Goal: Task Accomplishment & Management: Complete application form

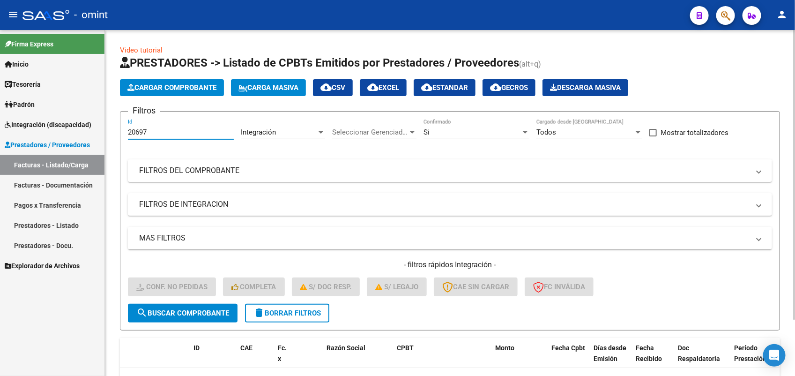
drag, startPoint x: 155, startPoint y: 129, endPoint x: 119, endPoint y: 132, distance: 36.2
click at [119, 131] on div "Video tutorial PRESTADORES -> Listado de CPBTs Emitidos por Prestadores / Prove…" at bounding box center [450, 237] width 690 height 415
paste input "155"
type input "21557"
click at [194, 309] on span "search Buscar Comprobante" at bounding box center [182, 313] width 93 height 8
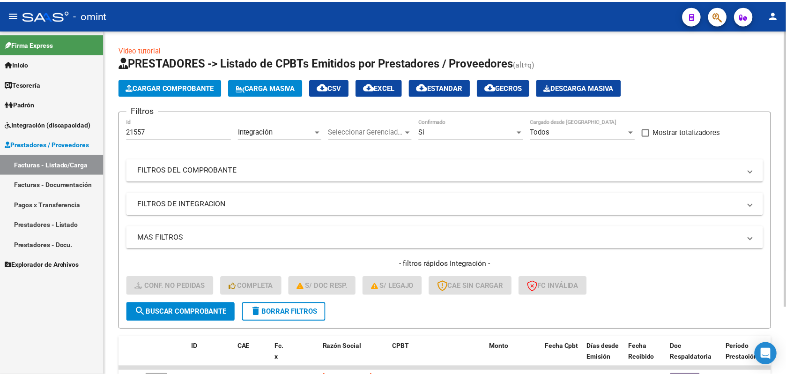
scroll to position [83, 0]
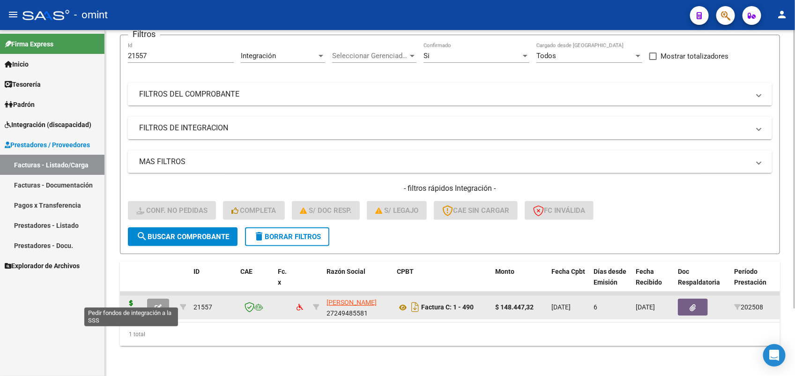
click at [134, 300] on icon at bounding box center [131, 306] width 15 height 13
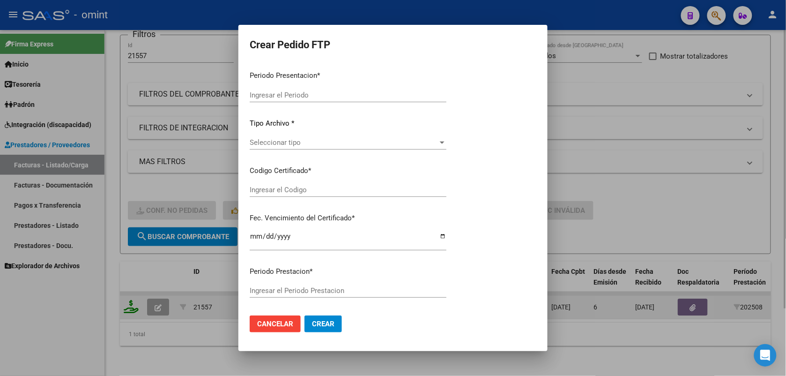
type input "202508"
type input "$ 148.447,32"
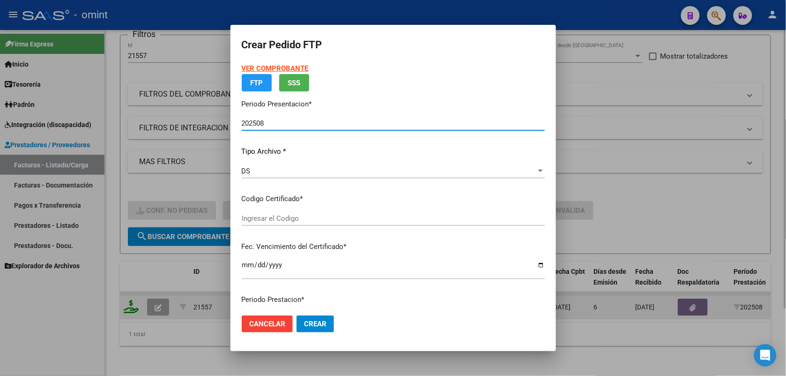
type input "6727712184"
type input "2029-09-10"
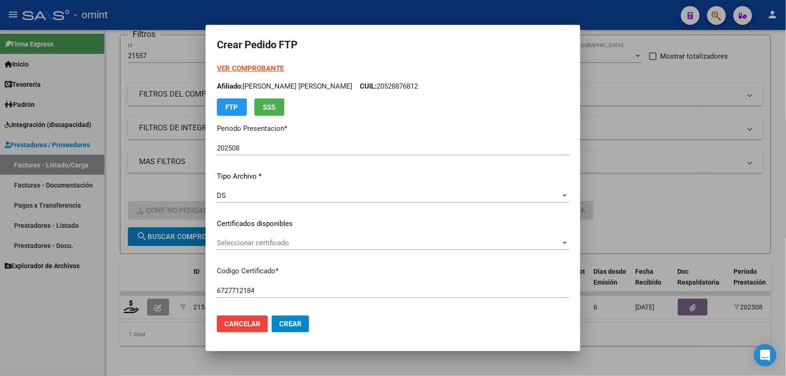
click at [258, 67] on strong "VER COMPROBANTE" at bounding box center [250, 68] width 67 height 8
click at [291, 247] on div "Seleccionar certificado Seleccionar certificado" at bounding box center [393, 243] width 352 height 14
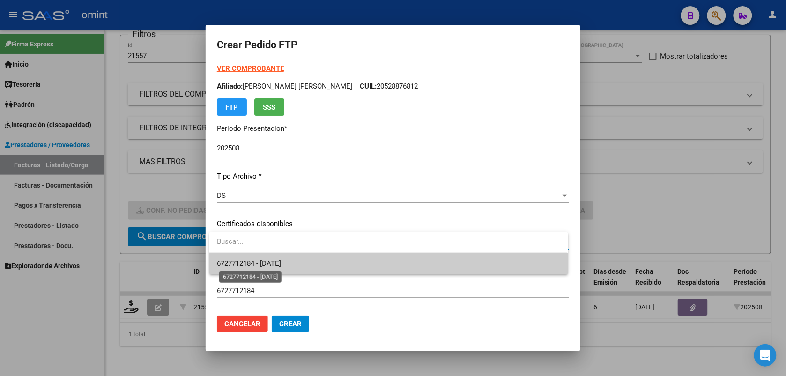
click at [277, 265] on span "6727712184 - 2029-09-10" at bounding box center [249, 263] width 64 height 8
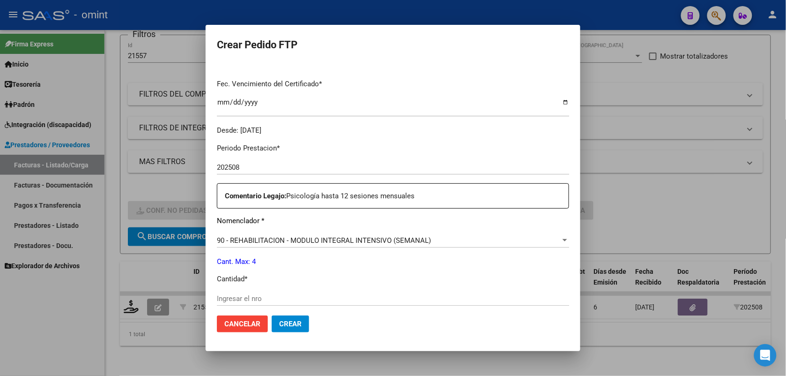
scroll to position [293, 0]
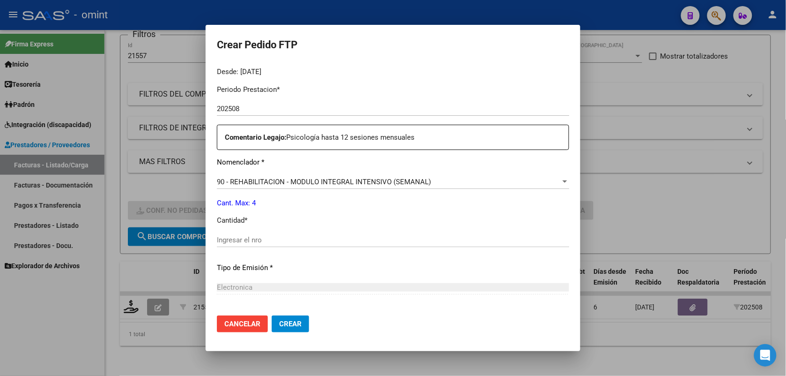
click at [239, 241] on input "Ingresar el nro" at bounding box center [393, 240] width 352 height 8
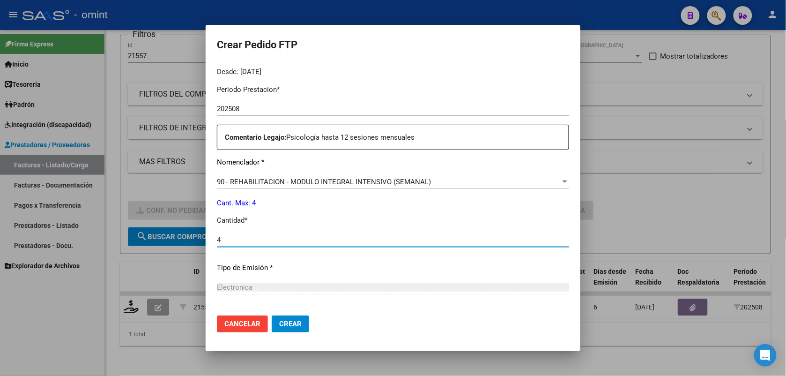
type input "4"
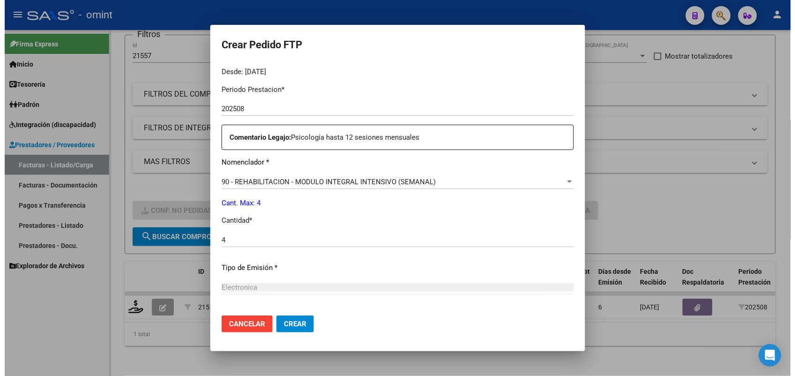
scroll to position [382, 0]
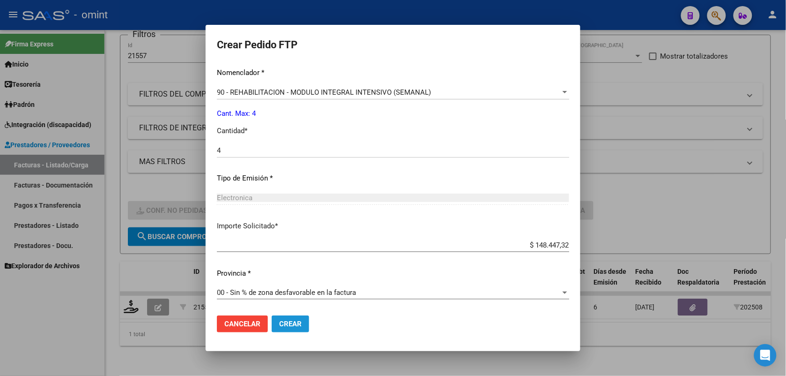
click at [296, 323] on span "Crear" at bounding box center [290, 324] width 22 height 8
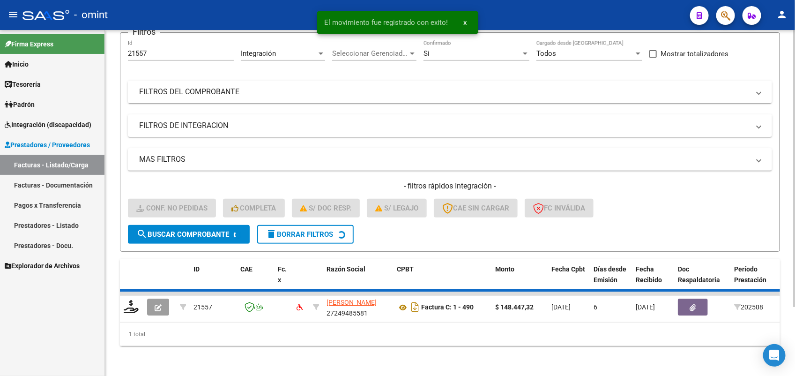
scroll to position [67, 0]
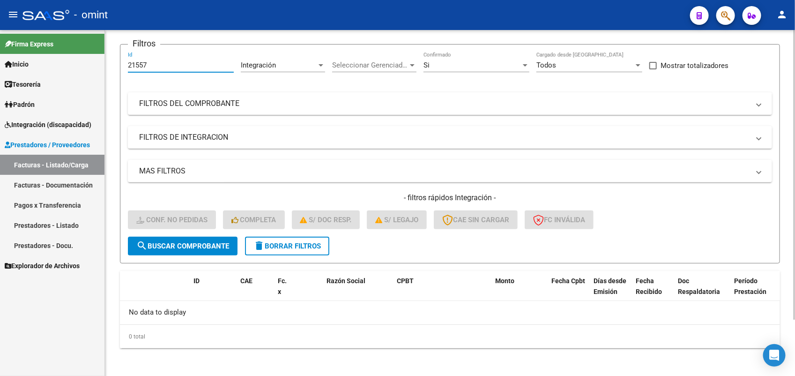
drag, startPoint x: 164, startPoint y: 65, endPoint x: 123, endPoint y: 62, distance: 41.8
click at [118, 62] on div "Video tutorial PRESTADORES -> Listado de CPBTs Emitidos por Prestadores / Prove…" at bounding box center [450, 170] width 690 height 415
paste input "1884"
type input "18847"
click at [186, 249] on button "search Buscar Comprobante" at bounding box center [183, 246] width 110 height 19
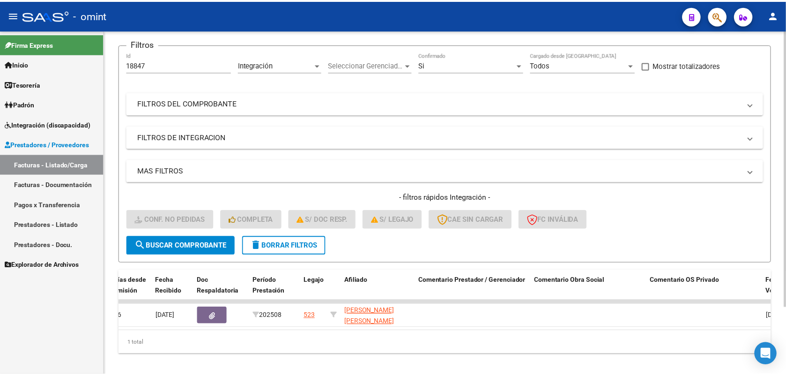
scroll to position [0, 0]
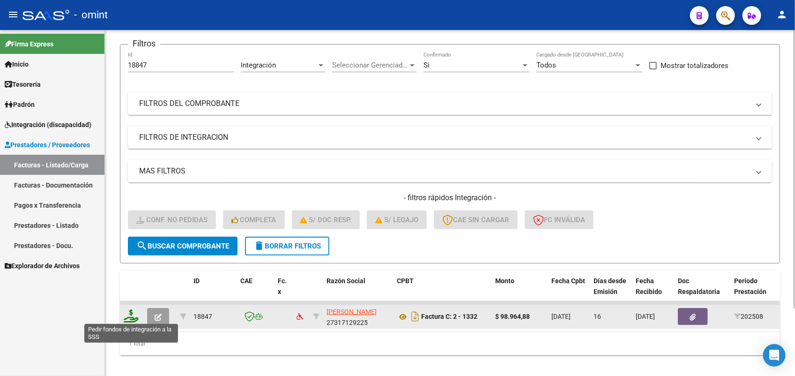
click at [127, 316] on icon at bounding box center [131, 315] width 15 height 13
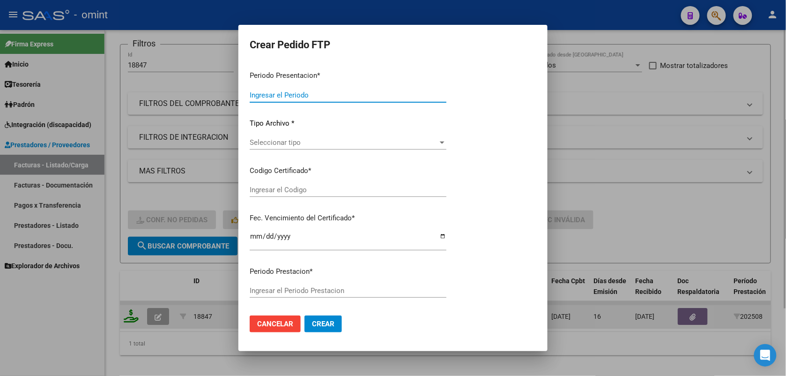
type input "202508"
type input "$ 98.964,88"
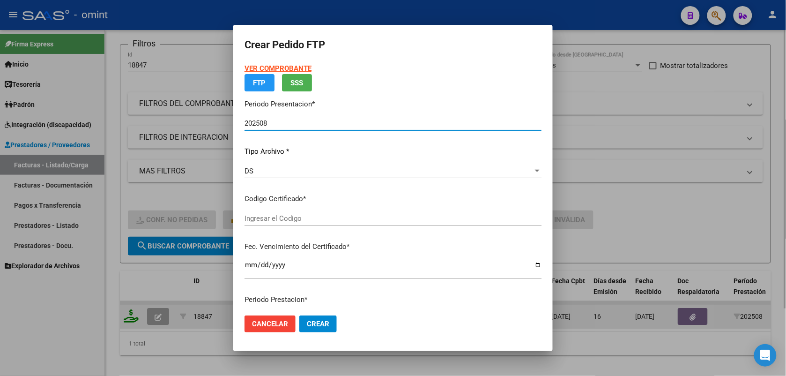
type input "6727712184"
type input "2029-09-10"
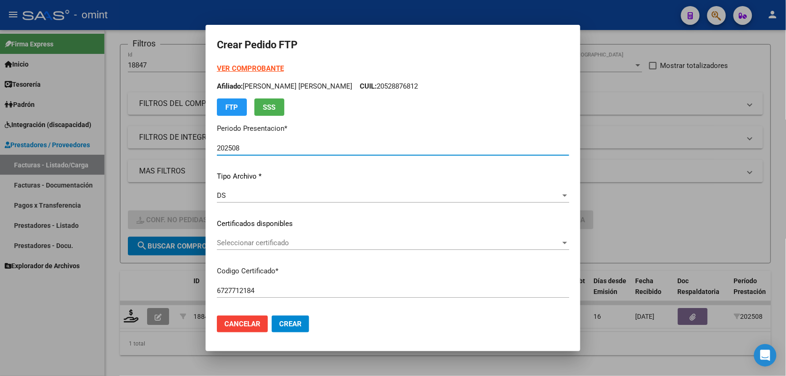
click at [234, 241] on span "Seleccionar certificado" at bounding box center [389, 243] width 344 height 8
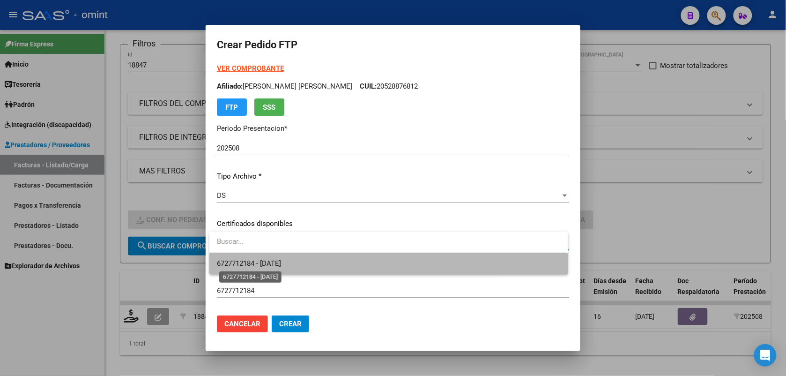
click at [238, 261] on span "6727712184 - 2029-09-10" at bounding box center [249, 263] width 64 height 8
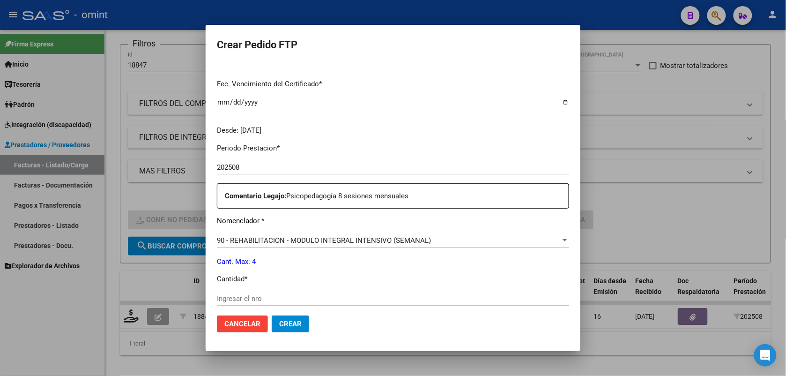
scroll to position [293, 0]
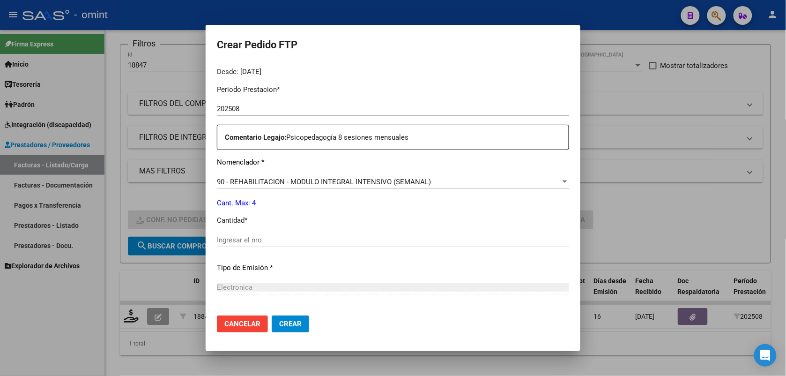
click at [263, 236] on input "Ingresar el nro" at bounding box center [393, 240] width 352 height 8
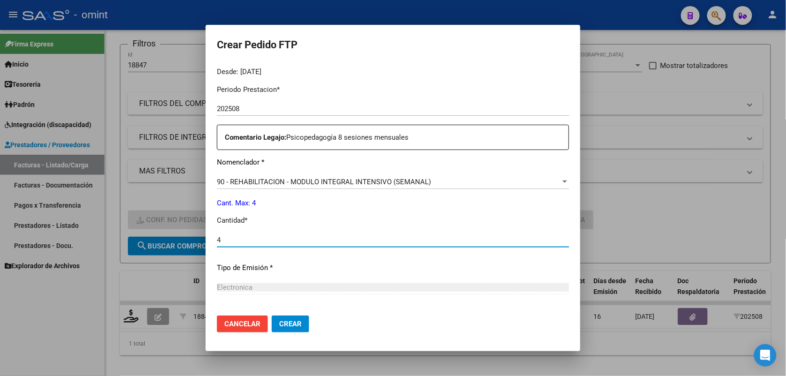
type input "4"
click at [289, 322] on span "Crear" at bounding box center [290, 324] width 22 height 8
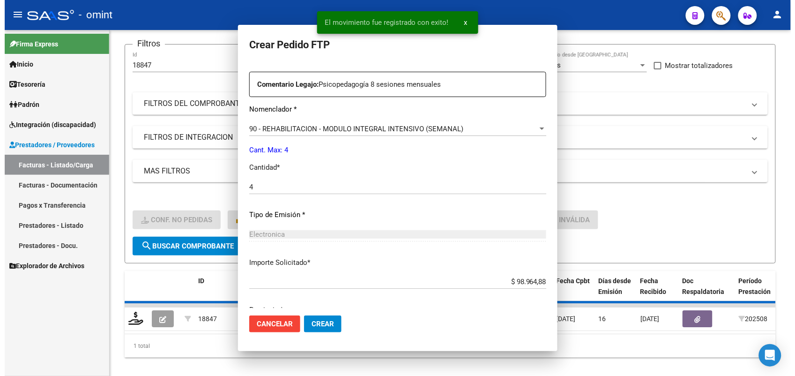
scroll to position [0, 0]
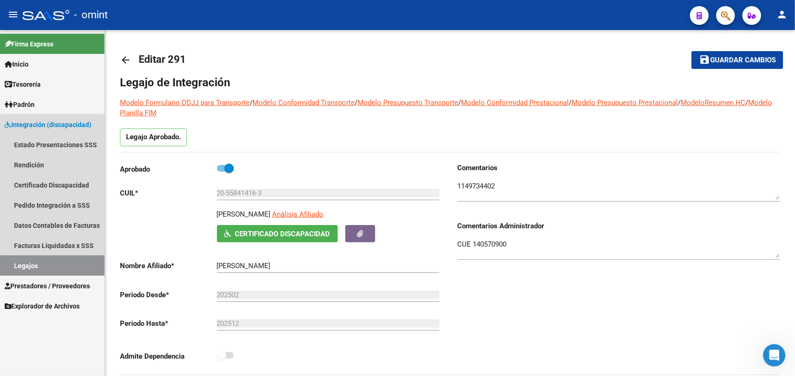
click at [52, 261] on link "Legajos" at bounding box center [52, 265] width 104 height 20
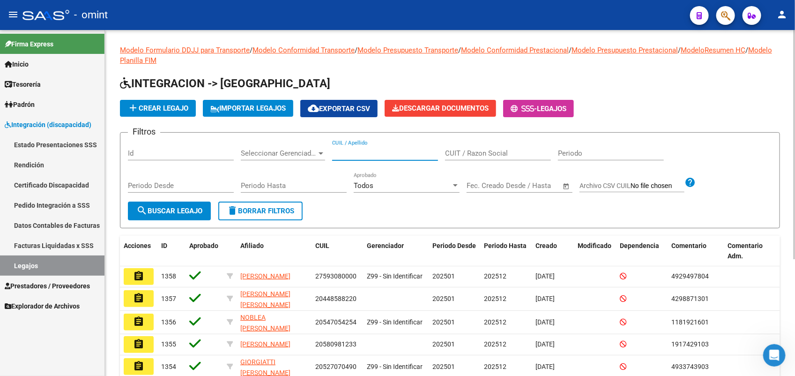
click at [340, 150] on input "CUIL / Apellido" at bounding box center [385, 153] width 106 height 8
paste input "20528876812"
type input "20528876812"
click at [201, 210] on span "search Buscar Legajo" at bounding box center [169, 211] width 66 height 8
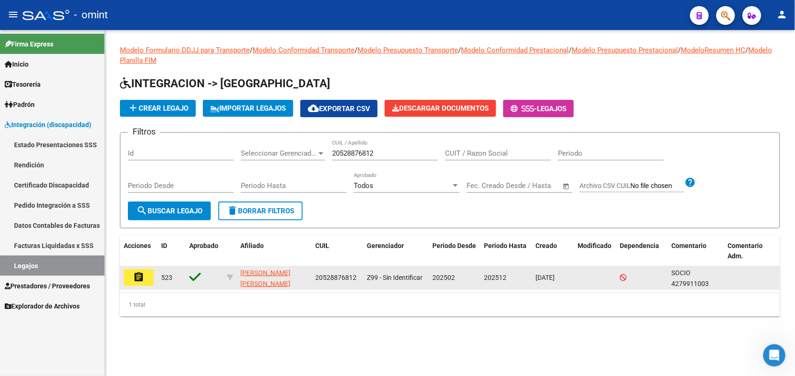
click at [143, 274] on mat-icon "assignment" at bounding box center [138, 276] width 11 height 11
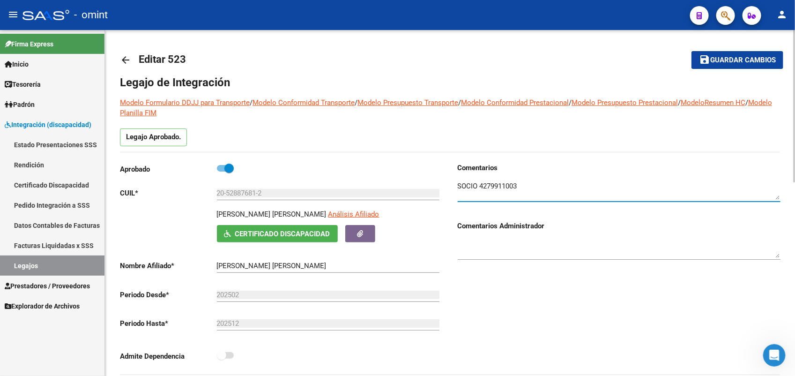
drag, startPoint x: 528, startPoint y: 186, endPoint x: 481, endPoint y: 183, distance: 46.9
click at [481, 183] on textarea at bounding box center [619, 190] width 323 height 19
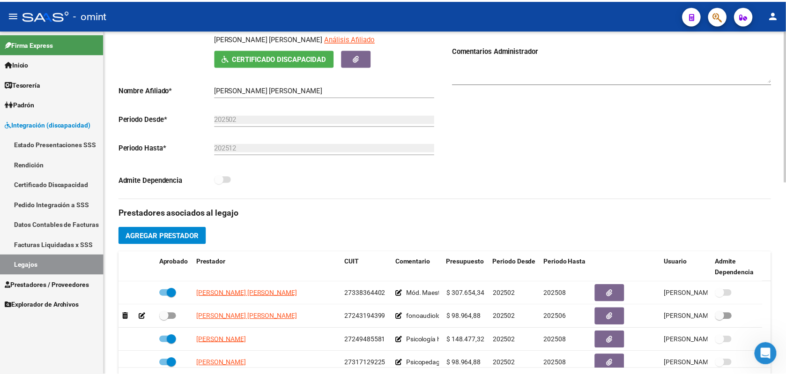
scroll to position [234, 0]
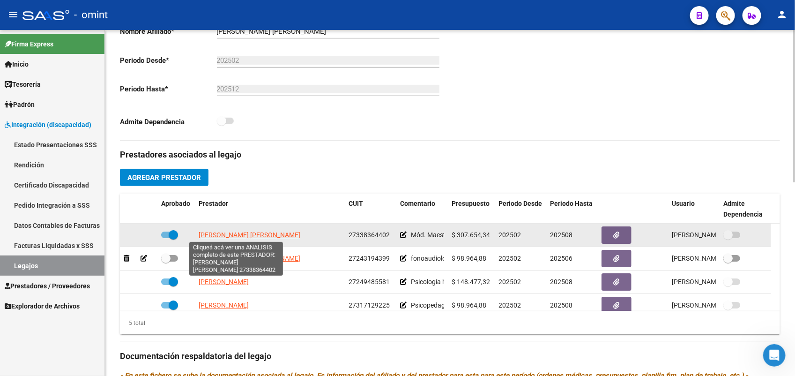
click at [209, 237] on span "VALDEZ VALERIA YANINA" at bounding box center [250, 234] width 102 height 7
type textarea "27338364402"
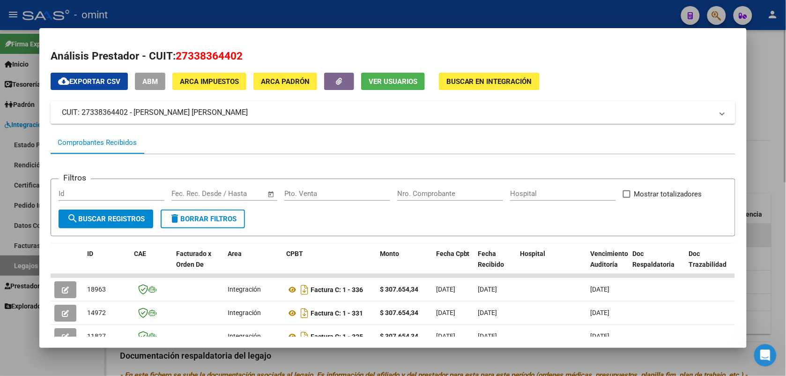
scroll to position [59, 0]
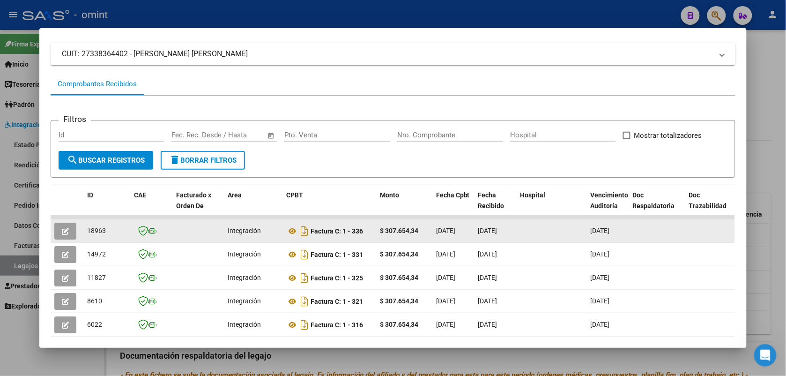
click at [64, 228] on icon "button" at bounding box center [65, 231] width 7 height 7
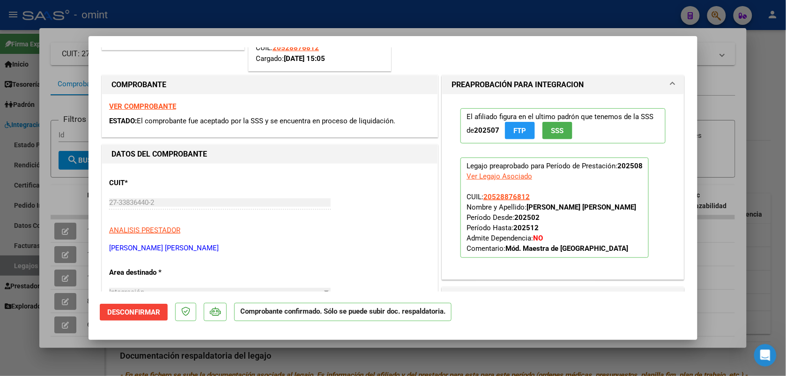
scroll to position [234, 0]
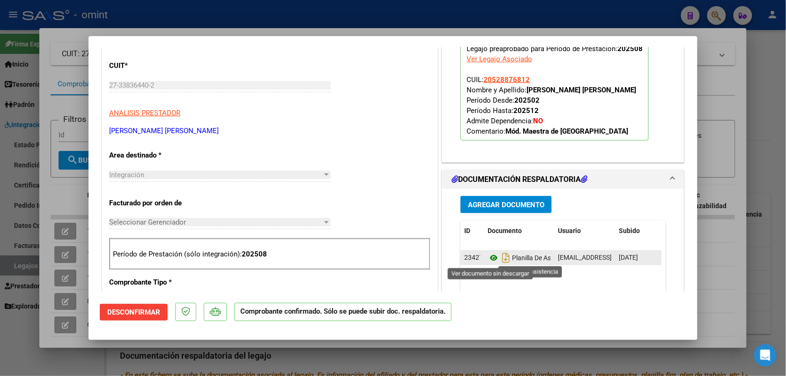
click at [490, 258] on icon at bounding box center [494, 257] width 12 height 11
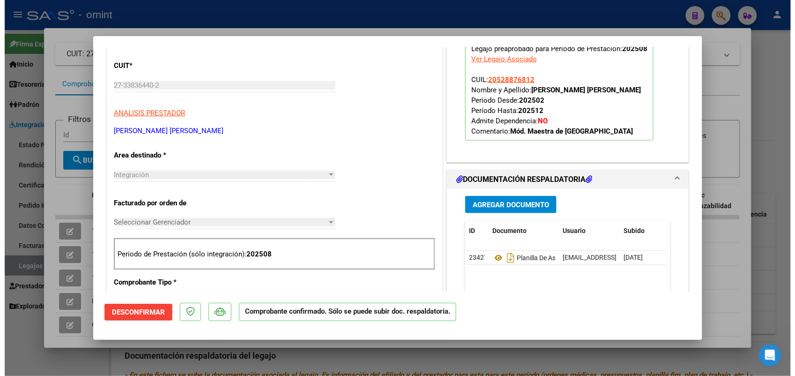
scroll to position [0, 0]
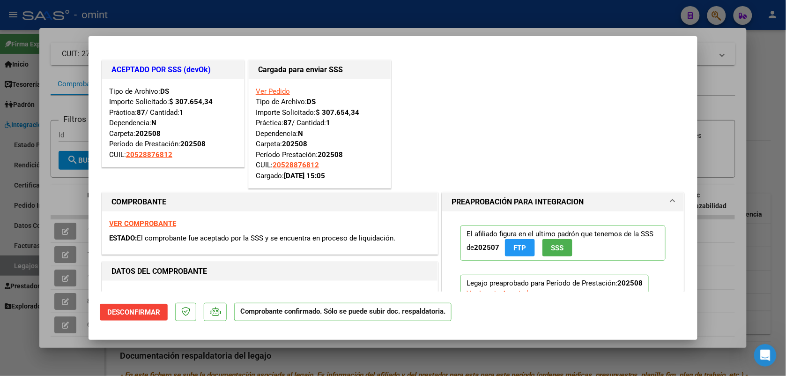
click at [231, 8] on div at bounding box center [393, 188] width 786 height 376
type input "$ 0,00"
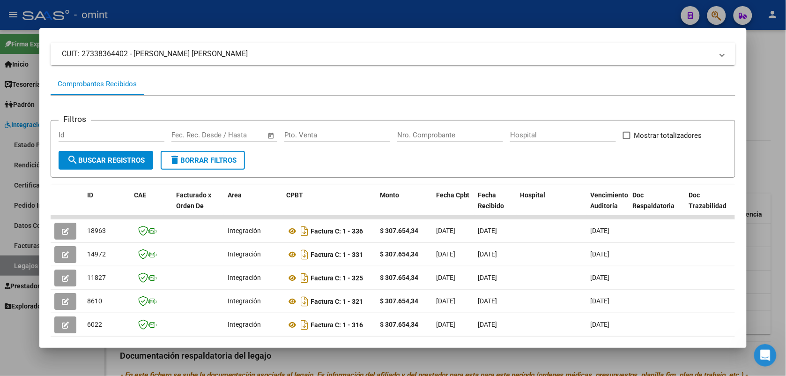
click at [210, 15] on div at bounding box center [393, 188] width 786 height 376
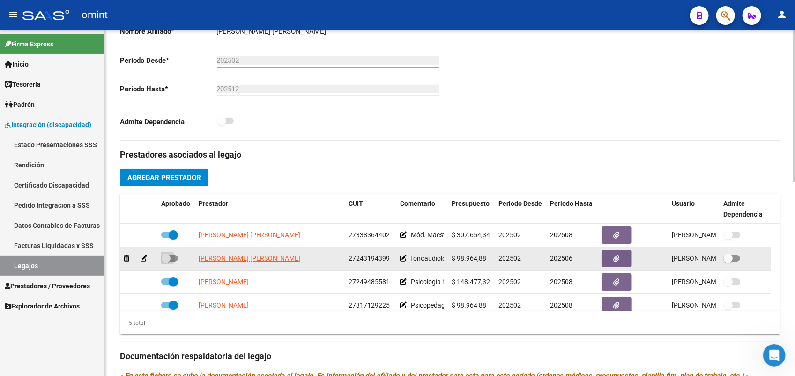
click at [174, 256] on span at bounding box center [169, 258] width 17 height 7
click at [166, 261] on input "checkbox" at bounding box center [165, 261] width 0 height 0
checkbox input "true"
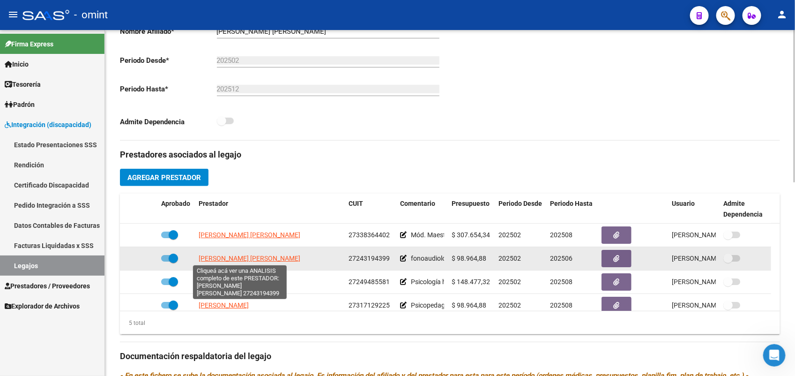
click at [210, 258] on span "MARQUEZ CLAUDIA BETINA" at bounding box center [250, 257] width 102 height 7
type textarea "27243194399"
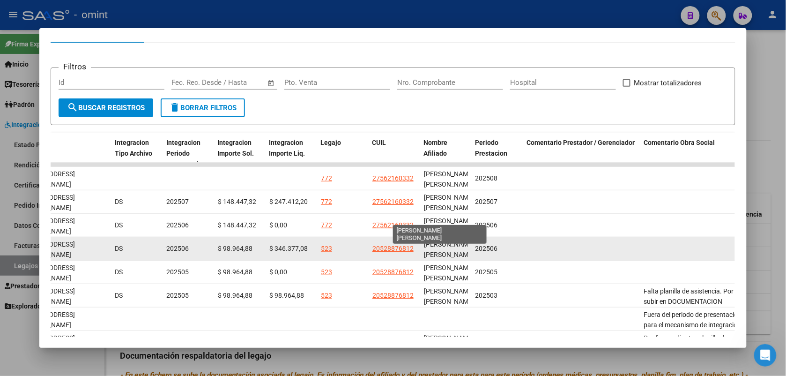
scroll to position [12, 0]
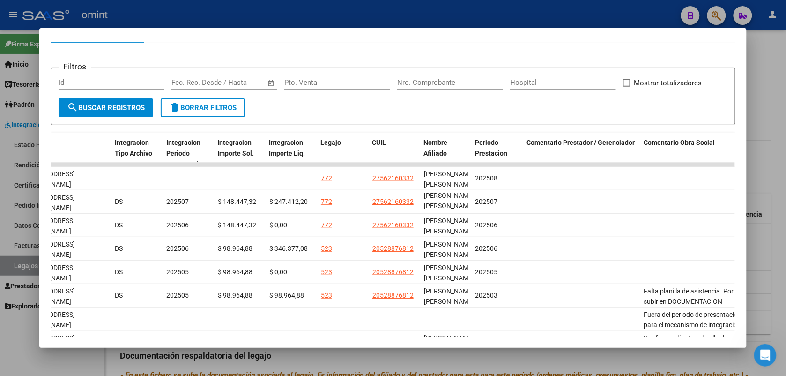
click at [372, 9] on div at bounding box center [393, 188] width 786 height 376
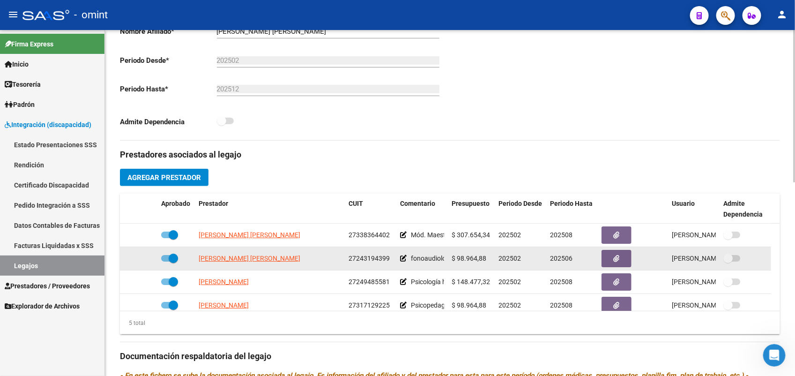
click at [164, 258] on span at bounding box center [169, 258] width 17 height 7
click at [165, 261] on input "checkbox" at bounding box center [165, 261] width 0 height 0
checkbox input "false"
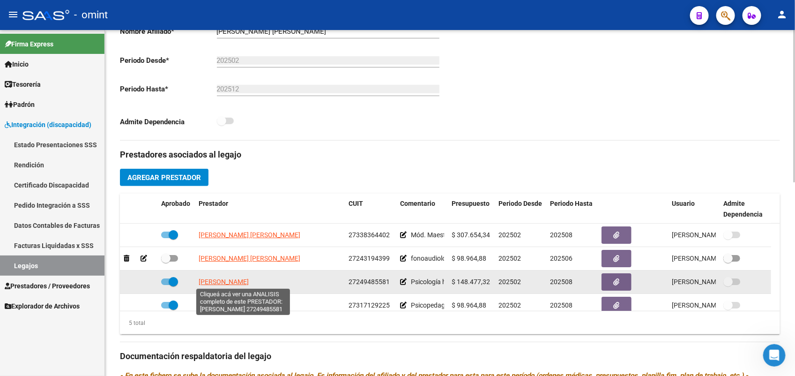
click at [227, 280] on span "[PERSON_NAME]" at bounding box center [224, 281] width 50 height 7
type textarea "27249485581"
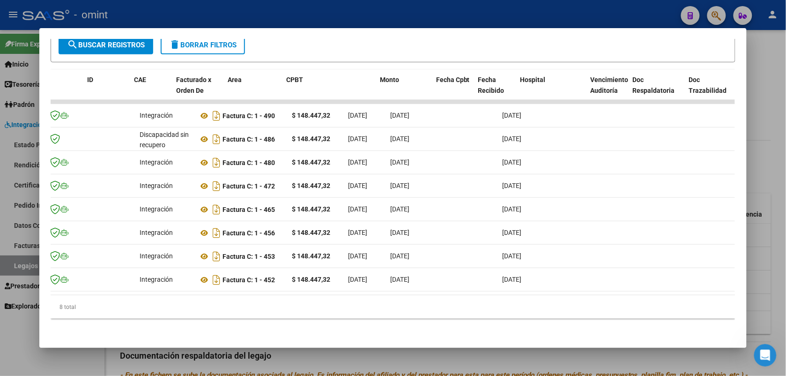
scroll to position [0, 0]
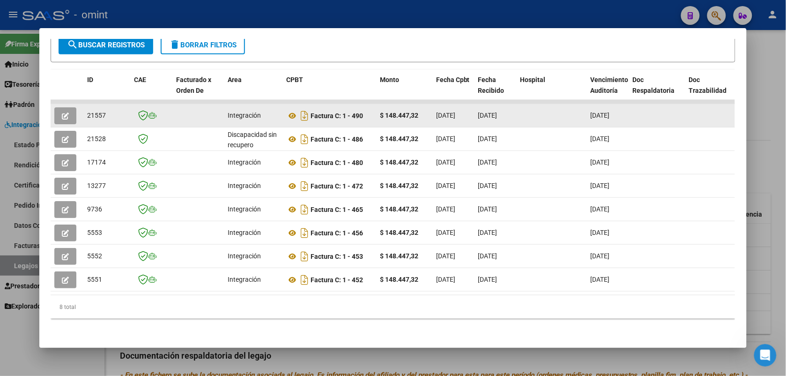
click at [62, 115] on icon "button" at bounding box center [65, 115] width 7 height 7
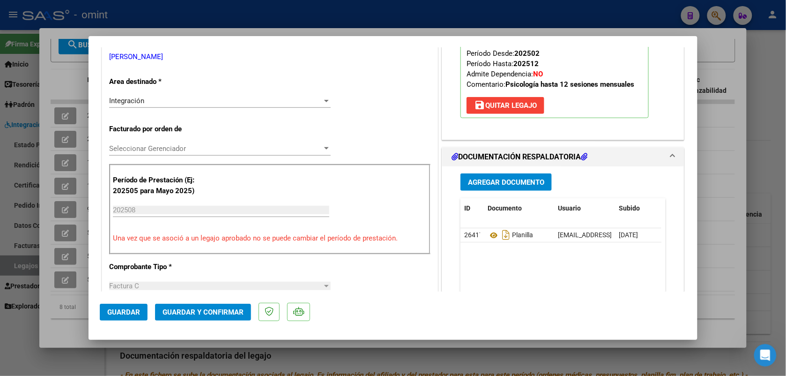
scroll to position [351, 0]
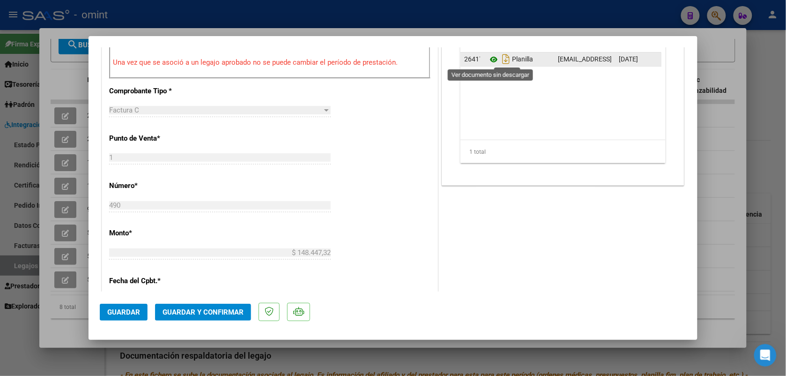
click at [488, 58] on icon at bounding box center [494, 59] width 12 height 11
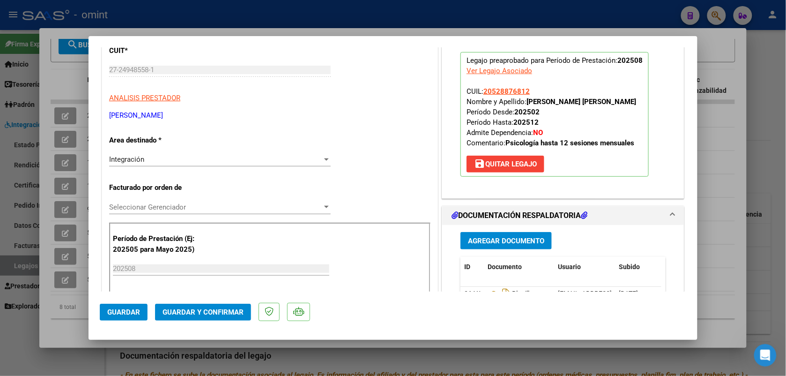
scroll to position [0, 0]
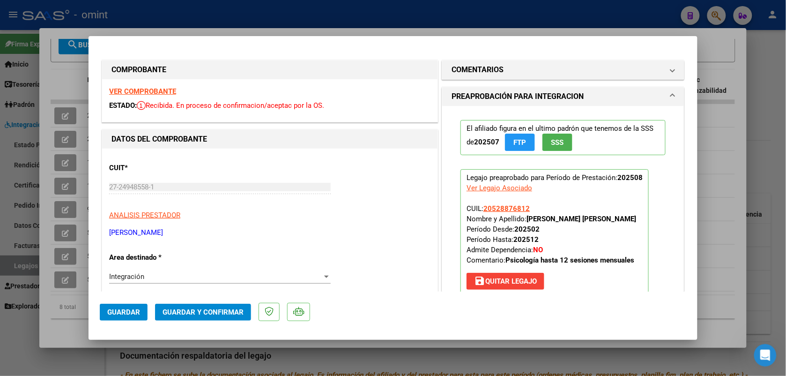
click at [135, 93] on strong "VER COMPROBANTE" at bounding box center [142, 91] width 67 height 8
click at [184, 309] on span "Guardar y Confirmar" at bounding box center [203, 312] width 81 height 8
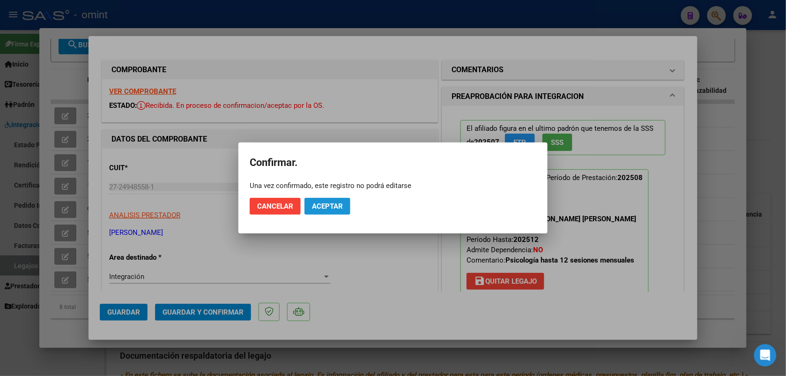
click at [324, 205] on span "Aceptar" at bounding box center [327, 206] width 31 height 8
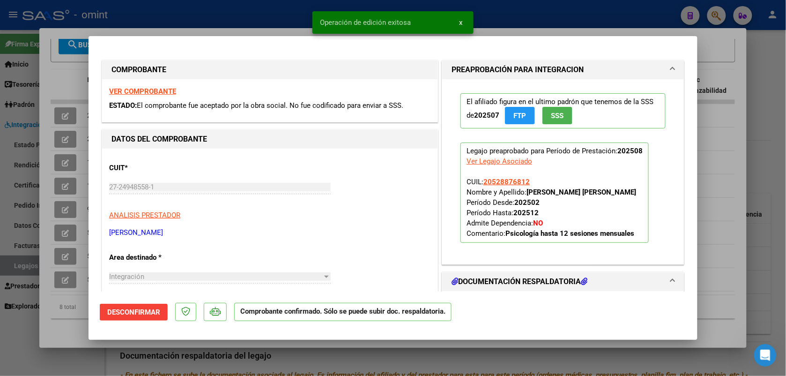
click at [210, 33] on div at bounding box center [393, 188] width 786 height 376
type input "$ 0,00"
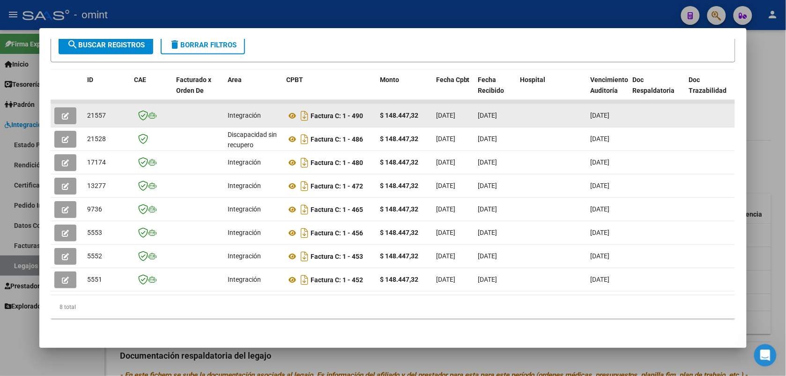
drag, startPoint x: 101, startPoint y: 113, endPoint x: 80, endPoint y: 114, distance: 20.6
click at [83, 114] on datatable-body-cell "21557" at bounding box center [106, 115] width 47 height 23
drag, startPoint x: 80, startPoint y: 114, endPoint x: 87, endPoint y: 114, distance: 6.6
copy span "21557"
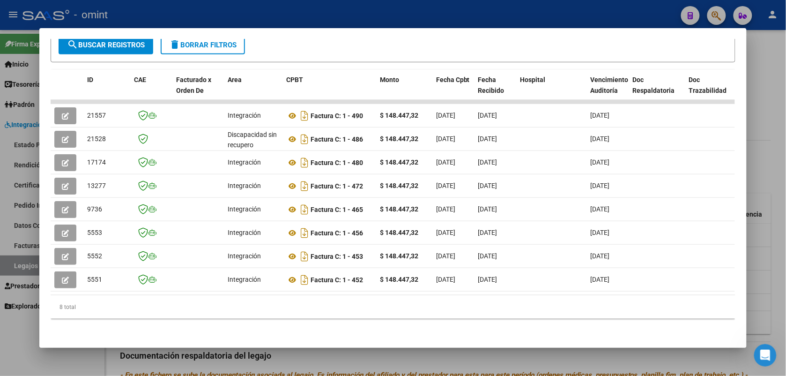
click at [156, 10] on div at bounding box center [393, 188] width 786 height 376
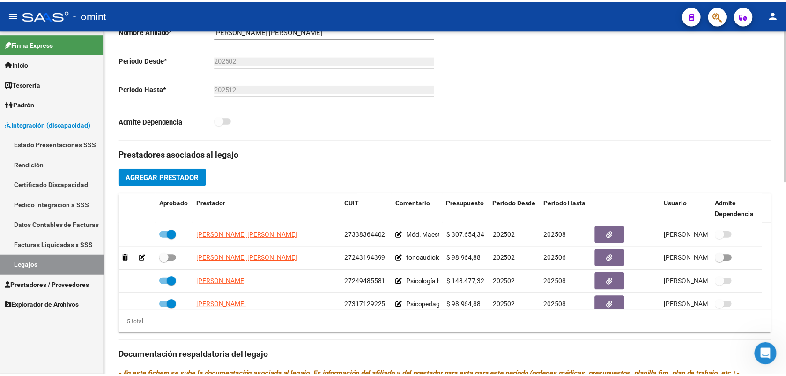
scroll to position [23, 0]
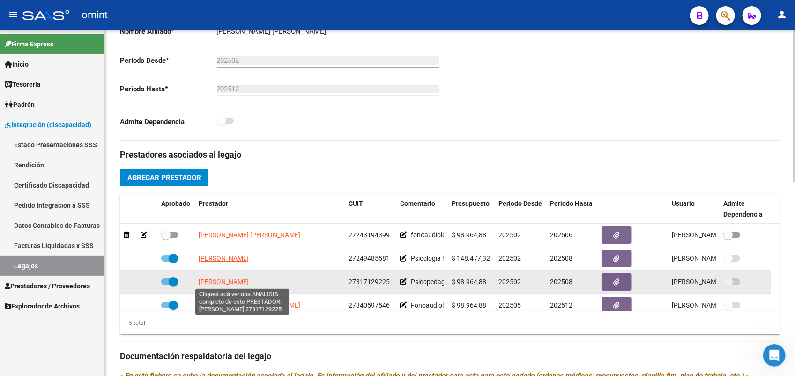
click at [249, 282] on span "CONTRERAS MARIA CELESTE" at bounding box center [224, 281] width 50 height 7
type textarea "27317129225"
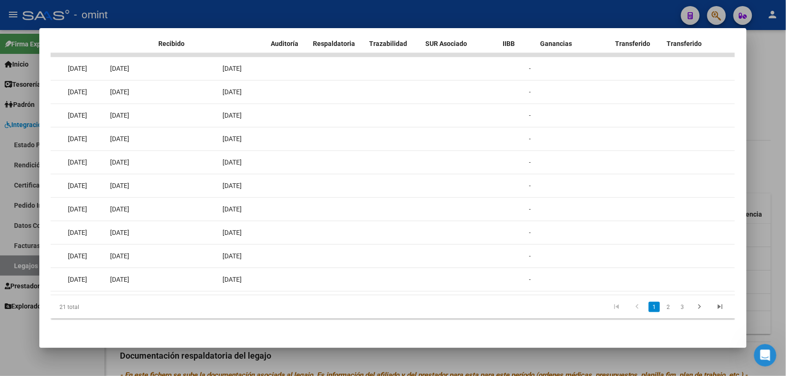
scroll to position [0, 0]
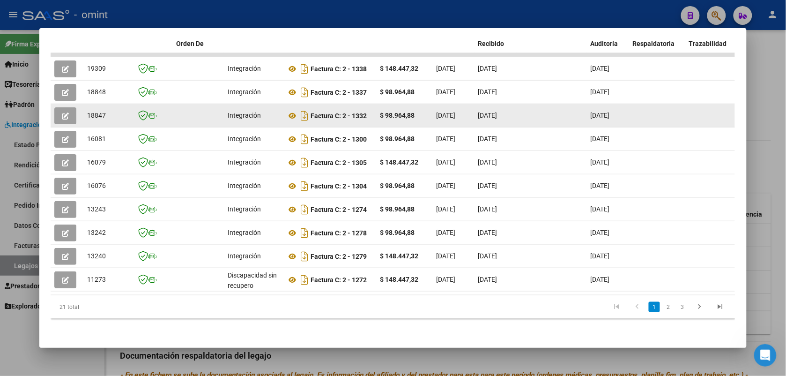
click at [62, 112] on icon "button" at bounding box center [65, 115] width 7 height 7
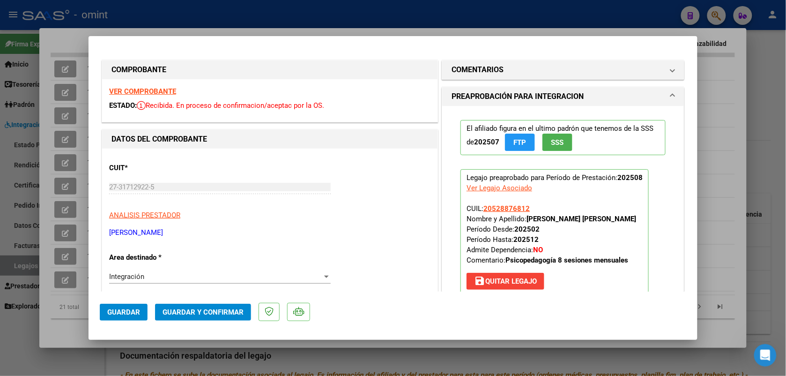
scroll to position [176, 0]
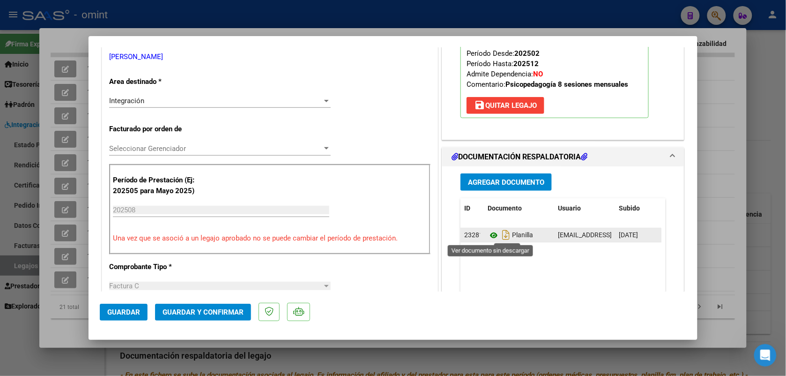
click at [488, 235] on icon at bounding box center [494, 235] width 12 height 11
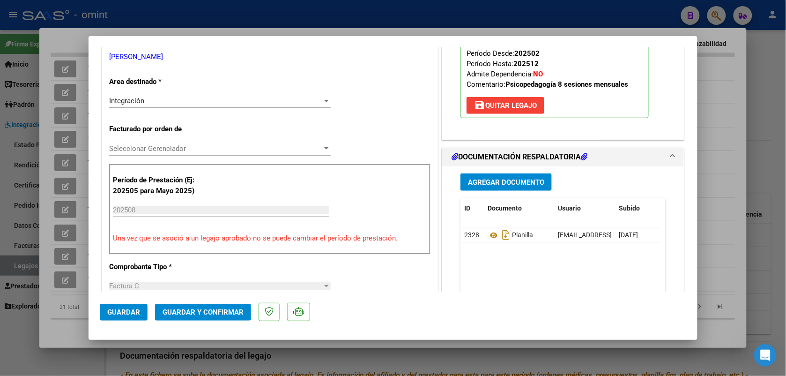
scroll to position [0, 0]
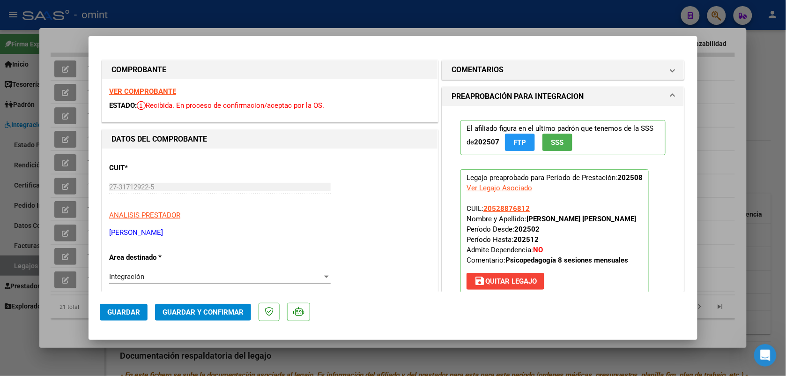
click at [161, 90] on strong "VER COMPROBANTE" at bounding box center [142, 91] width 67 height 8
click at [217, 308] on span "Guardar y Confirmar" at bounding box center [203, 312] width 81 height 8
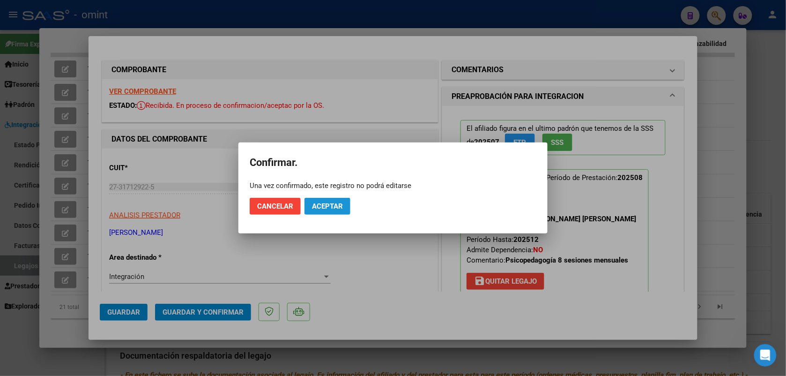
click at [343, 199] on button "Aceptar" at bounding box center [328, 206] width 46 height 17
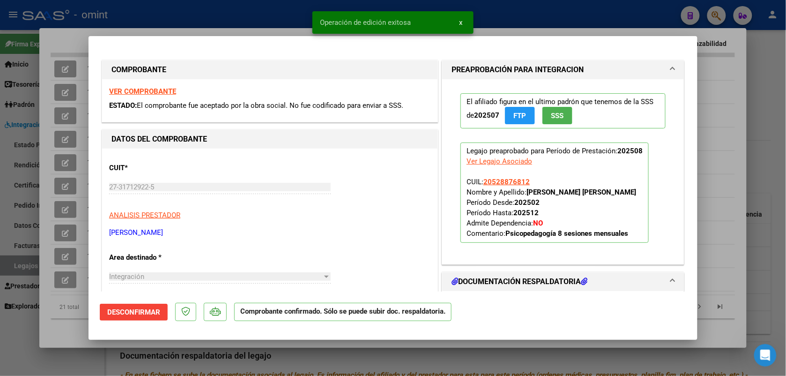
click at [228, 2] on div at bounding box center [393, 188] width 786 height 376
type input "$ 0,00"
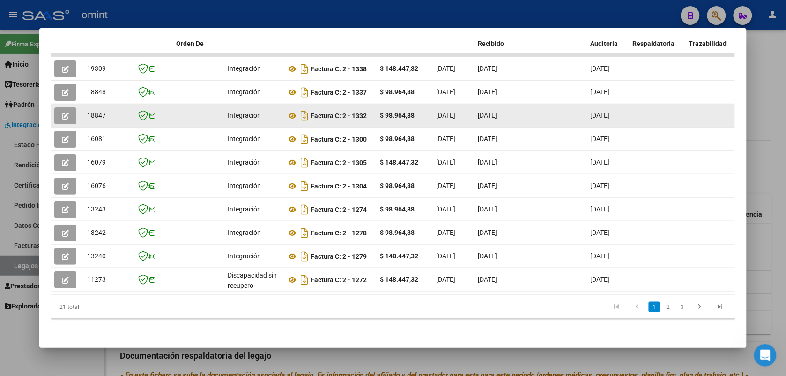
drag, startPoint x: 105, startPoint y: 105, endPoint x: 69, endPoint y: 109, distance: 36.3
drag, startPoint x: 69, startPoint y: 109, endPoint x: 87, endPoint y: 109, distance: 17.8
copy span "18847"
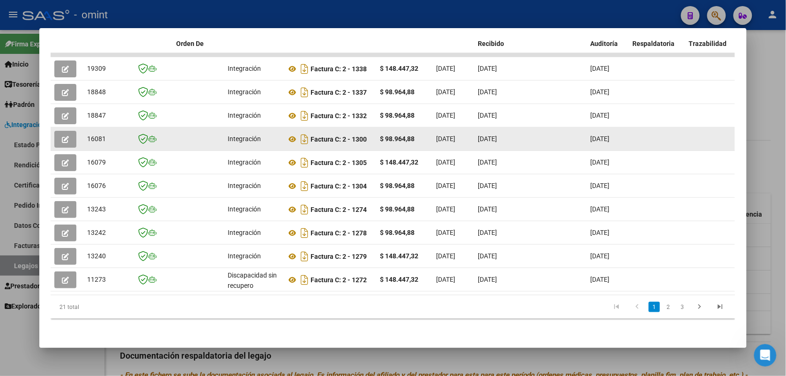
click at [62, 136] on icon "button" at bounding box center [65, 139] width 7 height 7
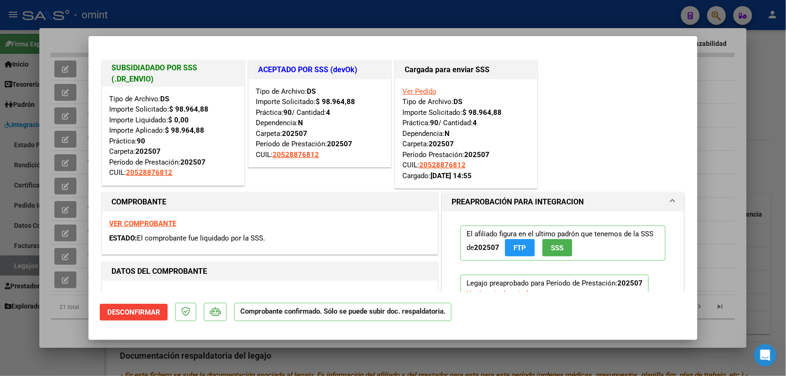
click at [132, 11] on div at bounding box center [393, 188] width 786 height 376
type input "$ 0,00"
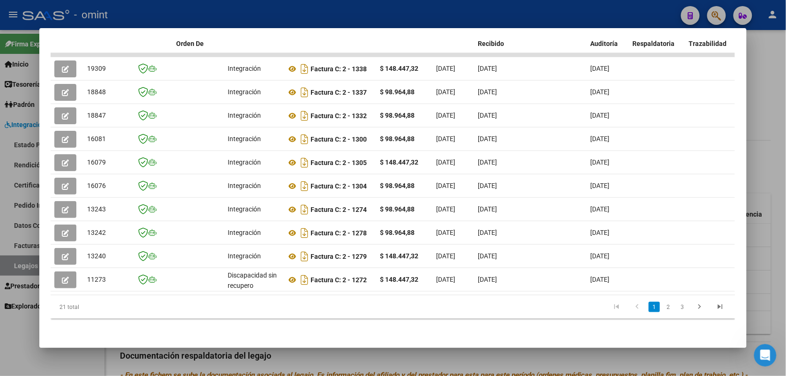
click at [257, 3] on div at bounding box center [393, 188] width 786 height 376
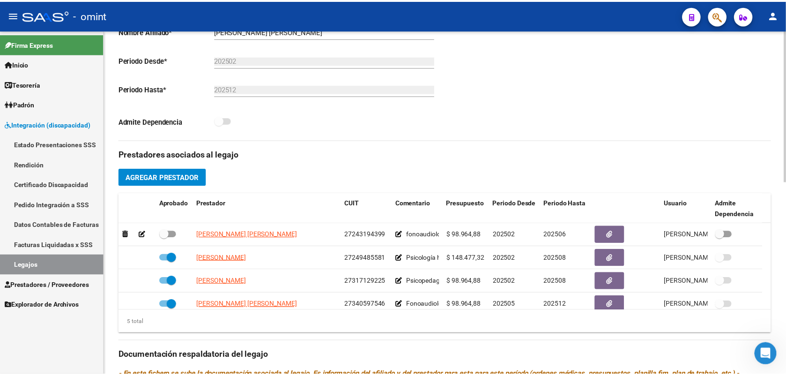
scroll to position [33, 0]
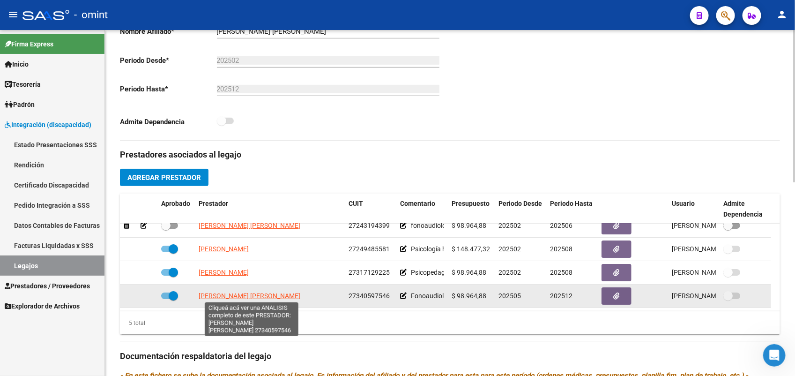
click at [235, 296] on span "ELIZONDO RUARTEZ PAULA MAYRA" at bounding box center [250, 295] width 102 height 7
type textarea "27340597546"
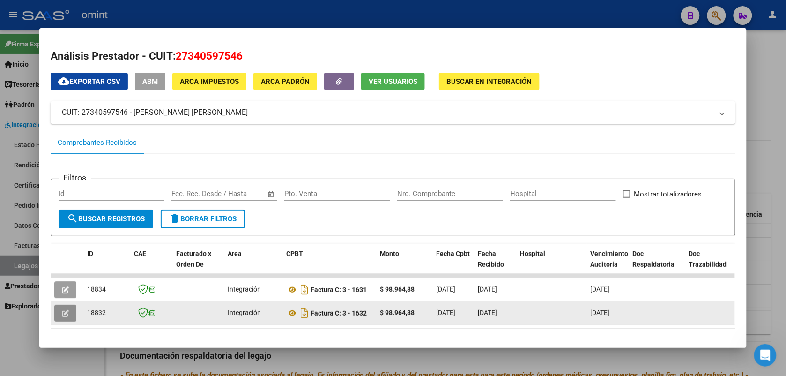
click at [67, 313] on button "button" at bounding box center [65, 313] width 22 height 17
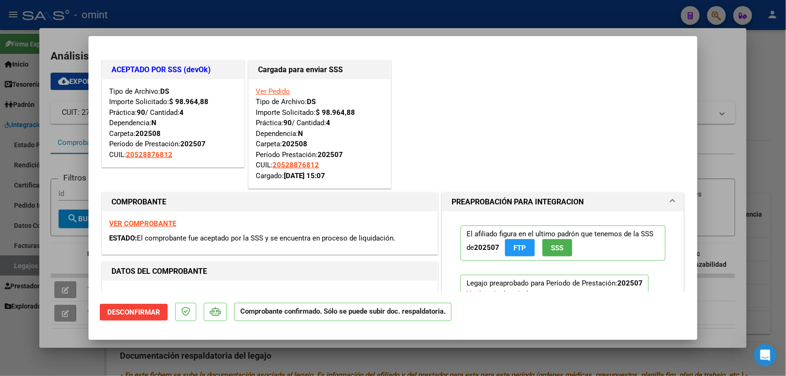
scroll to position [117, 0]
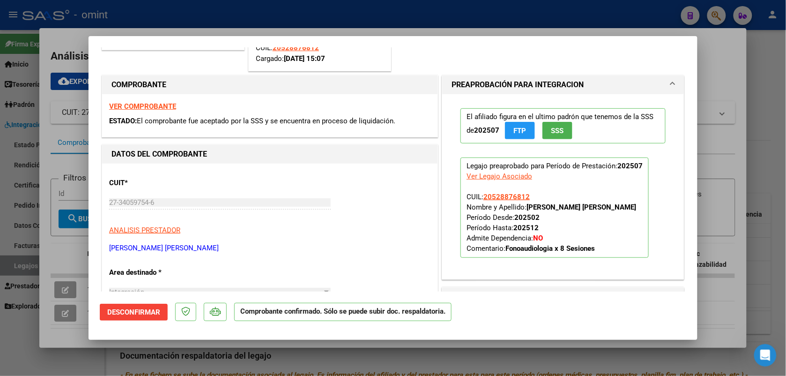
click at [223, 27] on div at bounding box center [393, 188] width 786 height 376
type input "$ 0,00"
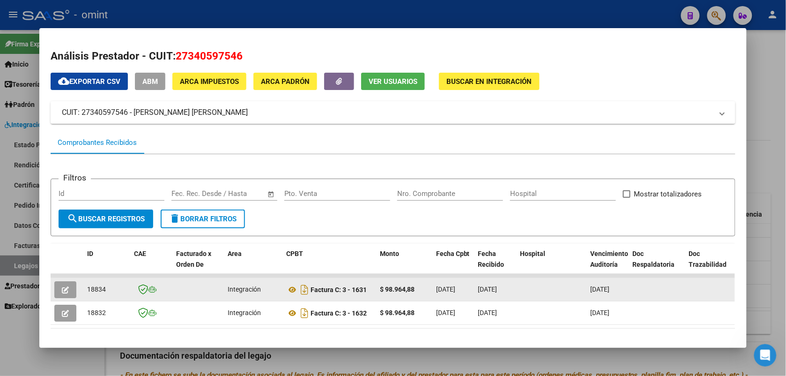
click at [68, 287] on button "button" at bounding box center [65, 289] width 22 height 17
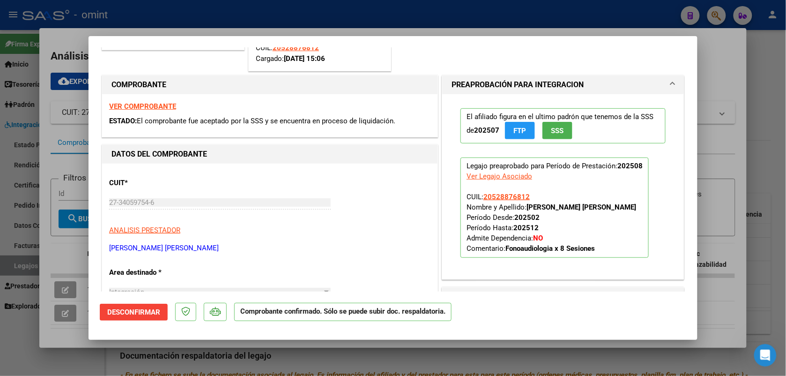
scroll to position [234, 0]
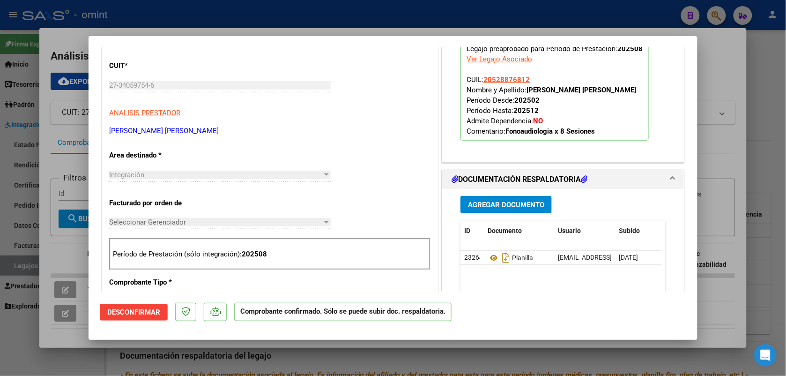
click at [305, 18] on div at bounding box center [393, 188] width 786 height 376
type input "$ 0,00"
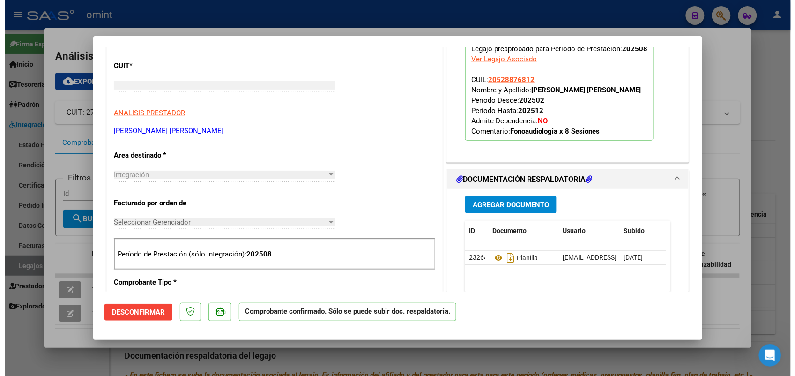
scroll to position [0, 0]
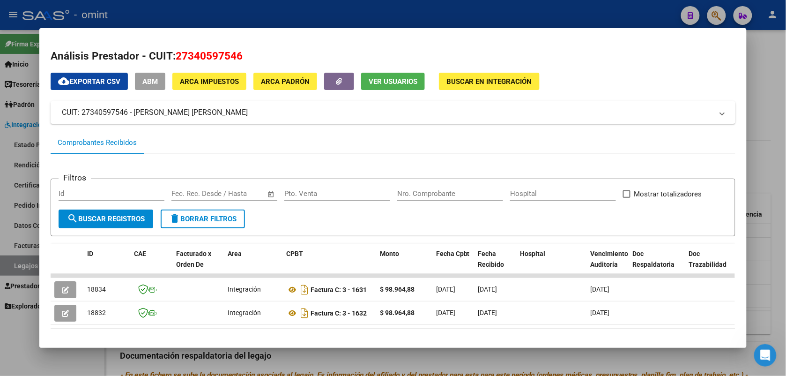
click at [303, 15] on div at bounding box center [393, 188] width 786 height 376
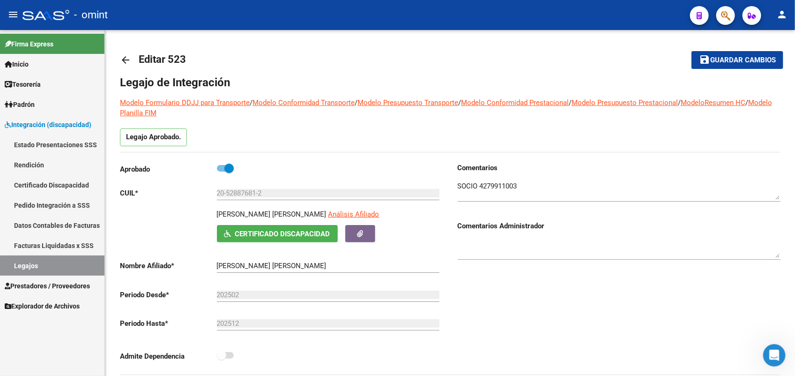
click at [79, 266] on link "Legajos" at bounding box center [52, 265] width 104 height 20
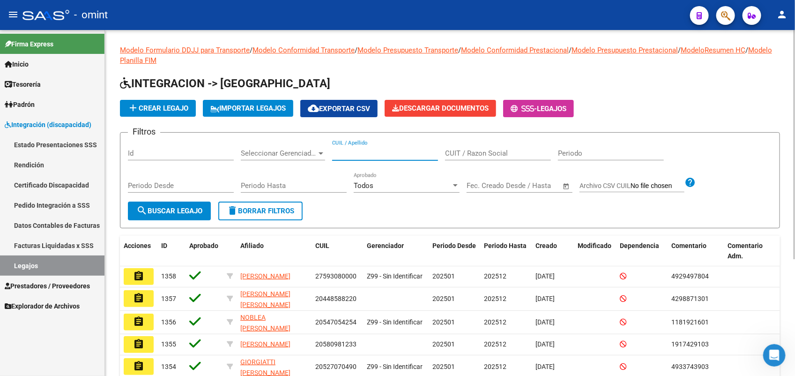
click at [348, 151] on input "CUIL / Apellido" at bounding box center [385, 153] width 106 height 8
paste input "20537329085"
type input "20537329085"
click at [176, 211] on span "search Buscar Legajo" at bounding box center [169, 211] width 66 height 8
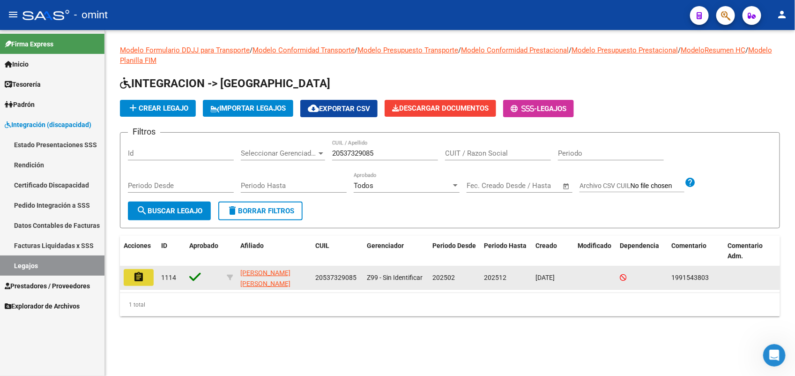
click at [129, 279] on button "assignment" at bounding box center [139, 277] width 30 height 17
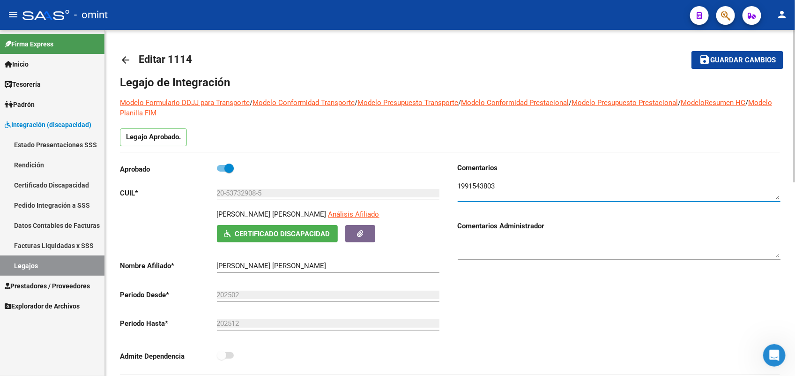
drag, startPoint x: 512, startPoint y: 181, endPoint x: 459, endPoint y: 185, distance: 52.6
click at [459, 185] on textarea at bounding box center [619, 190] width 323 height 19
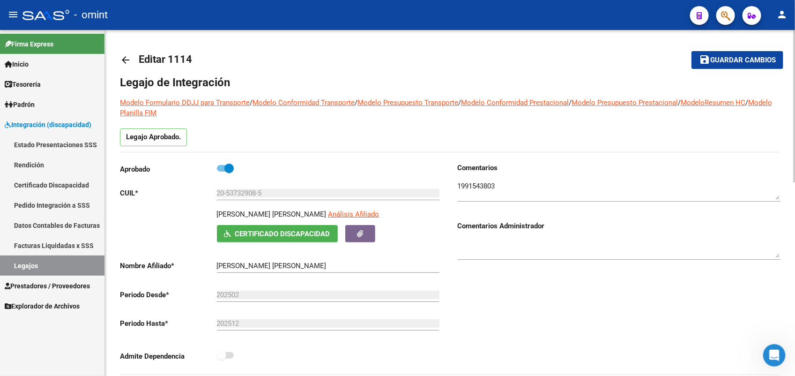
click at [497, 59] on mat-toolbar-row "arrow_back Editar 1114" at bounding box center [377, 60] width 515 height 30
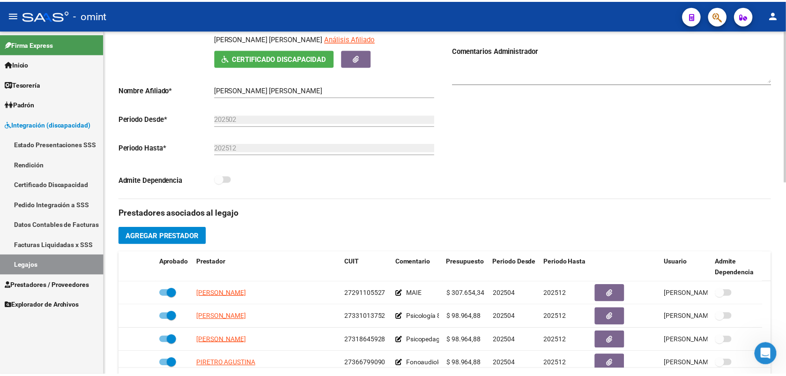
scroll to position [293, 0]
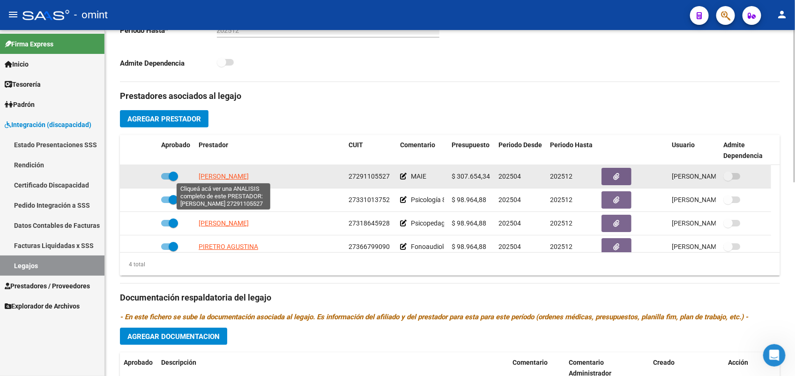
click at [225, 172] on span "FRANCO NOELIA" at bounding box center [224, 175] width 50 height 7
type textarea "27291105527"
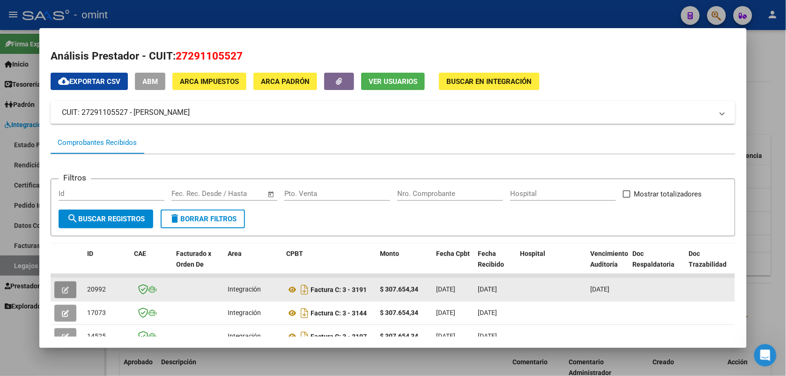
click at [63, 286] on icon "button" at bounding box center [65, 289] width 7 height 7
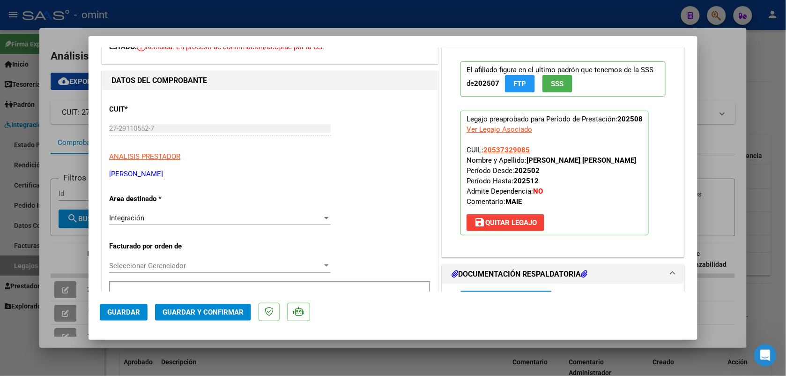
scroll to position [176, 0]
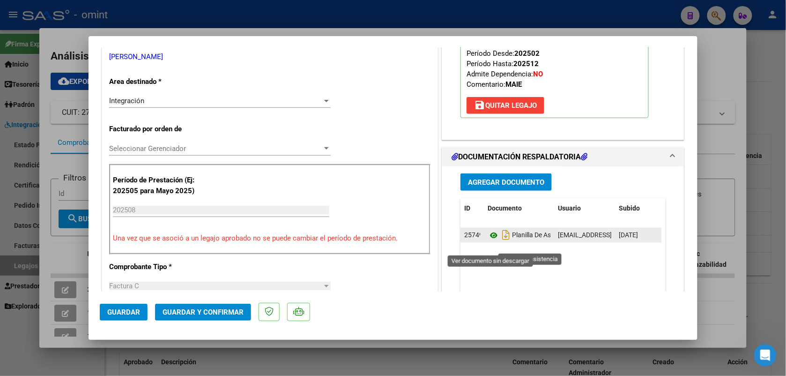
click at [488, 241] on icon at bounding box center [494, 235] width 12 height 11
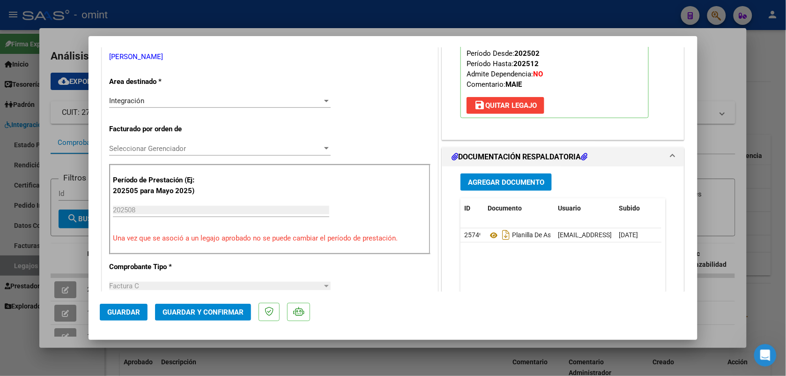
scroll to position [0, 0]
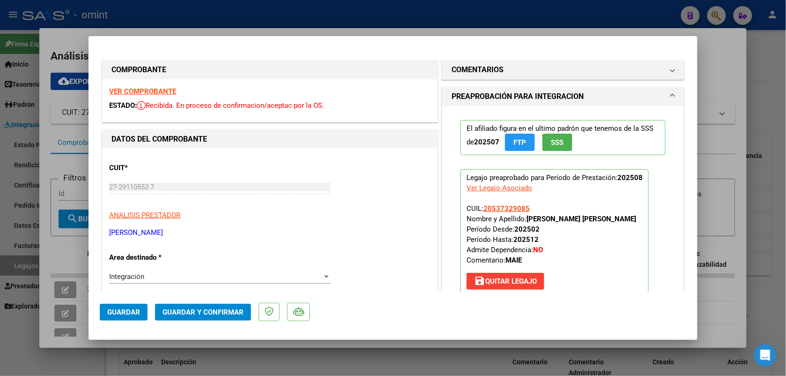
click at [152, 91] on strong "VER COMPROBANTE" at bounding box center [142, 91] width 67 height 8
click at [204, 311] on span "Guardar y Confirmar" at bounding box center [203, 312] width 81 height 8
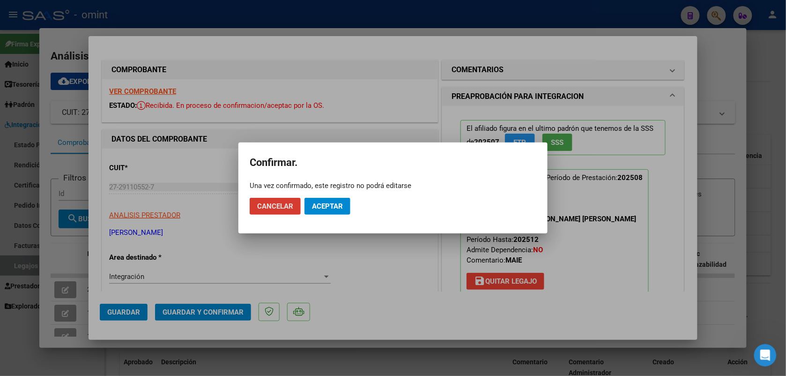
click at [332, 207] on span "Aceptar" at bounding box center [327, 206] width 31 height 8
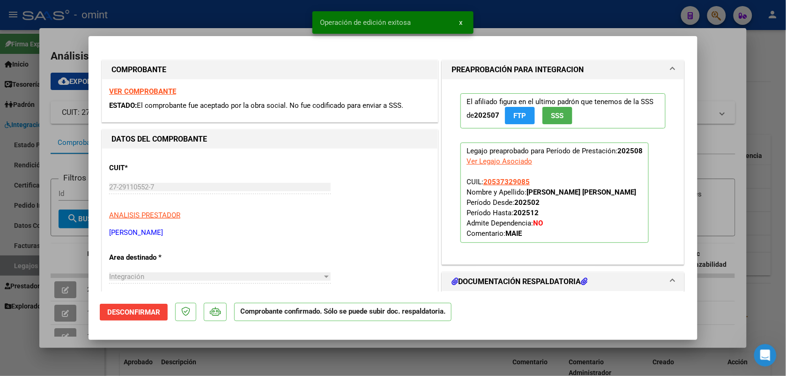
click at [206, 23] on div at bounding box center [393, 188] width 786 height 376
type input "$ 0,00"
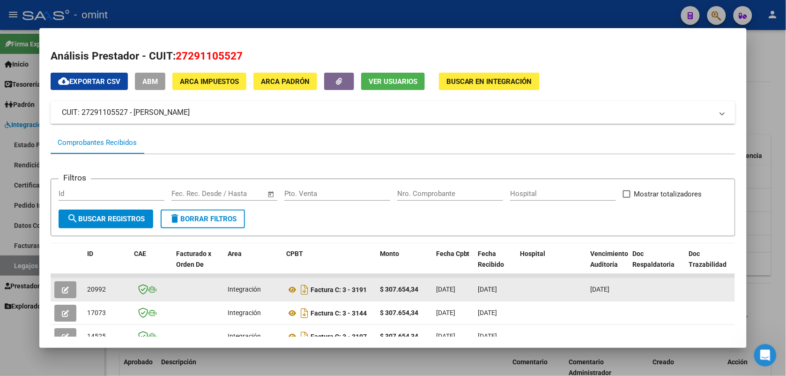
drag, startPoint x: 101, startPoint y: 287, endPoint x: 80, endPoint y: 286, distance: 20.6
click at [83, 286] on datatable-body-cell "20992" at bounding box center [106, 289] width 47 height 23
drag, startPoint x: 80, startPoint y: 286, endPoint x: 94, endPoint y: 287, distance: 13.6
copy span "20992"
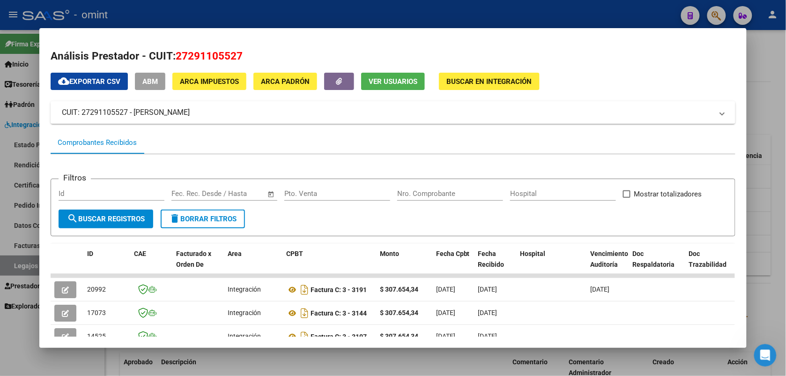
click at [204, 13] on div at bounding box center [393, 188] width 786 height 376
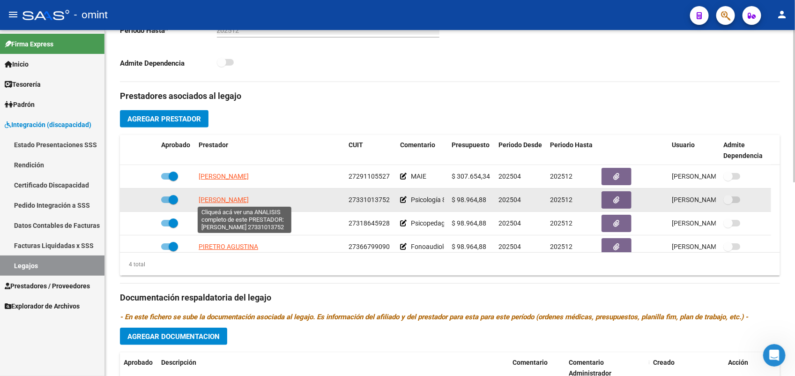
click at [234, 198] on span "LIZZARRO MARIANA MARLENE" at bounding box center [224, 199] width 50 height 7
type textarea "27331013752"
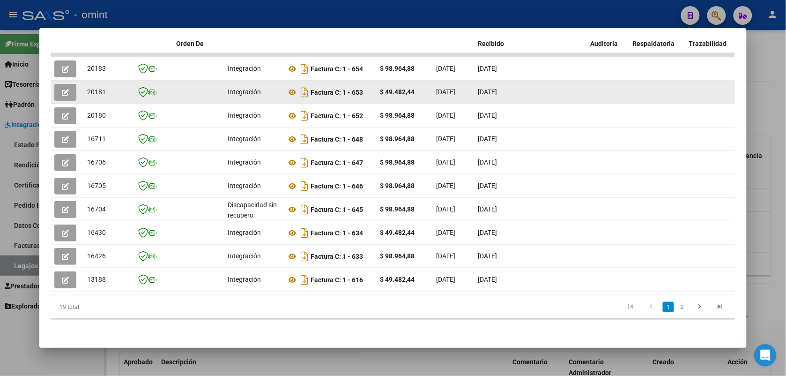
scroll to position [170, 0]
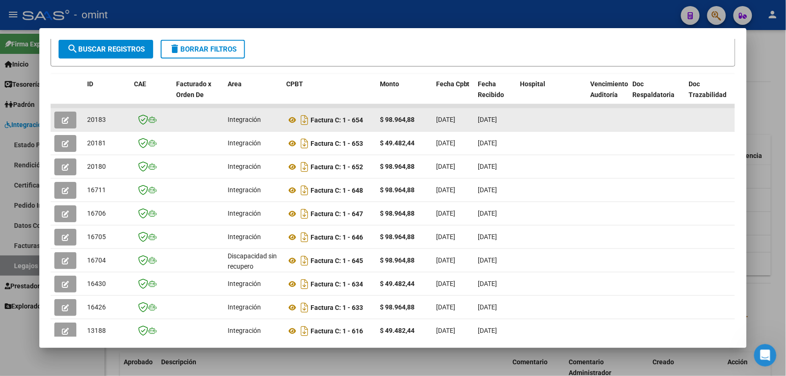
click at [62, 117] on icon "button" at bounding box center [65, 120] width 7 height 7
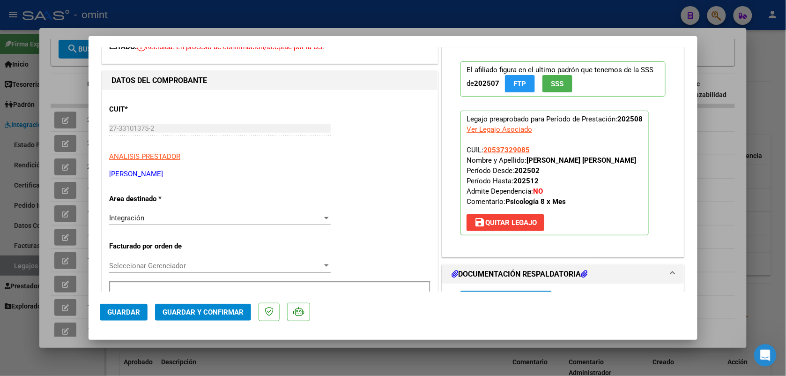
scroll to position [0, 0]
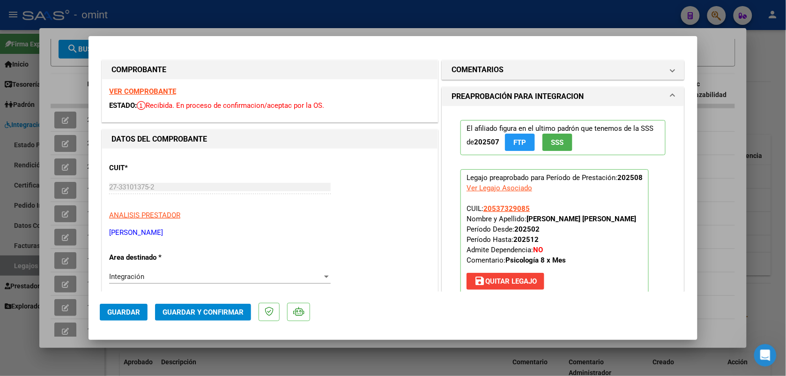
click at [146, 94] on strong "VER COMPROBANTE" at bounding box center [142, 91] width 67 height 8
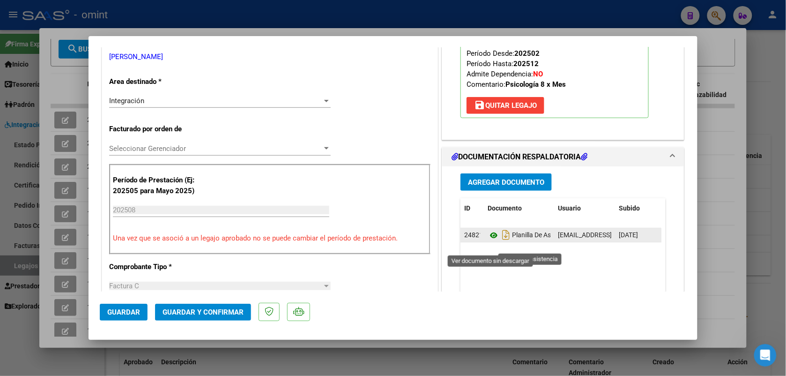
click at [488, 241] on icon at bounding box center [494, 235] width 12 height 11
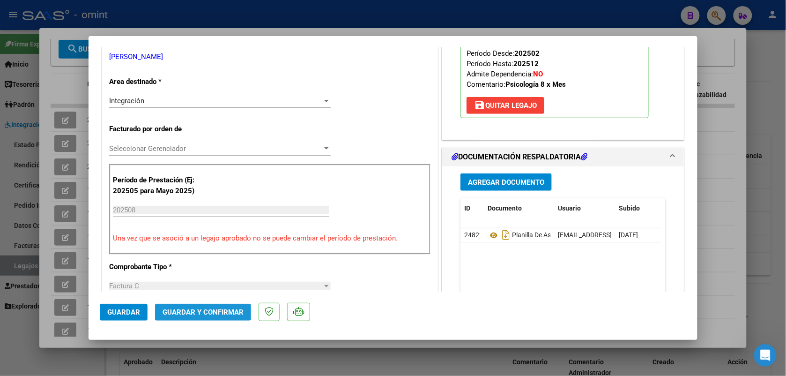
click at [238, 310] on span "Guardar y Confirmar" at bounding box center [203, 312] width 81 height 8
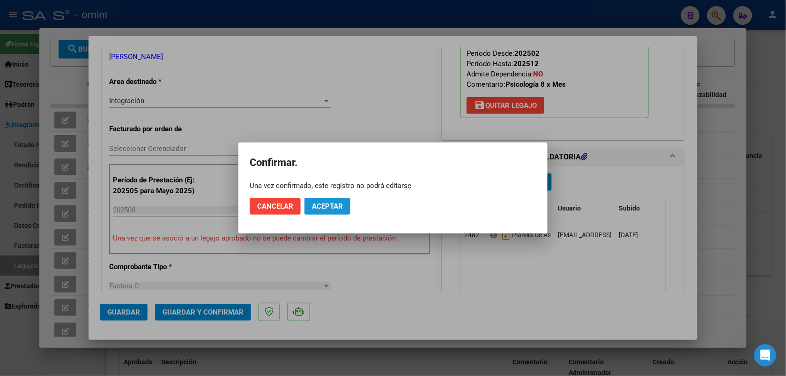
click at [333, 202] on span "Aceptar" at bounding box center [327, 206] width 31 height 8
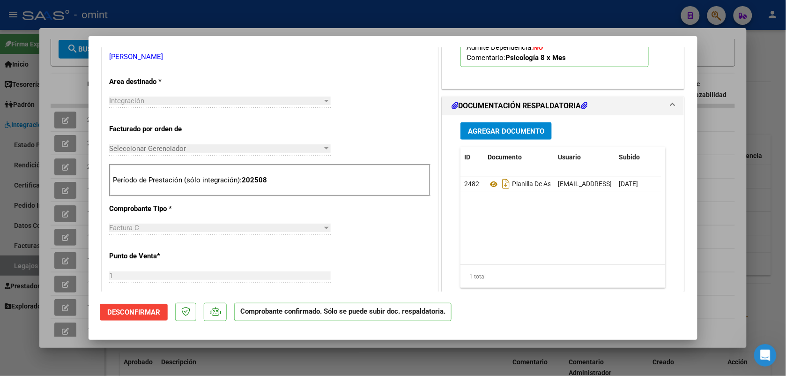
scroll to position [0, 0]
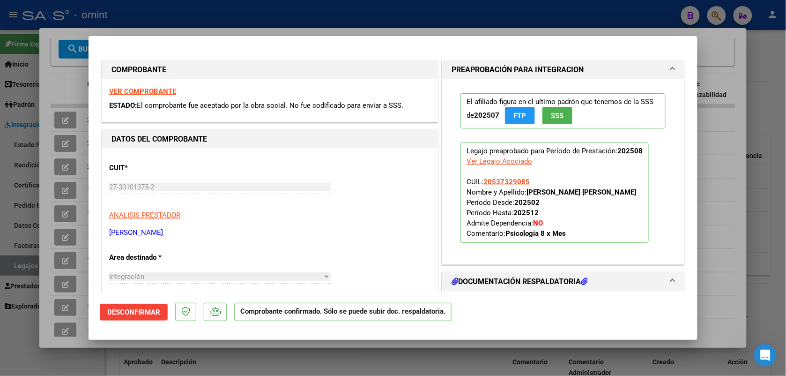
click at [204, 12] on div at bounding box center [393, 188] width 786 height 376
type input "$ 0,00"
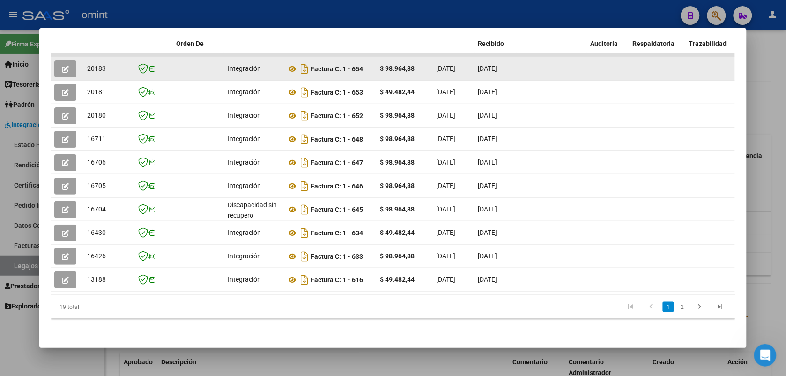
click at [67, 60] on button "button" at bounding box center [65, 68] width 22 height 17
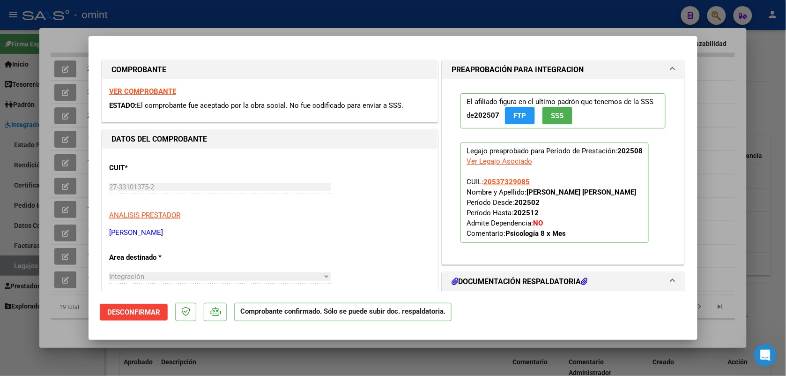
click at [197, 10] on div at bounding box center [393, 188] width 786 height 376
type input "$ 0,00"
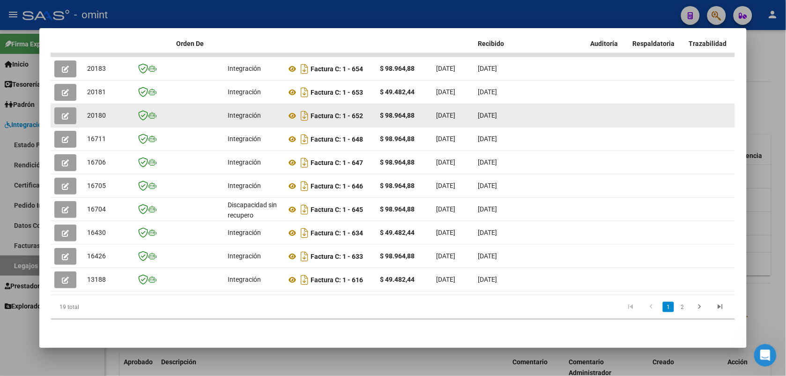
drag, startPoint x: 104, startPoint y: 105, endPoint x: 81, endPoint y: 111, distance: 24.0
click at [83, 111] on datatable-body-cell "20180" at bounding box center [106, 115] width 47 height 23
copy span "20180"
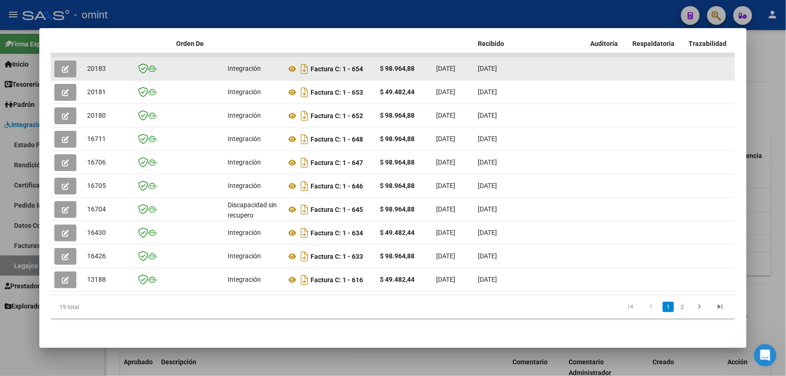
drag, startPoint x: 105, startPoint y: 61, endPoint x: 82, endPoint y: 61, distance: 23.4
click at [83, 61] on datatable-body-cell "20183" at bounding box center [106, 68] width 47 height 23
drag, startPoint x: 82, startPoint y: 61, endPoint x: 89, endPoint y: 61, distance: 7.0
copy span "20183"
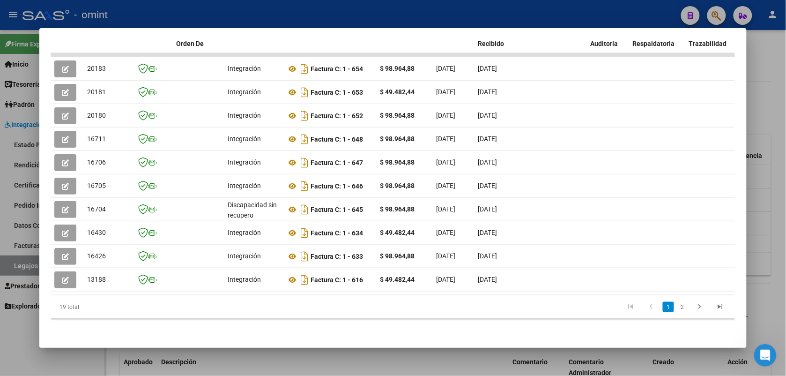
click at [139, 11] on div at bounding box center [393, 188] width 786 height 376
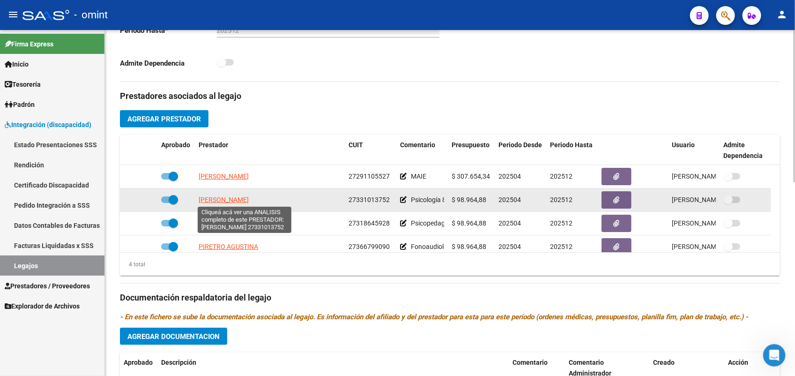
click at [242, 201] on span "LIZZARRO MARIANA MARLENE" at bounding box center [224, 199] width 50 height 7
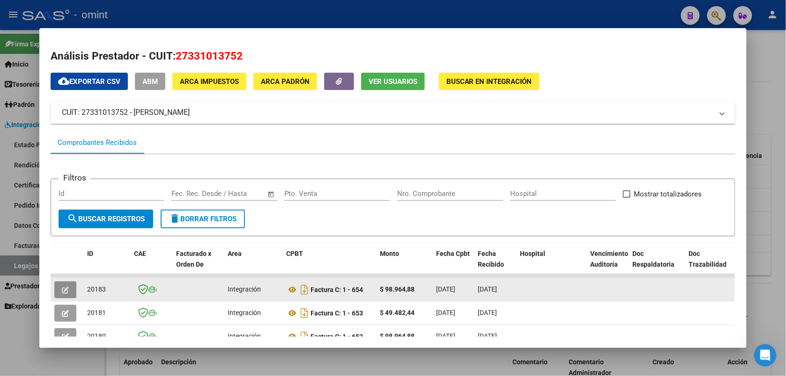
click at [62, 291] on icon "button" at bounding box center [65, 289] width 7 height 7
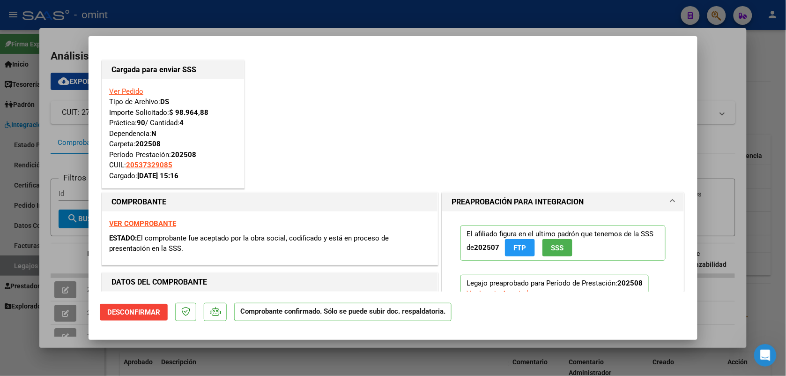
click at [237, 7] on div at bounding box center [393, 188] width 786 height 376
type input "$ 0,00"
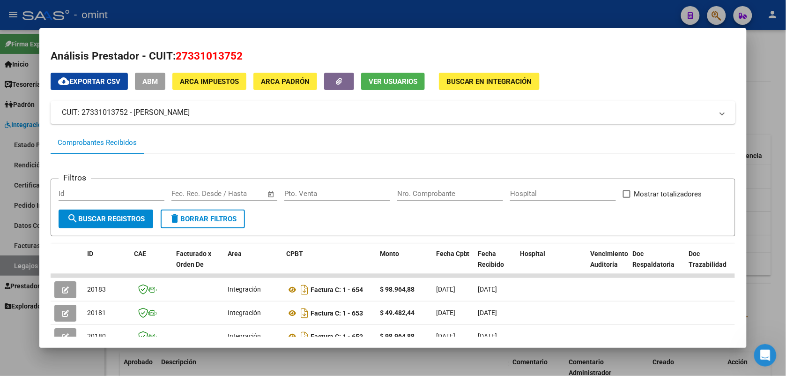
click at [237, 7] on div at bounding box center [393, 188] width 786 height 376
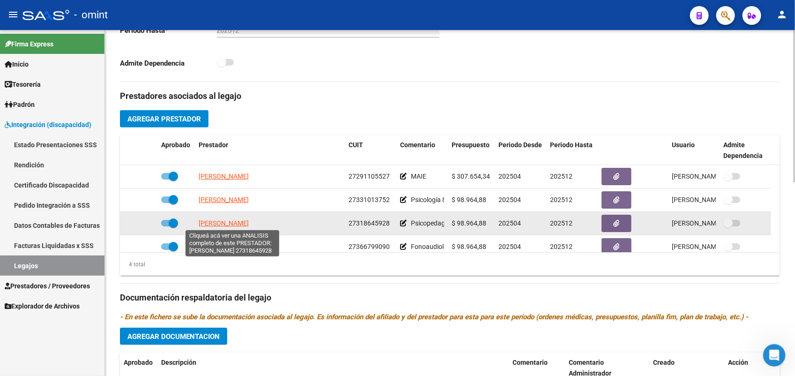
click at [249, 220] on span "VILCA MARISEL ANAHI" at bounding box center [224, 222] width 50 height 7
type textarea "27318645928"
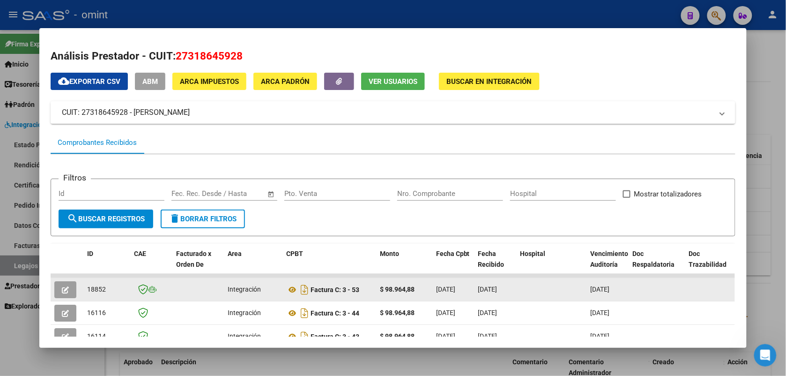
click at [62, 289] on icon "button" at bounding box center [65, 289] width 7 height 7
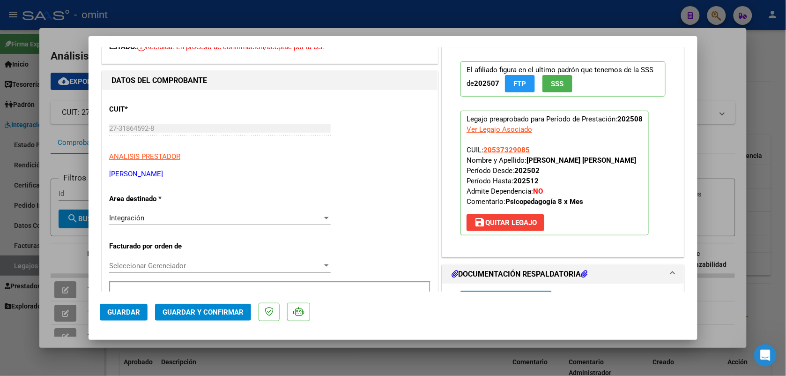
scroll to position [176, 0]
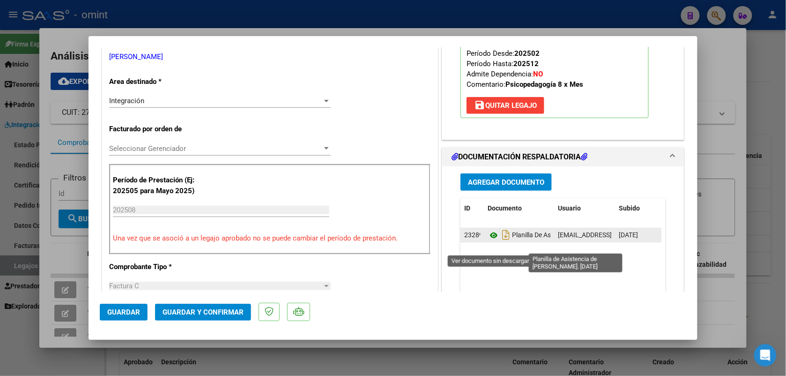
click at [490, 241] on icon at bounding box center [494, 235] width 12 height 11
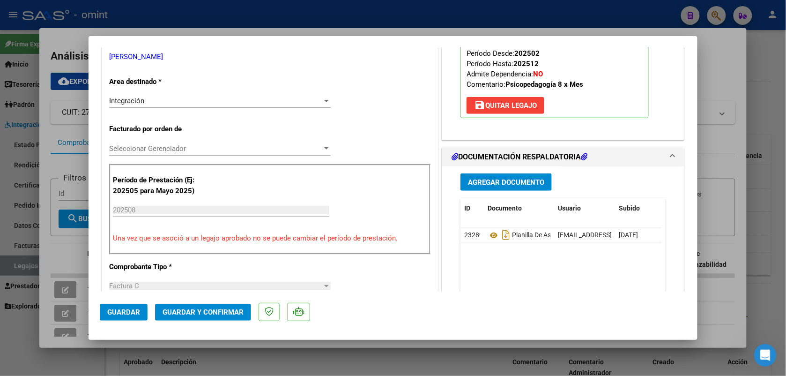
scroll to position [0, 0]
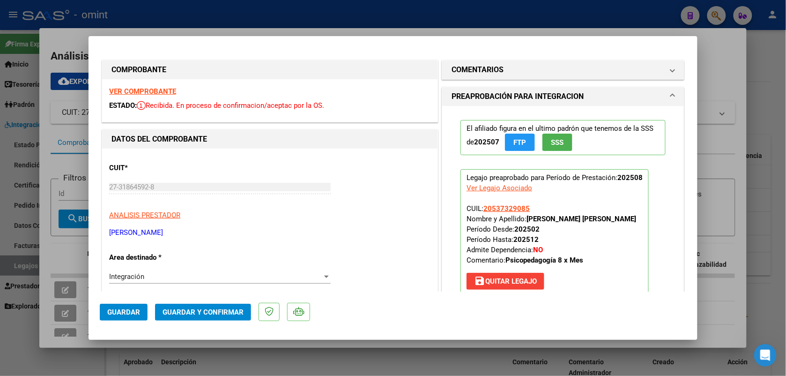
click at [158, 92] on strong "VER COMPROBANTE" at bounding box center [142, 91] width 67 height 8
click at [238, 310] on span "Guardar y Confirmar" at bounding box center [203, 312] width 81 height 8
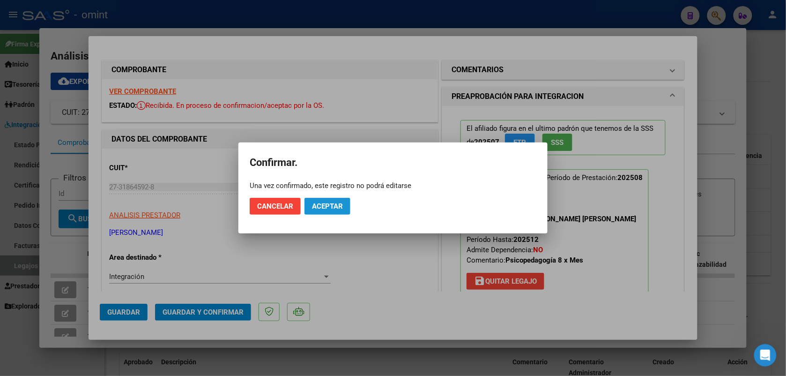
click at [329, 208] on span "Aceptar" at bounding box center [327, 206] width 31 height 8
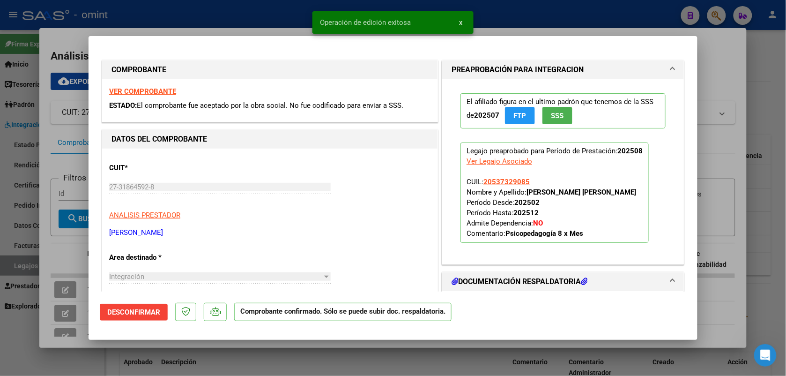
click at [221, 12] on div at bounding box center [393, 188] width 786 height 376
type input "$ 0,00"
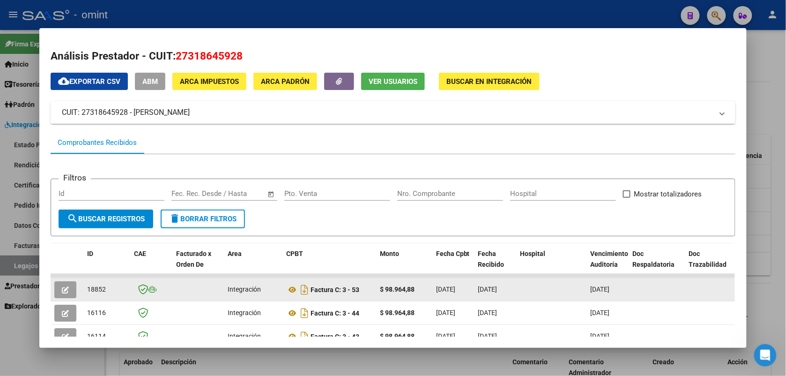
drag, startPoint x: 103, startPoint y: 286, endPoint x: 84, endPoint y: 290, distance: 19.1
click at [87, 290] on div "18852" at bounding box center [106, 289] width 39 height 11
copy span "18852"
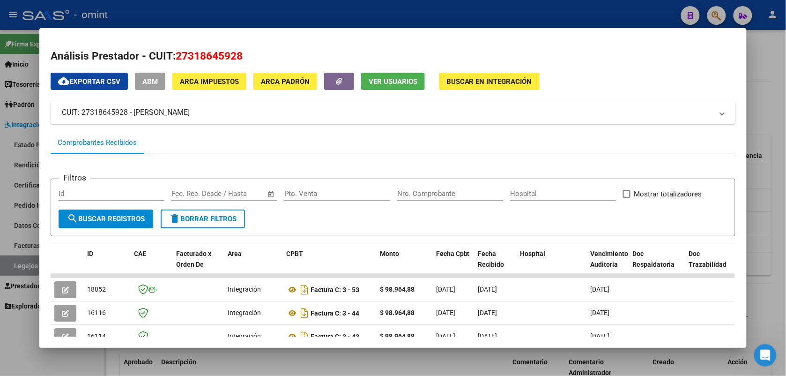
click at [171, 17] on div at bounding box center [393, 188] width 786 height 376
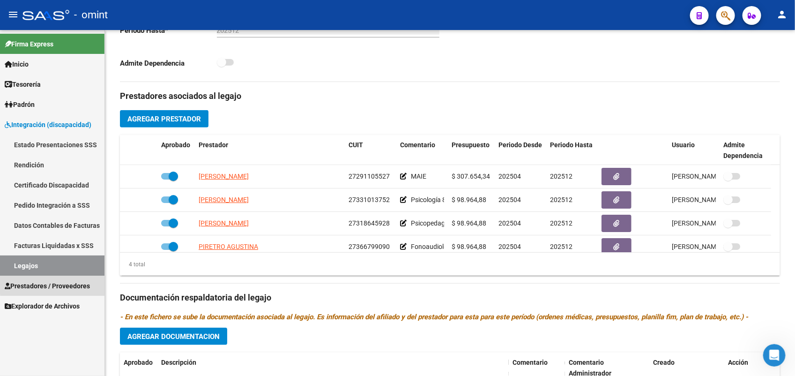
click at [64, 283] on span "Prestadores / Proveedores" at bounding box center [47, 286] width 85 height 10
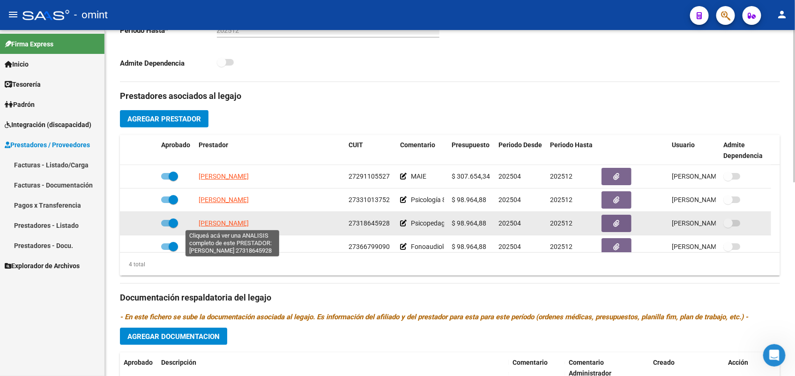
click at [233, 221] on span "VILCA MARISEL ANAHI" at bounding box center [224, 222] width 50 height 7
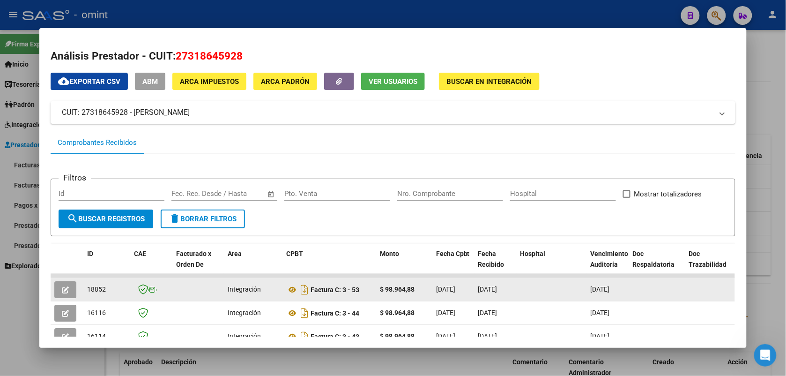
drag, startPoint x: 108, startPoint y: 287, endPoint x: 81, endPoint y: 287, distance: 27.2
click at [83, 287] on datatable-body-cell "18852" at bounding box center [106, 289] width 47 height 23
drag, startPoint x: 81, startPoint y: 287, endPoint x: 90, endPoint y: 287, distance: 9.4
copy span "18852"
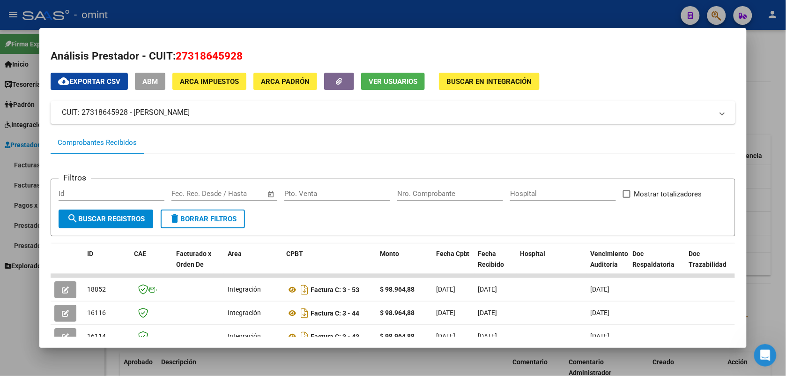
click at [342, 14] on div at bounding box center [393, 188] width 786 height 376
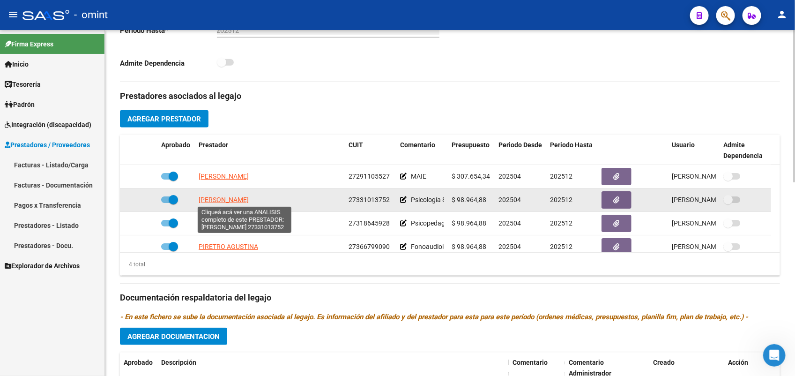
click at [233, 199] on span "LIZZARRO MARIANA MARLENE" at bounding box center [224, 199] width 50 height 7
type textarea "27331013752"
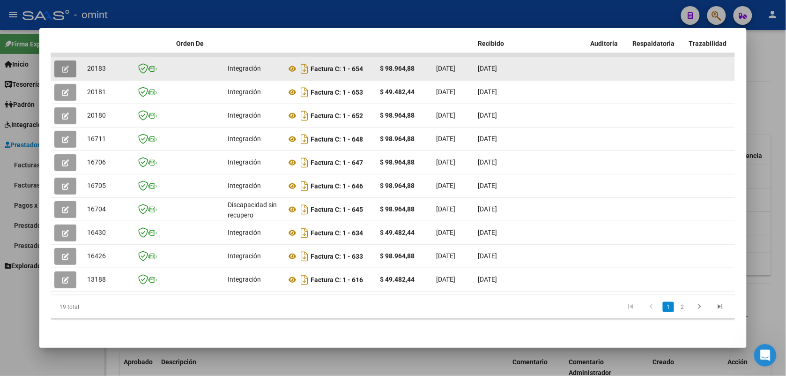
click at [64, 66] on icon "button" at bounding box center [65, 69] width 7 height 7
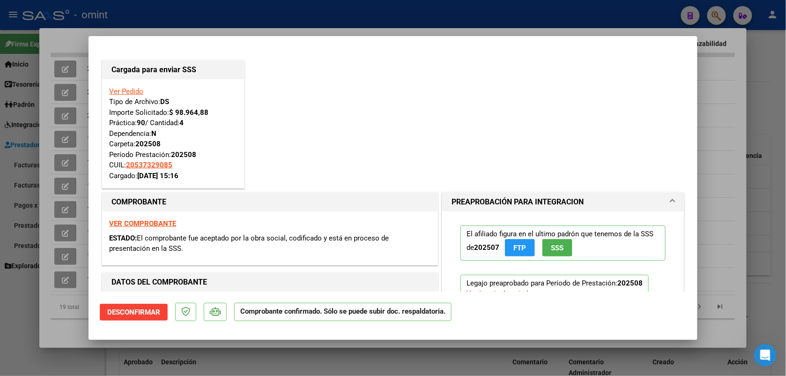
click at [134, 15] on div at bounding box center [393, 188] width 786 height 376
type input "$ 0,00"
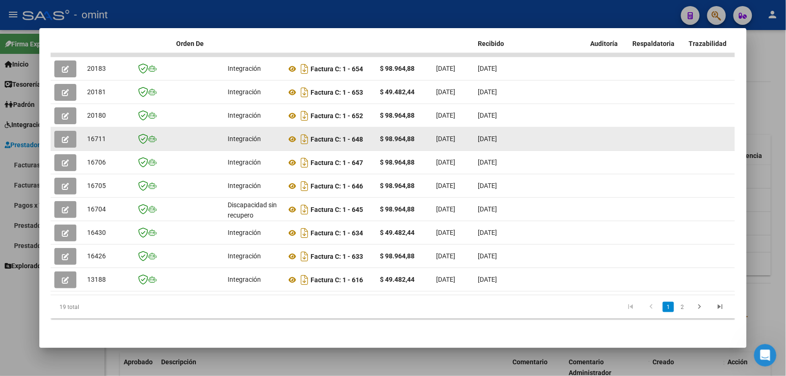
click at [64, 136] on icon "button" at bounding box center [65, 139] width 7 height 7
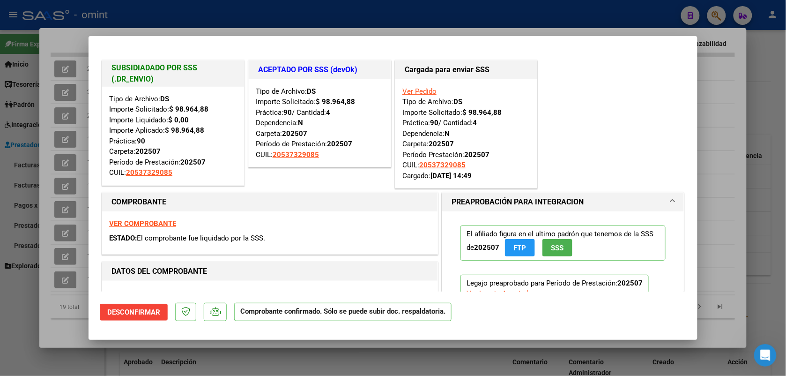
click at [141, 15] on div at bounding box center [393, 188] width 786 height 376
type input "$ 0,00"
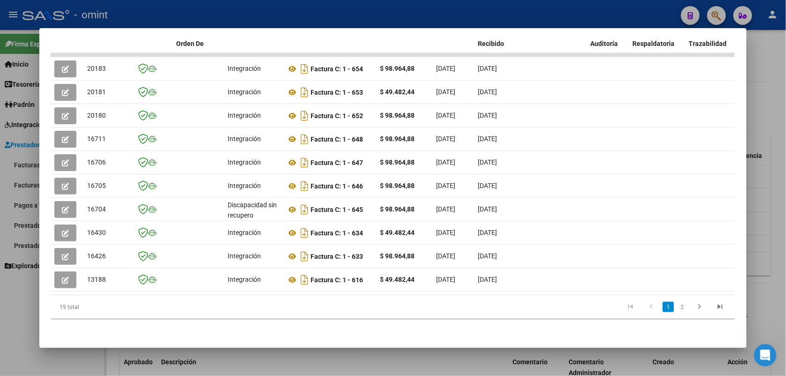
click at [141, 15] on div at bounding box center [393, 188] width 786 height 376
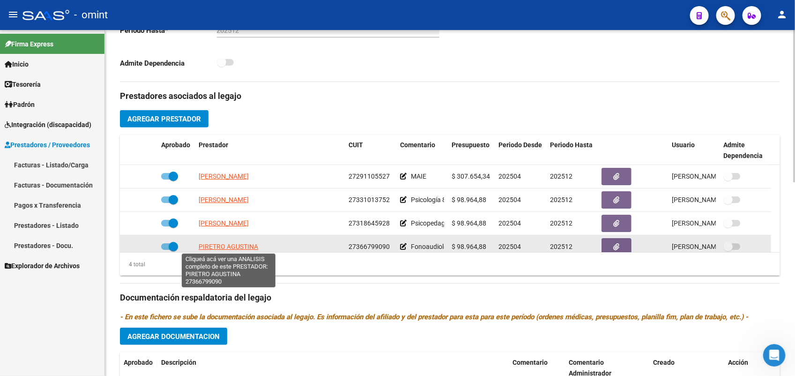
click at [228, 246] on span "PIRETRO AGUSTINA" at bounding box center [229, 246] width 60 height 7
type textarea "27366799090"
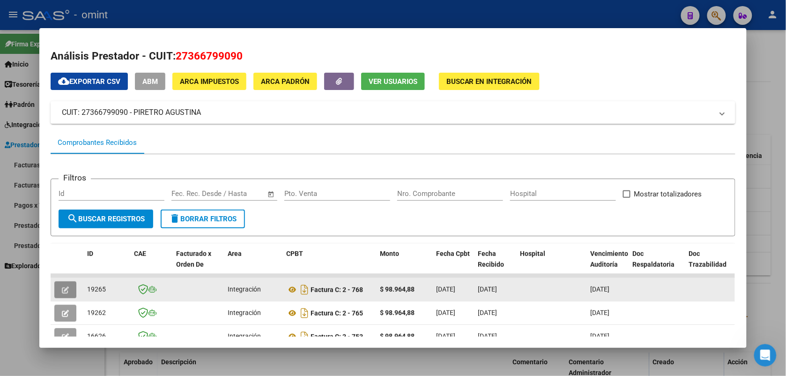
click at [64, 294] on button "button" at bounding box center [65, 289] width 22 height 17
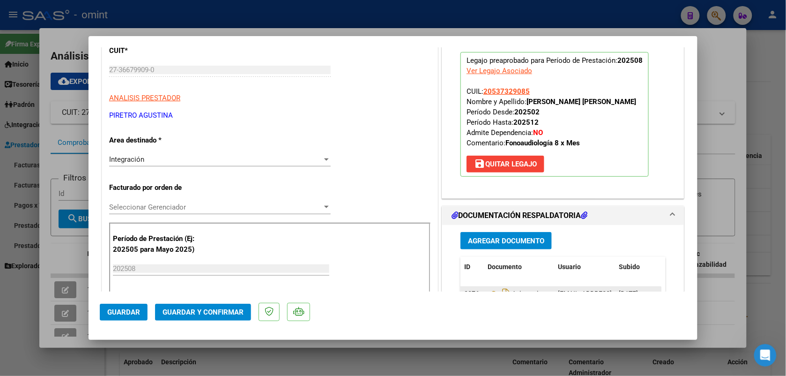
scroll to position [176, 0]
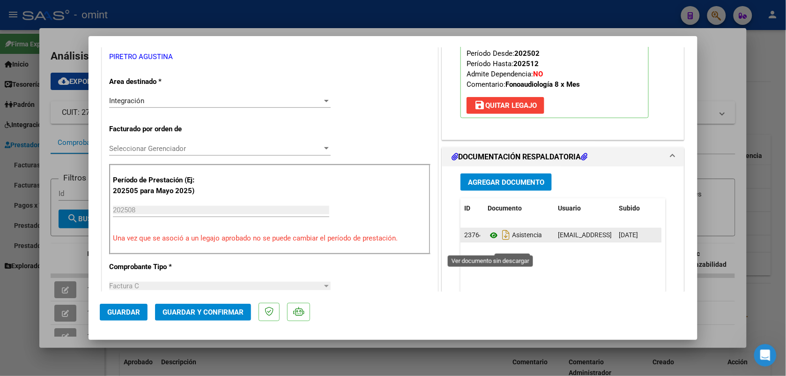
click at [490, 241] on icon at bounding box center [494, 235] width 12 height 11
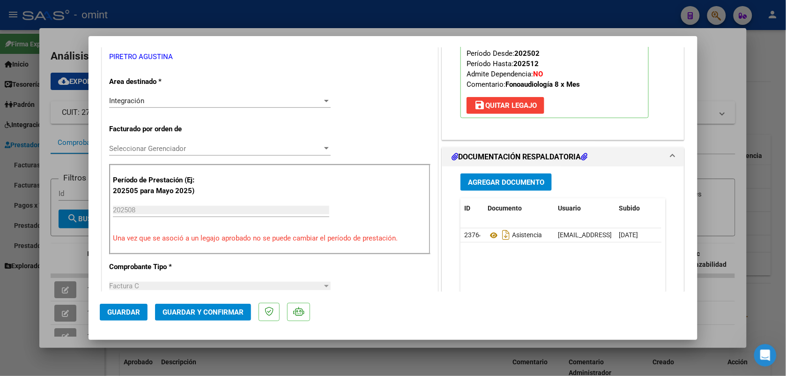
scroll to position [0, 0]
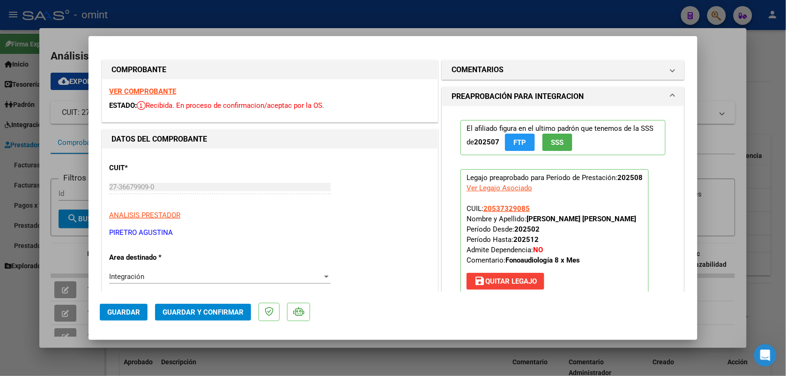
click at [156, 90] on strong "VER COMPROBANTE" at bounding box center [142, 91] width 67 height 8
click at [186, 312] on span "Guardar y Confirmar" at bounding box center [203, 312] width 81 height 8
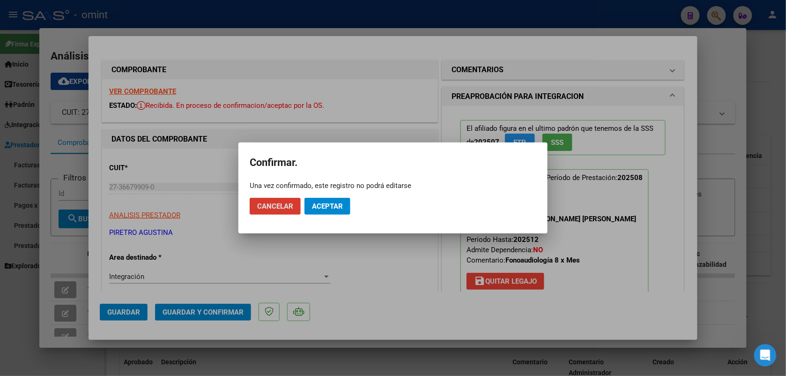
click at [314, 212] on button "Aceptar" at bounding box center [328, 206] width 46 height 17
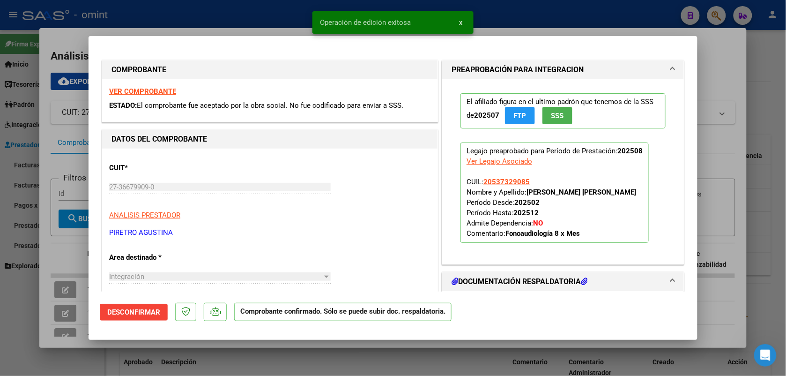
click at [202, 22] on div at bounding box center [393, 188] width 786 height 376
type input "$ 0,00"
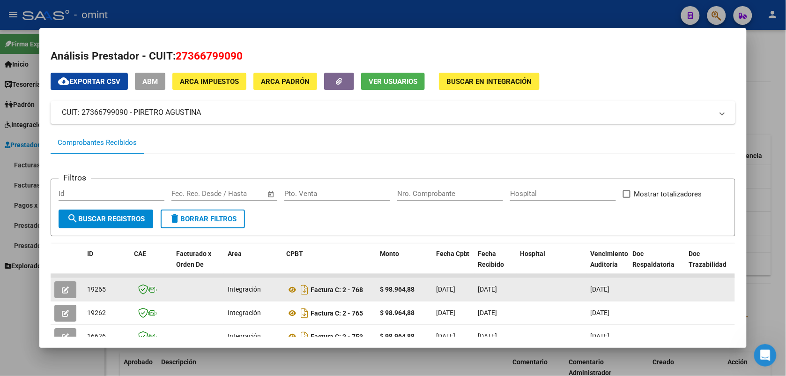
drag, startPoint x: 99, startPoint y: 289, endPoint x: 81, endPoint y: 284, distance: 19.0
click at [83, 284] on datatable-body-cell "19265" at bounding box center [106, 289] width 47 height 23
drag, startPoint x: 81, startPoint y: 284, endPoint x: 90, endPoint y: 288, distance: 10.3
copy span "19265"
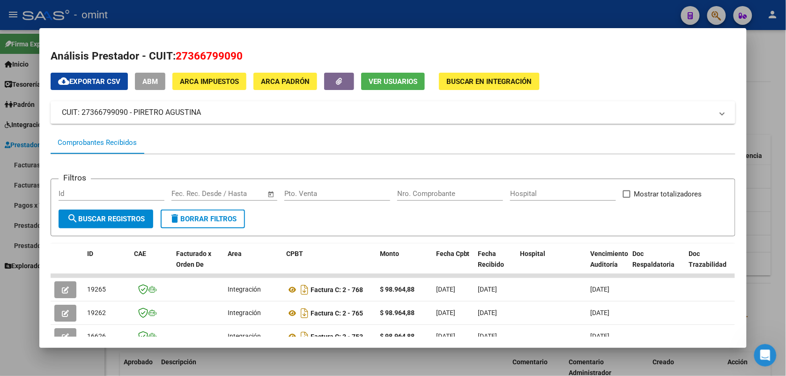
click at [152, 8] on div at bounding box center [393, 188] width 786 height 376
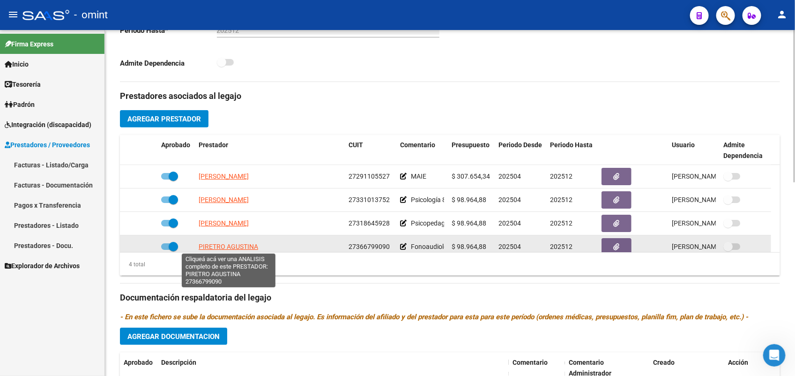
click at [209, 245] on span "PIRETRO AGUSTINA" at bounding box center [229, 246] width 60 height 7
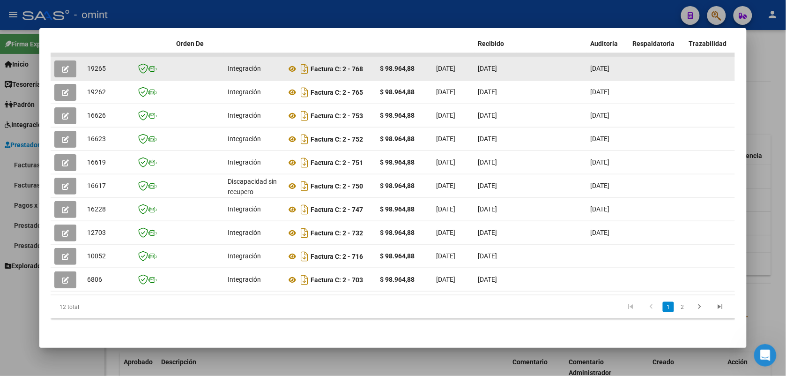
click at [62, 66] on icon "button" at bounding box center [65, 69] width 7 height 7
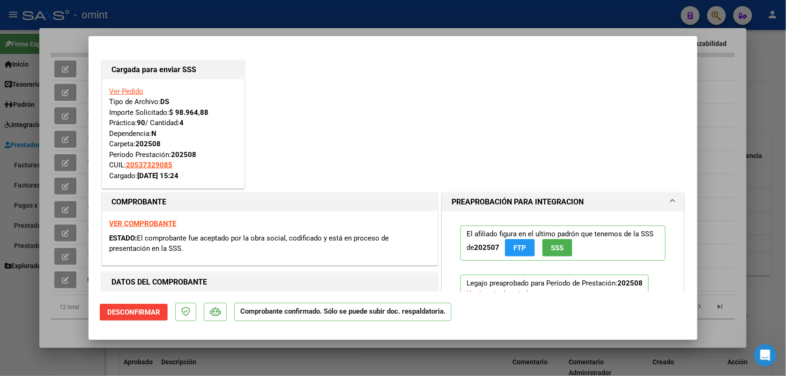
click at [97, 17] on div at bounding box center [393, 188] width 786 height 376
type input "$ 0,00"
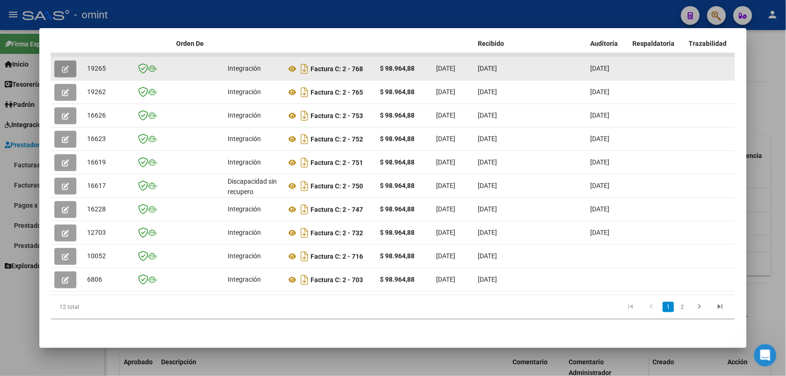
click at [62, 66] on icon "button" at bounding box center [65, 69] width 7 height 7
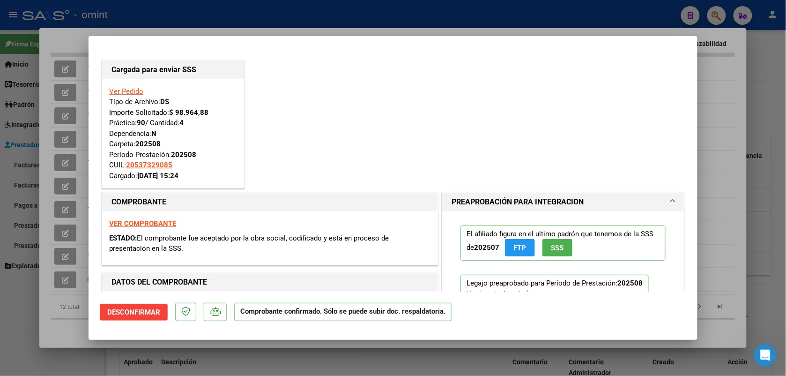
click at [146, 8] on div at bounding box center [393, 188] width 786 height 376
type input "$ 0,00"
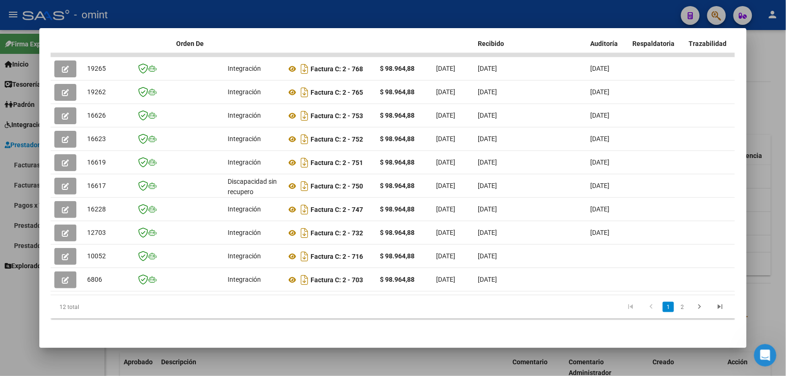
click at [176, 20] on div at bounding box center [393, 188] width 786 height 376
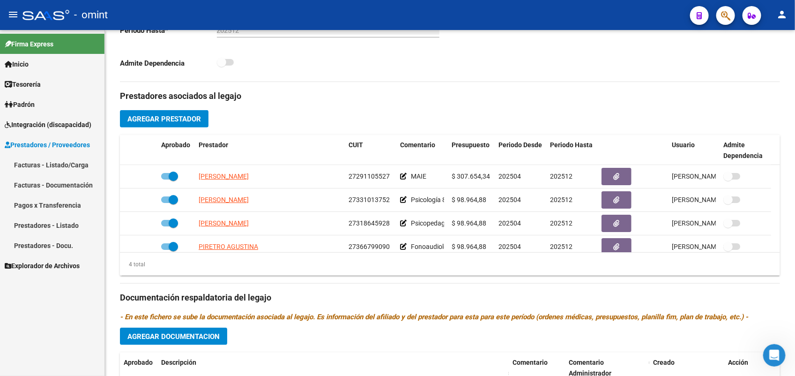
click at [35, 124] on span "Integración (discapacidad)" at bounding box center [48, 124] width 87 height 10
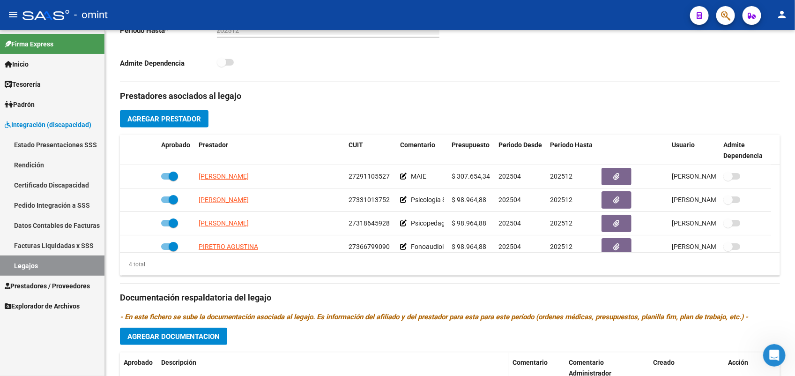
click at [62, 264] on link "Legajos" at bounding box center [52, 265] width 104 height 20
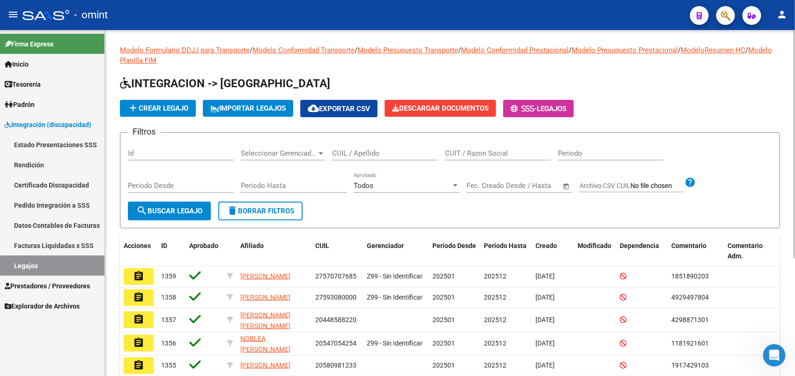
click at [358, 151] on input "CUIL / Apellido" at bounding box center [385, 153] width 106 height 8
paste input "20555178663"
type input "20555178663"
click at [184, 211] on span "search Buscar Legajo" at bounding box center [169, 211] width 66 height 8
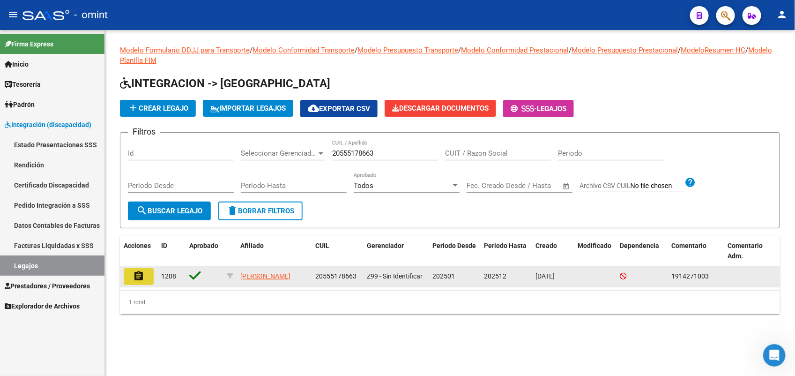
click at [141, 275] on mat-icon "assignment" at bounding box center [138, 275] width 11 height 11
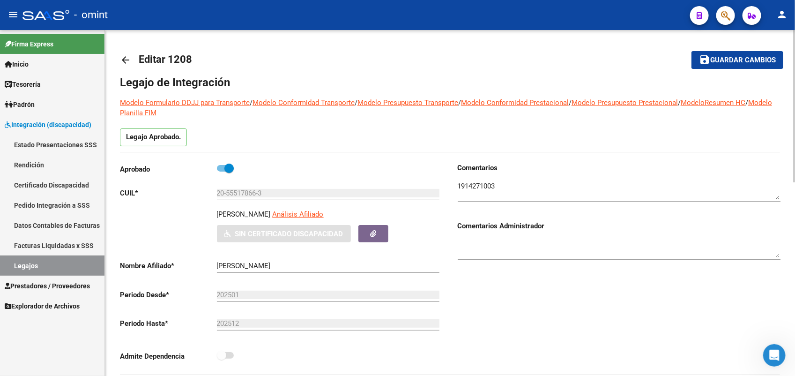
click at [90, 262] on link "Legajos" at bounding box center [52, 265] width 104 height 20
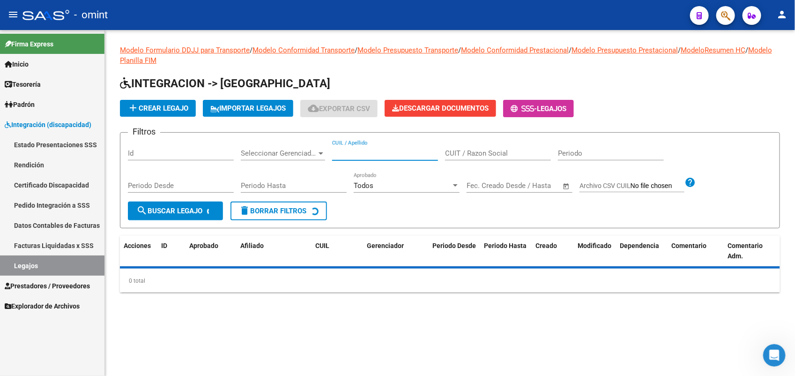
click at [340, 150] on input "CUIL / Apellido" at bounding box center [385, 153] width 106 height 8
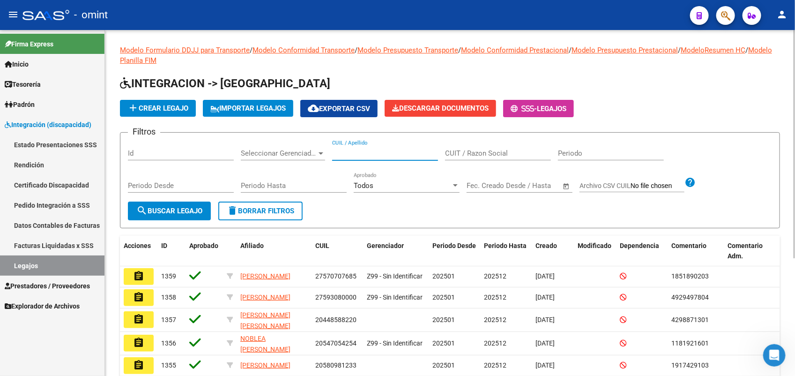
paste input "20555178663"
type input "20555178663"
click at [164, 212] on span "search Buscar Legajo" at bounding box center [169, 211] width 66 height 8
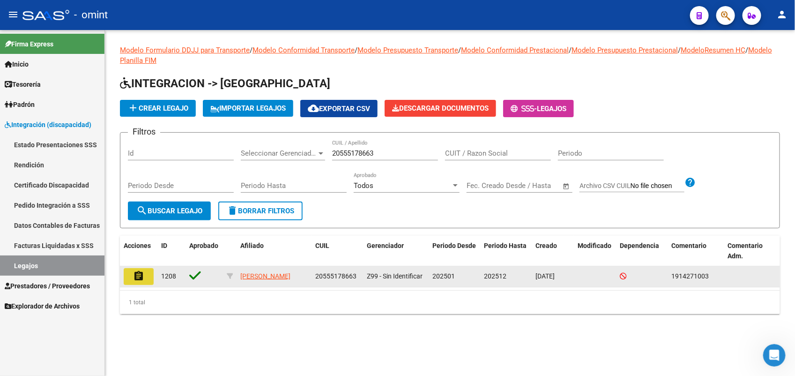
click at [142, 276] on mat-icon "assignment" at bounding box center [138, 275] width 11 height 11
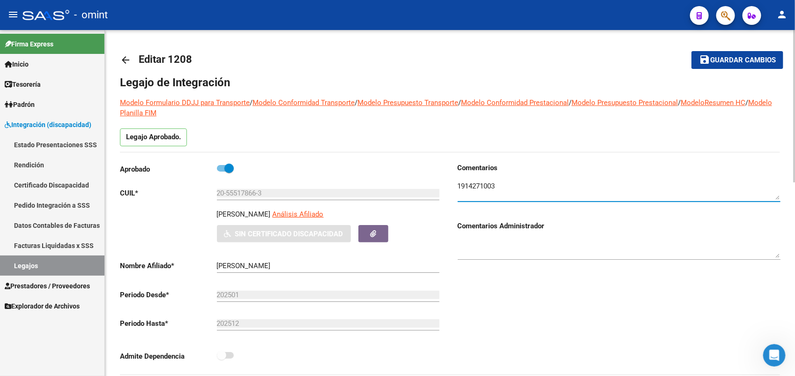
drag, startPoint x: 503, startPoint y: 184, endPoint x: 455, endPoint y: 179, distance: 48.5
click at [455, 179] on div "Comentarios Comentarios Administrador" at bounding box center [615, 269] width 330 height 212
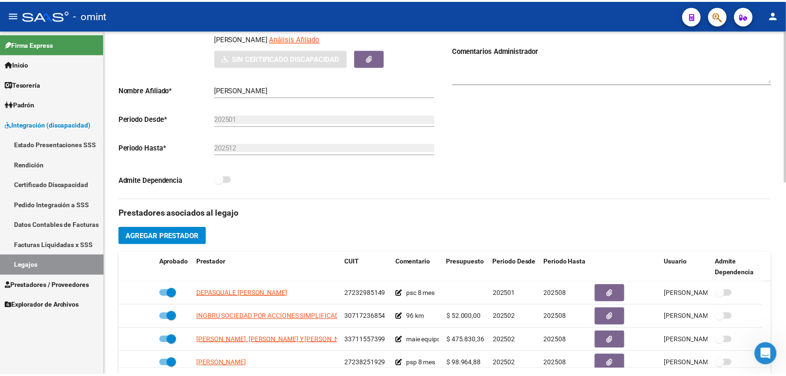
scroll to position [234, 0]
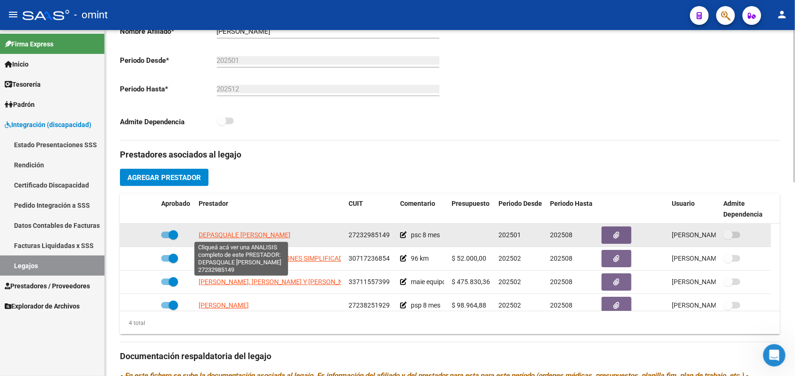
click at [221, 234] on span "DEPASQUALE [PERSON_NAME]" at bounding box center [245, 234] width 92 height 7
type textarea "27232985149"
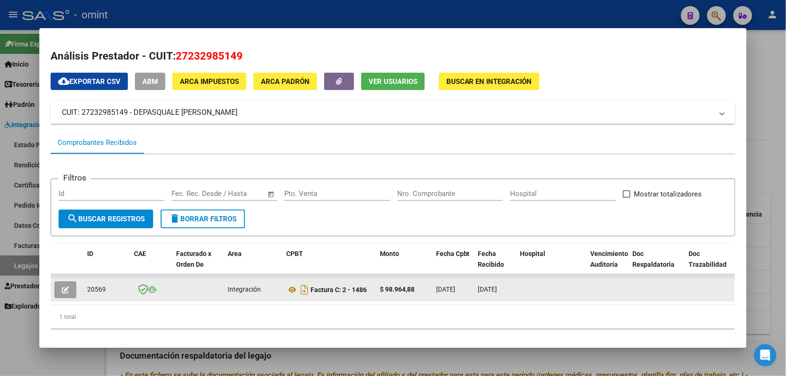
click at [62, 287] on icon "button" at bounding box center [65, 289] width 7 height 7
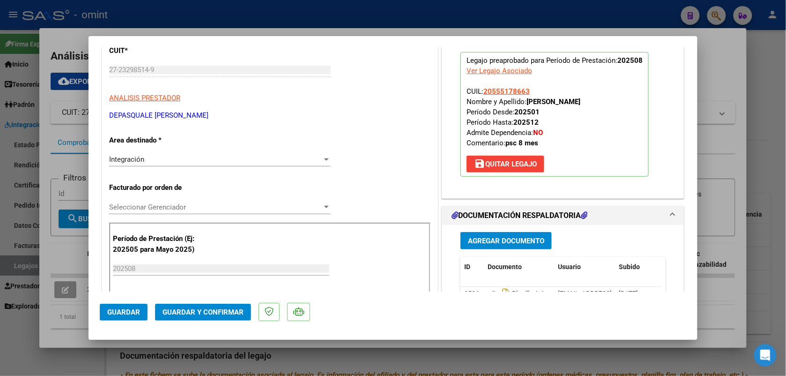
scroll to position [176, 0]
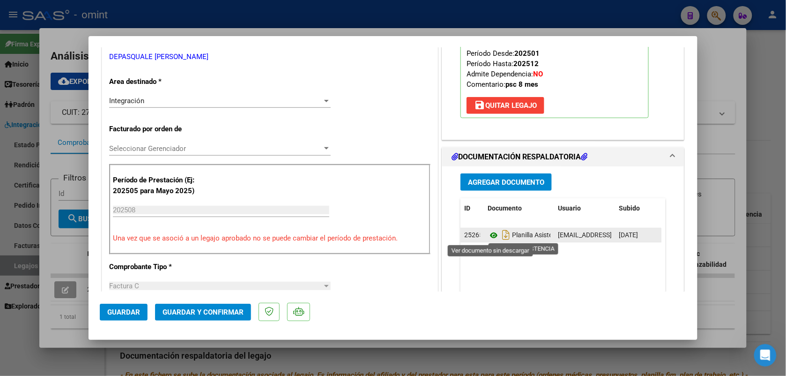
click at [490, 235] on icon at bounding box center [494, 235] width 12 height 11
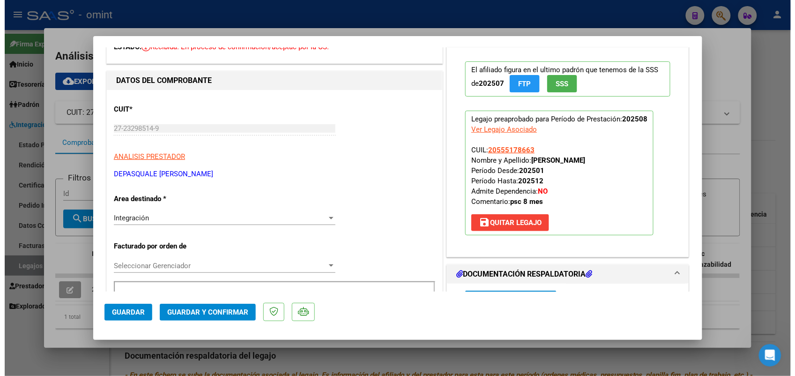
scroll to position [0, 0]
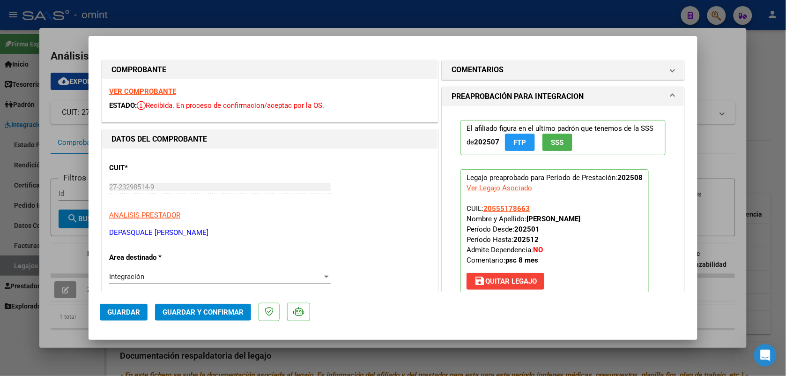
click at [133, 93] on strong "VER COMPROBANTE" at bounding box center [142, 91] width 67 height 8
click at [200, 313] on span "Guardar y Confirmar" at bounding box center [203, 312] width 81 height 8
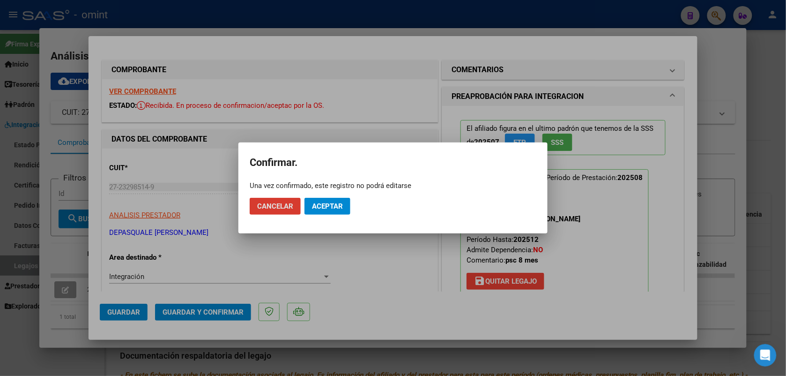
click at [331, 200] on button "Aceptar" at bounding box center [328, 206] width 46 height 17
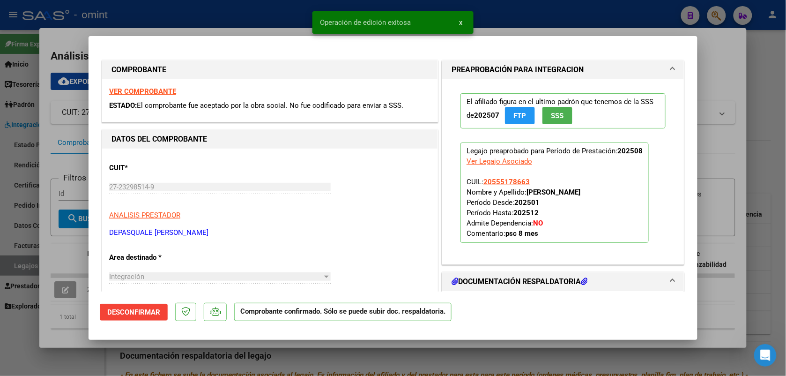
click at [191, 17] on div at bounding box center [393, 188] width 786 height 376
type input "$ 0,00"
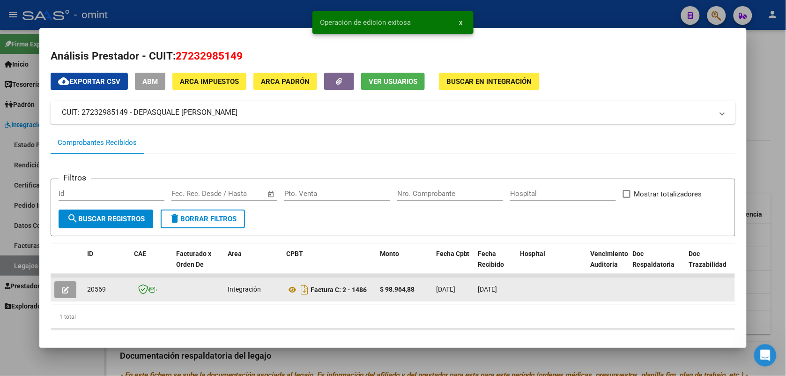
drag, startPoint x: 102, startPoint y: 287, endPoint x: 83, endPoint y: 289, distance: 18.3
click at [87, 289] on div "20569" at bounding box center [106, 289] width 39 height 11
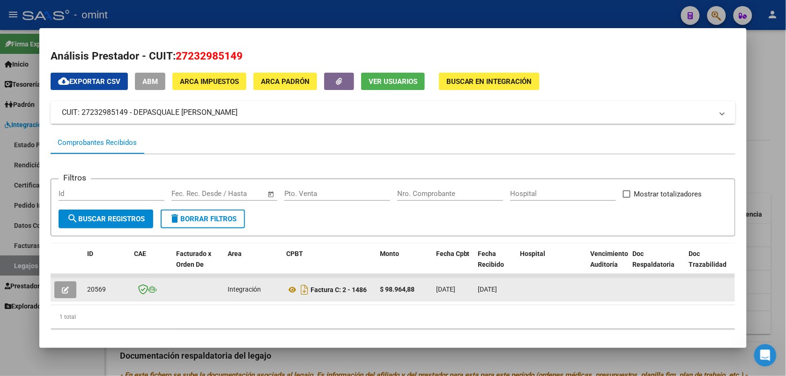
copy span "20569"
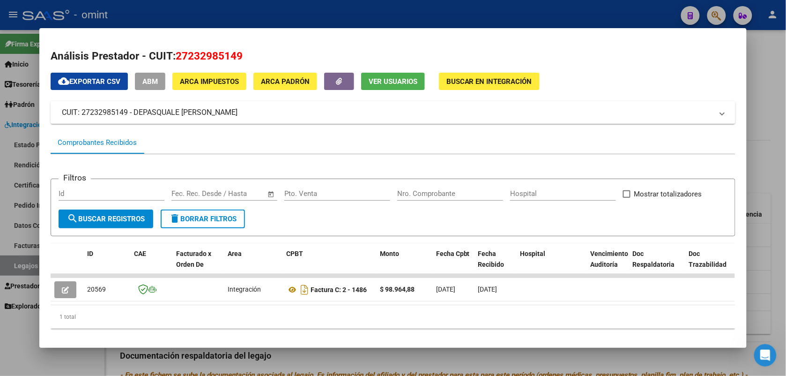
click at [194, 15] on div at bounding box center [393, 188] width 786 height 376
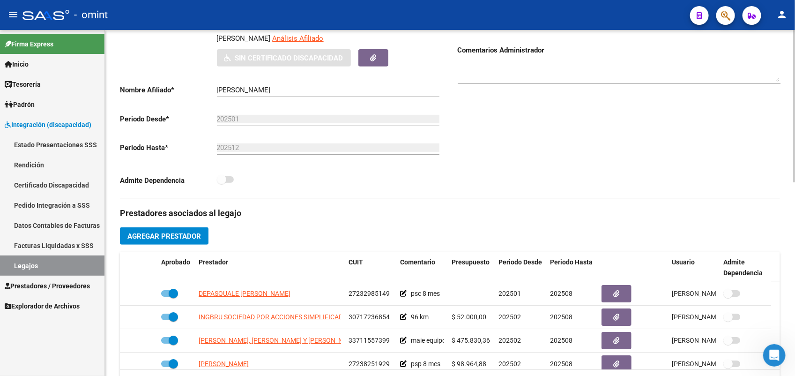
scroll to position [117, 0]
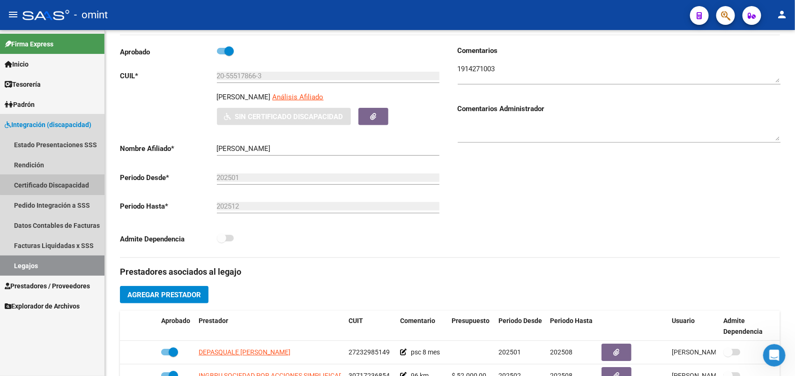
click at [62, 184] on link "Certificado Discapacidad" at bounding box center [52, 185] width 104 height 20
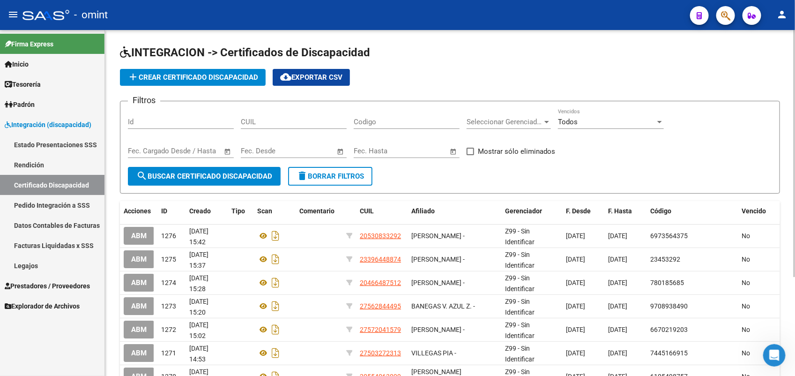
click at [163, 78] on span "add Crear Certificado Discapacidad" at bounding box center [192, 77] width 131 height 8
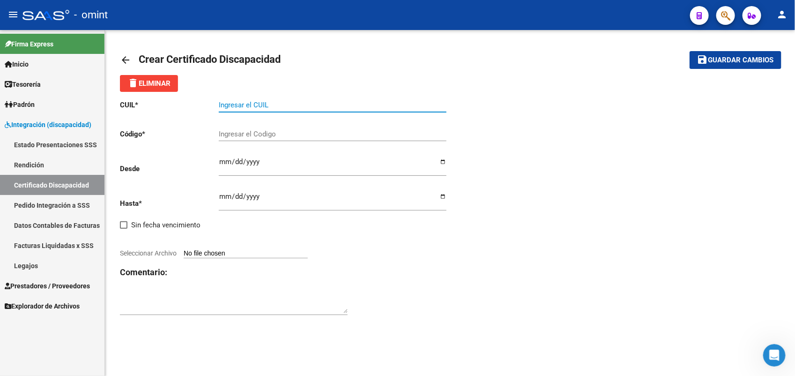
click at [258, 104] on input "Ingresar el CUIL" at bounding box center [333, 105] width 228 height 8
paste input "20-55517866-3"
type input "20-55517866-3"
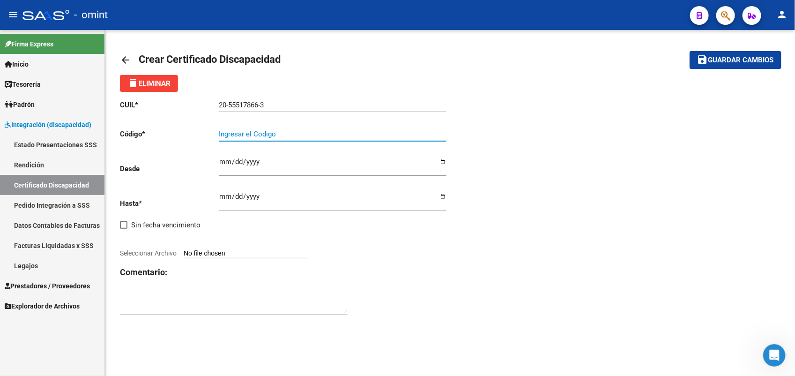
click at [293, 133] on input "Ingresar el Codigo" at bounding box center [333, 134] width 228 height 8
type input "1294058435"
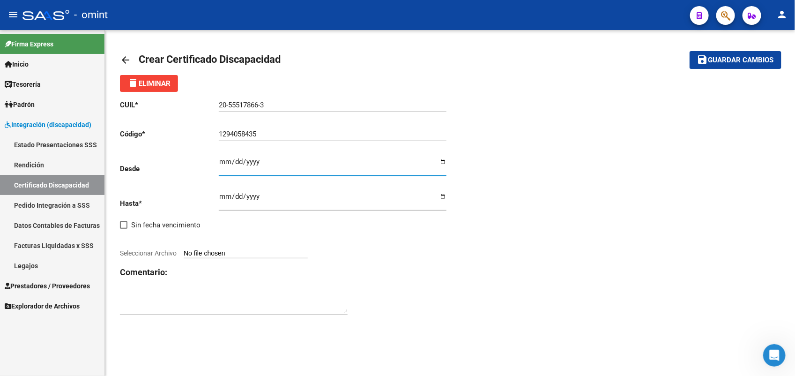
click at [221, 160] on input "Ingresar fec. Desde" at bounding box center [333, 165] width 228 height 15
type input "2023-07-05"
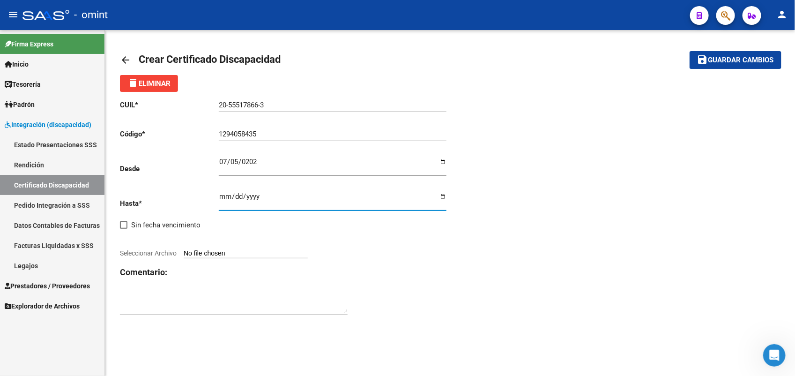
click at [221, 197] on input "Ingresar fec. Hasta" at bounding box center [333, 200] width 228 height 15
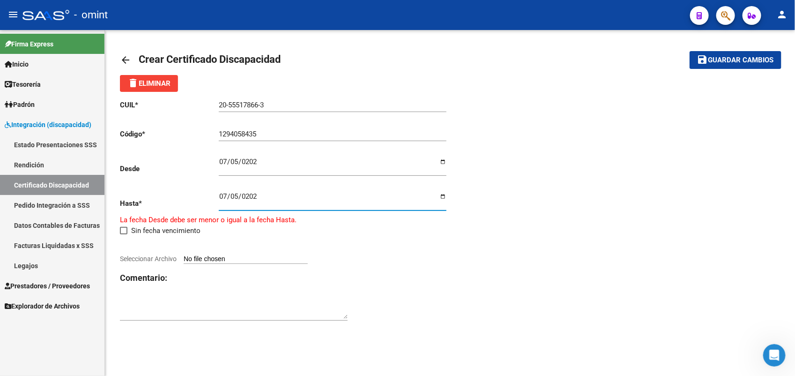
type input "[DATE]"
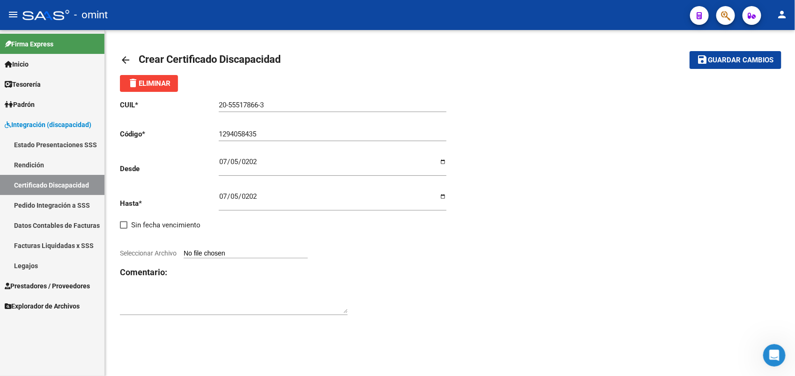
click at [165, 252] on span "Seleccionar Archivo" at bounding box center [148, 252] width 57 height 7
click at [184, 252] on input "Seleccionar Archivo" at bounding box center [246, 253] width 124 height 9
type input "C:\fakepath\CUD.pdf"
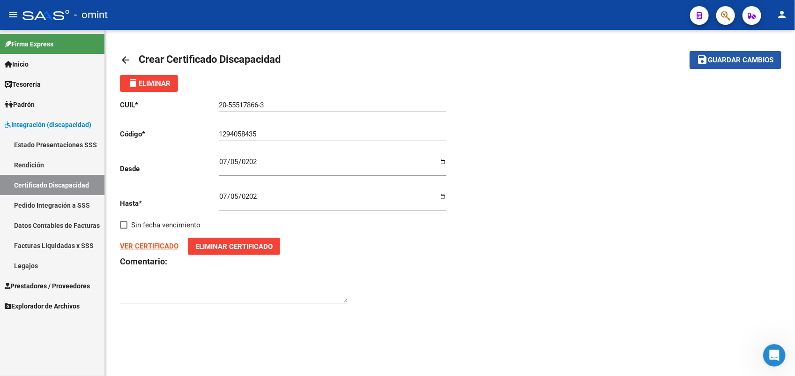
click at [751, 56] on span "Guardar cambios" at bounding box center [742, 60] width 66 height 8
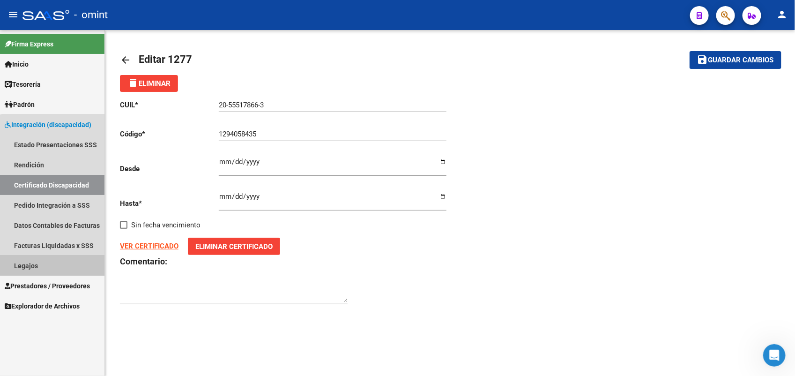
click at [54, 261] on link "Legajos" at bounding box center [52, 265] width 104 height 20
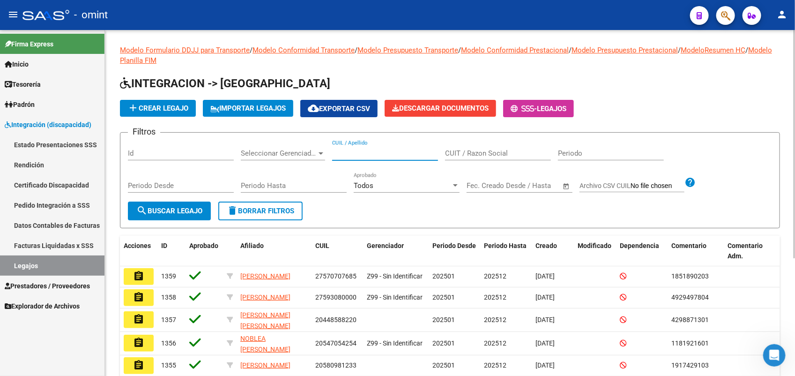
click at [357, 152] on input "CUIL / Apellido" at bounding box center [385, 153] width 106 height 8
type input "veliz"
click at [158, 207] on span "search Buscar Legajo" at bounding box center [169, 211] width 66 height 8
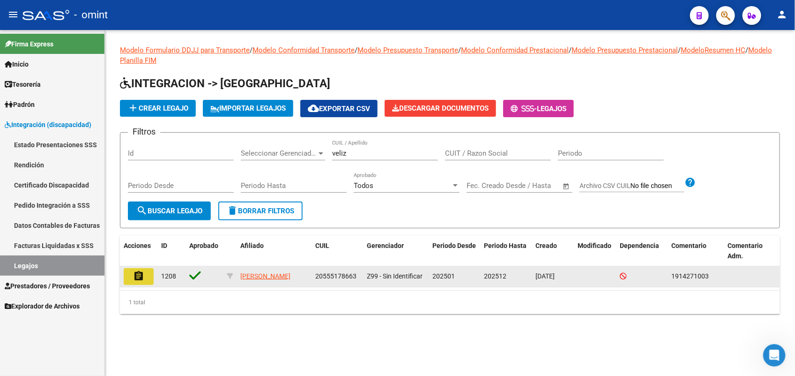
click at [129, 275] on button "assignment" at bounding box center [139, 276] width 30 height 17
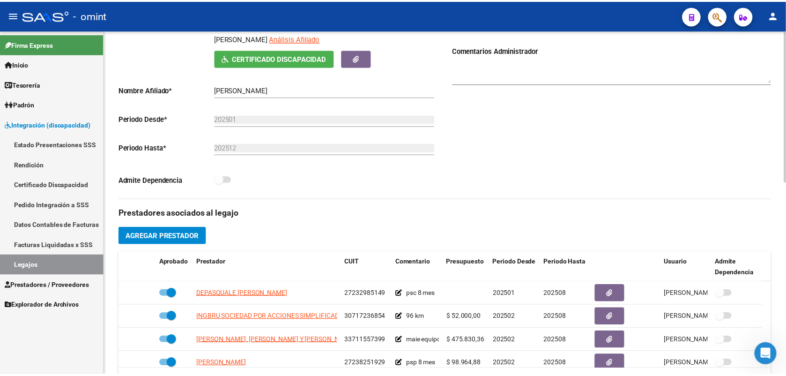
scroll to position [234, 0]
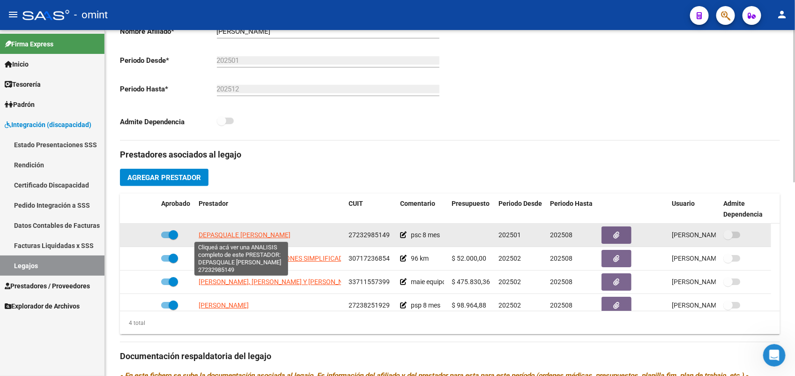
click at [265, 233] on span "DEPASQUALE [PERSON_NAME]" at bounding box center [245, 234] width 92 height 7
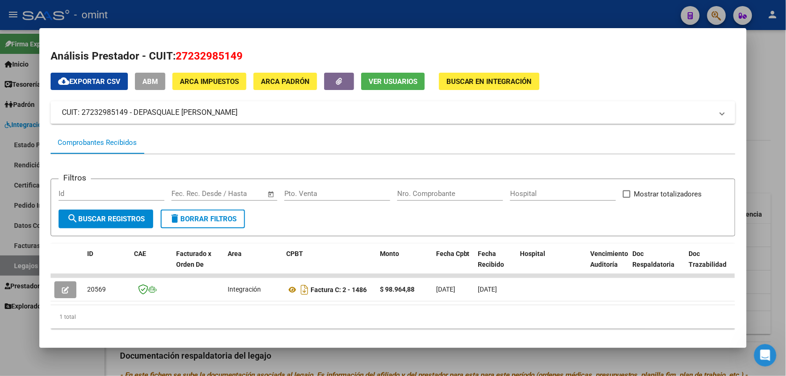
click at [271, 10] on div at bounding box center [393, 188] width 786 height 376
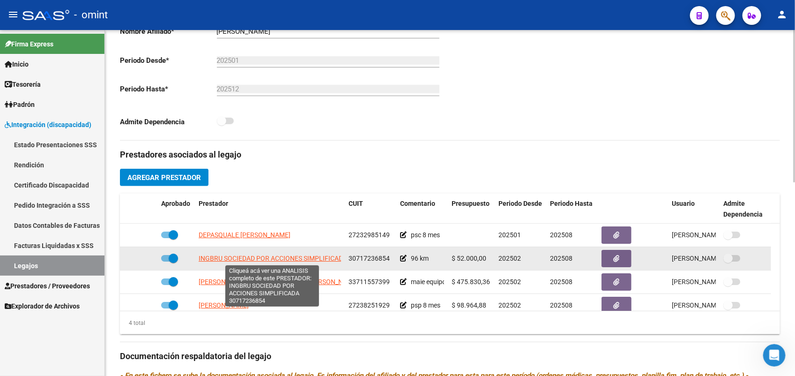
click at [266, 261] on span "INGBRU SOCIEDAD POR ACCIONES SIMPLIFICADA" at bounding box center [273, 257] width 149 height 7
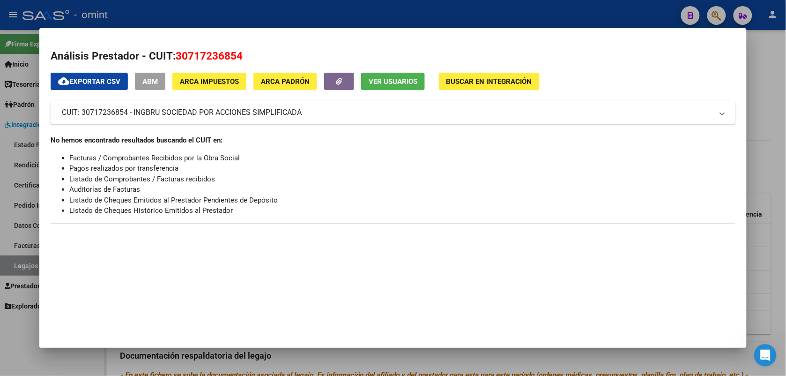
click at [221, 10] on div at bounding box center [393, 188] width 786 height 376
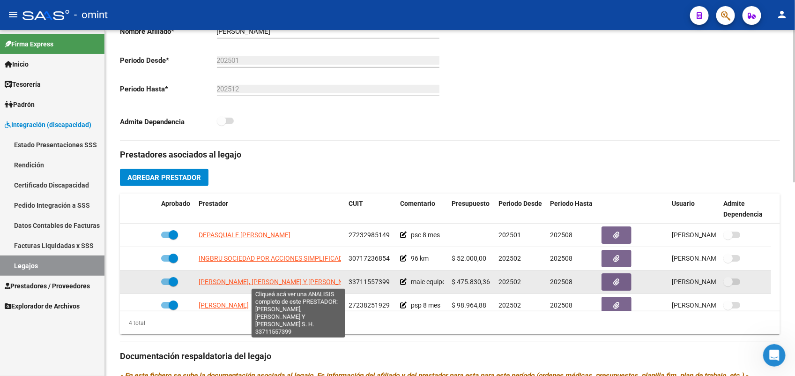
click at [300, 282] on span "MARCELA CASTRO, ROSANA MEZZAVILLA Y PAOLA NAVALON S. H." at bounding box center [286, 281] width 175 height 7
type textarea "33711557399"
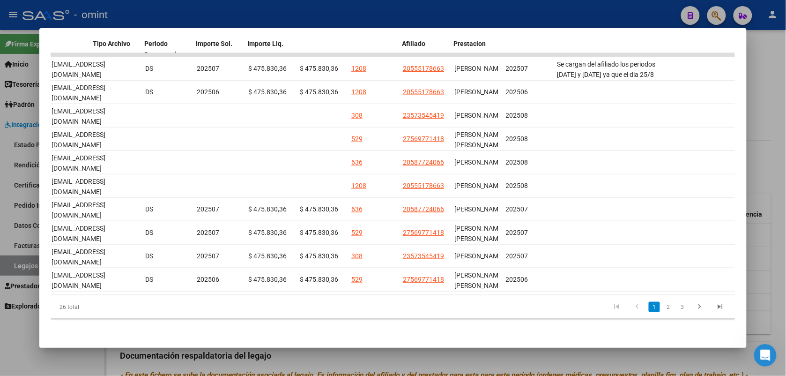
scroll to position [0, 1240]
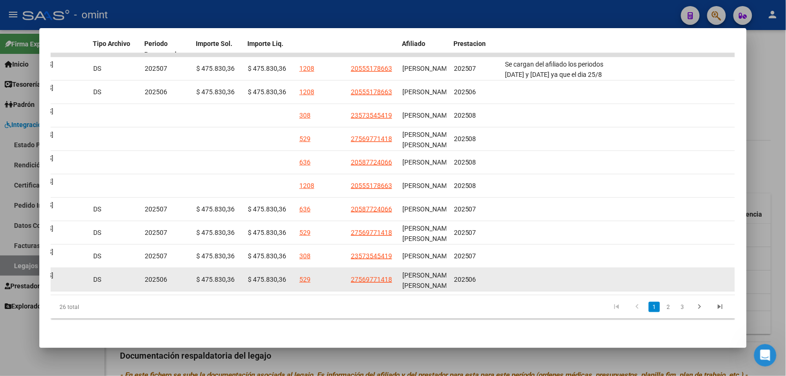
click at [656, 268] on datatable-body-cell at bounding box center [677, 279] width 117 height 23
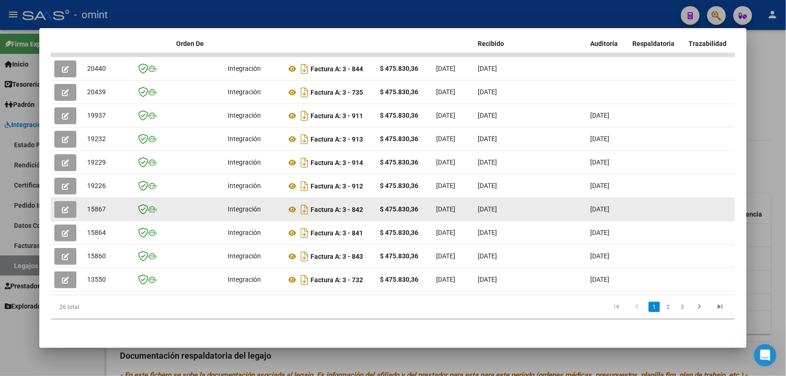
scroll to position [111, 0]
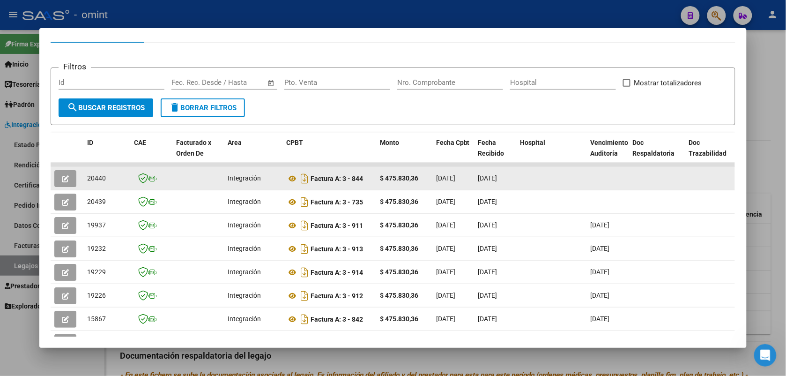
click at [64, 177] on icon "button" at bounding box center [65, 178] width 7 height 7
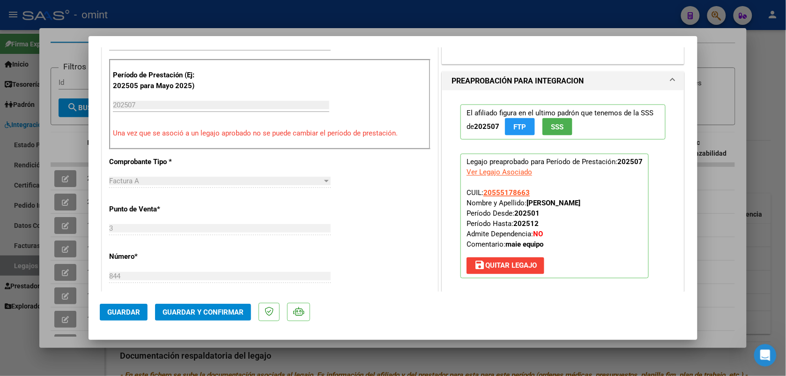
scroll to position [469, 0]
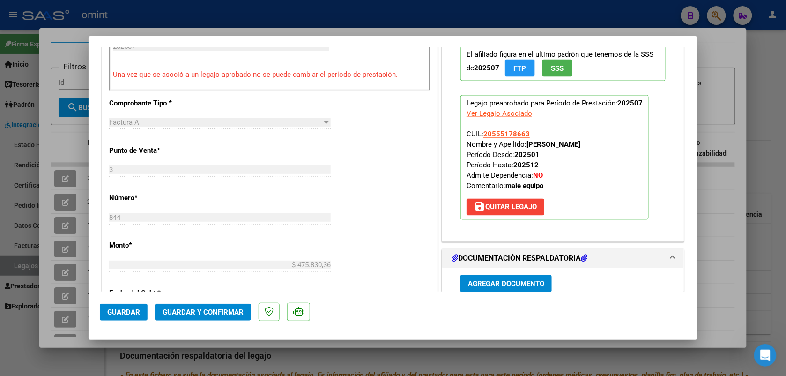
click at [150, 18] on div at bounding box center [393, 188] width 786 height 376
type input "$ 0,00"
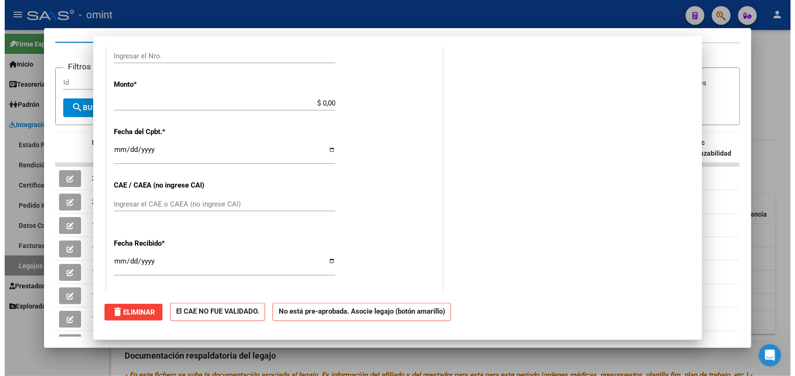
scroll to position [0, 0]
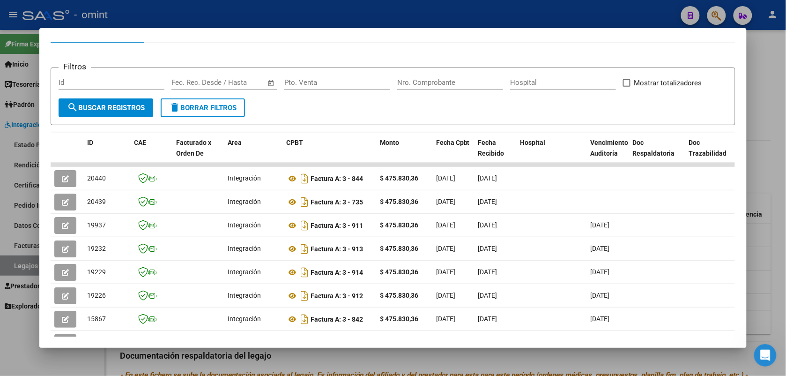
click at [150, 18] on div at bounding box center [393, 188] width 786 height 376
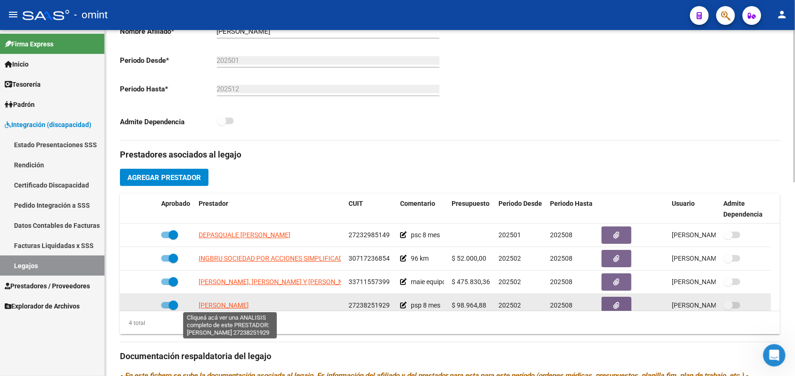
click at [249, 301] on span "FERNANDEZ LORENA" at bounding box center [224, 304] width 50 height 7
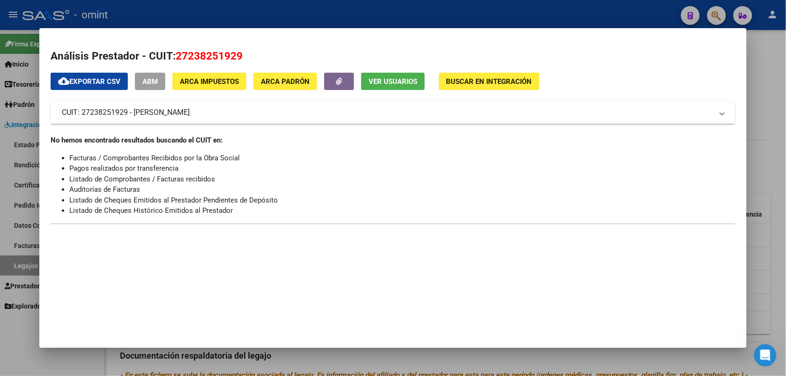
click at [231, 13] on div at bounding box center [393, 188] width 786 height 376
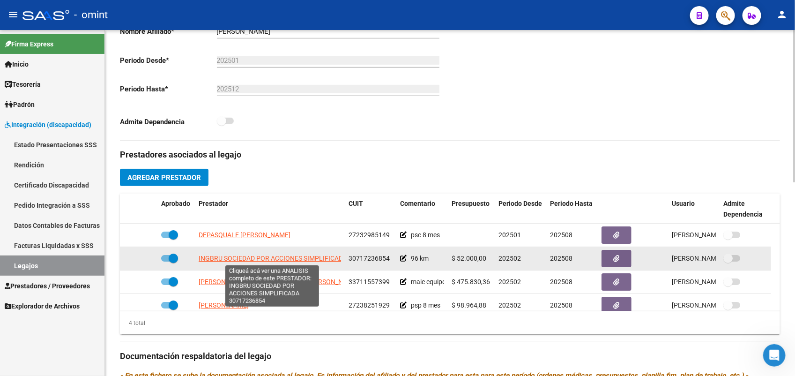
click at [240, 257] on span "INGBRU SOCIEDAD POR ACCIONES SIMPLIFICADA" at bounding box center [273, 257] width 149 height 7
type textarea "30717236854"
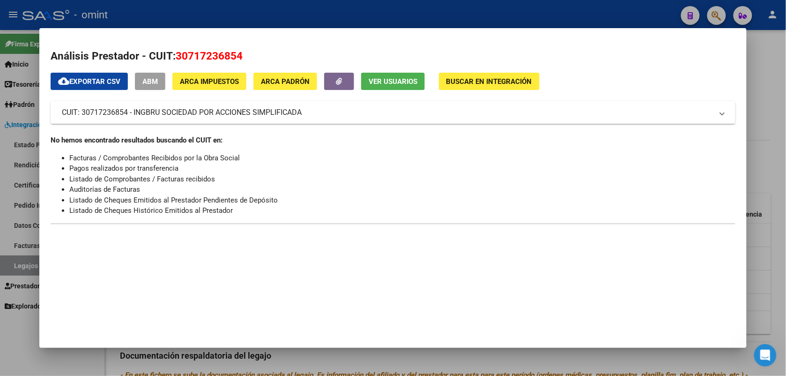
click at [224, 23] on div at bounding box center [393, 188] width 786 height 376
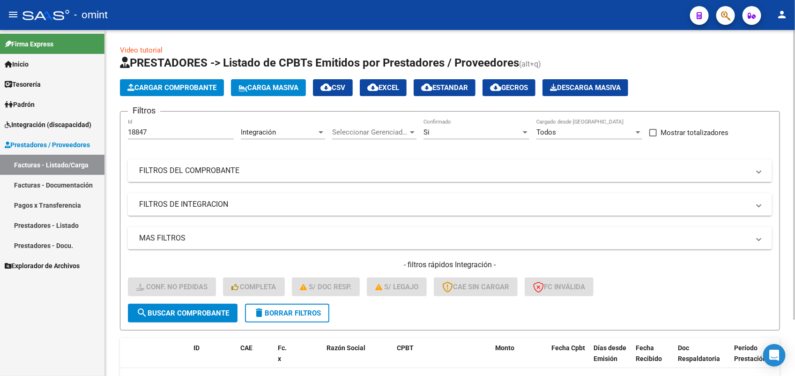
scroll to position [67, 0]
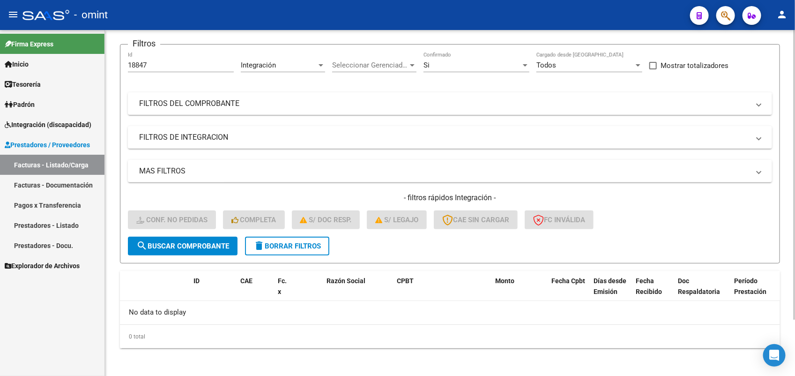
click at [169, 243] on span "search Buscar Comprobante" at bounding box center [182, 246] width 93 height 8
drag, startPoint x: 151, startPoint y: 61, endPoint x: 131, endPoint y: 65, distance: 20.0
click at [131, 65] on input "18847" at bounding box center [181, 65] width 106 height 8
click at [155, 58] on div "18847 Id" at bounding box center [181, 62] width 106 height 20
click at [155, 68] on div "18847 Id" at bounding box center [181, 62] width 106 height 20
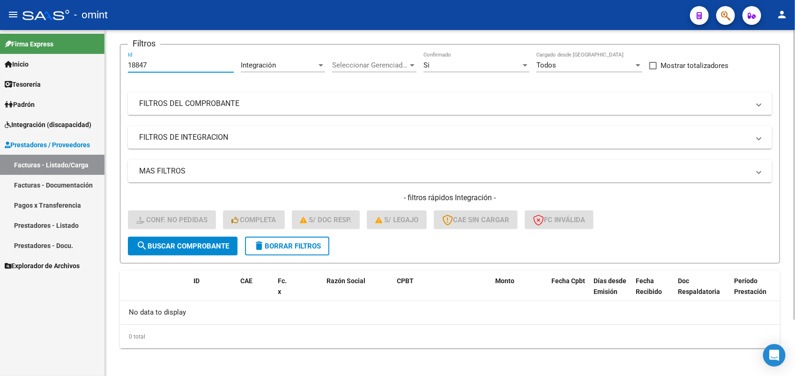
click at [157, 62] on input "18847" at bounding box center [181, 65] width 106 height 8
drag, startPoint x: 157, startPoint y: 62, endPoint x: 122, endPoint y: 61, distance: 35.2
click at [122, 61] on form "Filtros 18847 Id Integración Area Seleccionar Gerenciador Seleccionar Gerenciad…" at bounding box center [450, 153] width 660 height 219
paste input "20180"
click at [182, 244] on span "search Buscar Comprobante" at bounding box center [182, 246] width 93 height 8
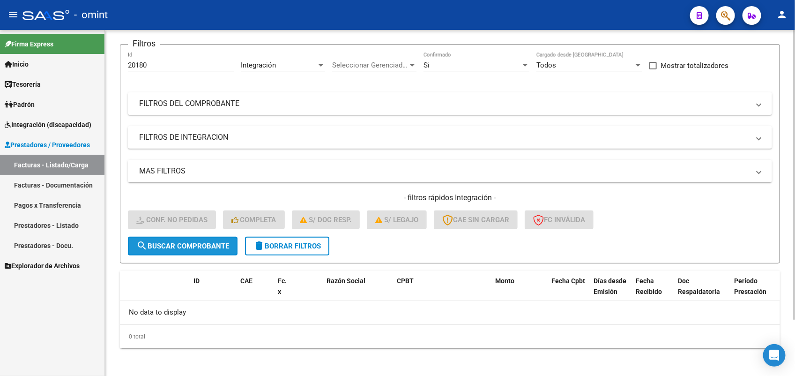
click at [197, 243] on span "search Buscar Comprobante" at bounding box center [182, 246] width 93 height 8
drag, startPoint x: 153, startPoint y: 62, endPoint x: 126, endPoint y: 67, distance: 28.1
click at [126, 67] on form "Filtros 20180 Id Integración Area Seleccionar Gerenciador Seleccionar Gerenciad…" at bounding box center [450, 153] width 660 height 219
paste input "3"
type input "20183"
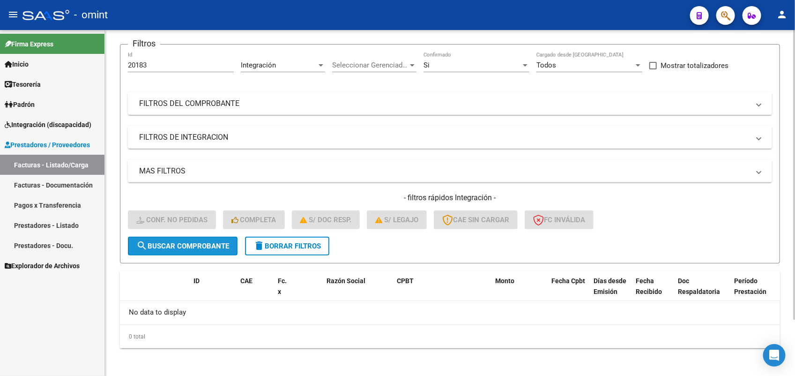
click at [186, 239] on button "search Buscar Comprobante" at bounding box center [183, 246] width 110 height 19
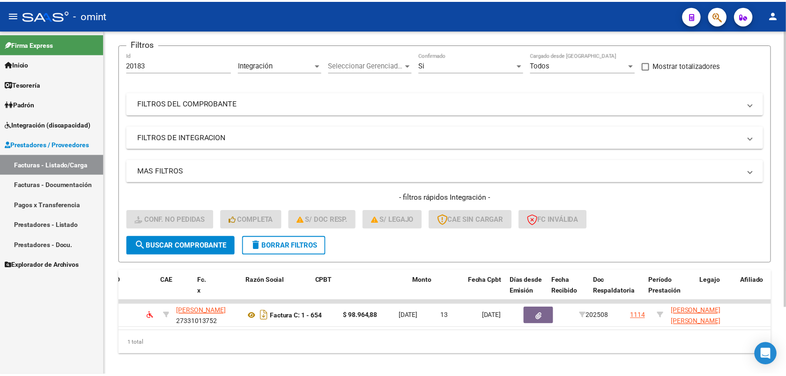
scroll to position [0, 0]
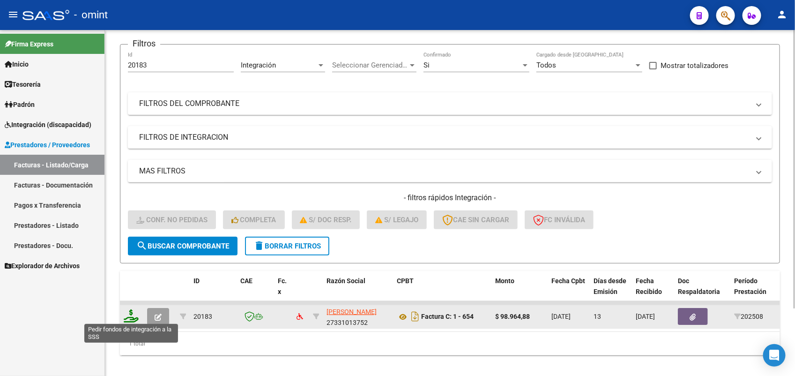
click at [130, 314] on icon at bounding box center [131, 315] width 15 height 13
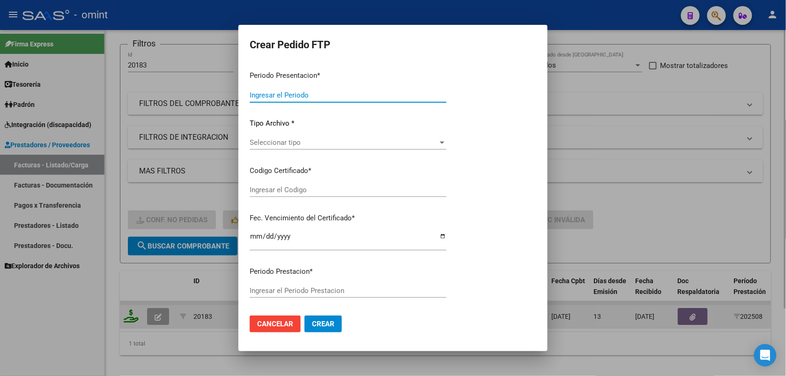
type input "202508"
type input "$ 98.964,88"
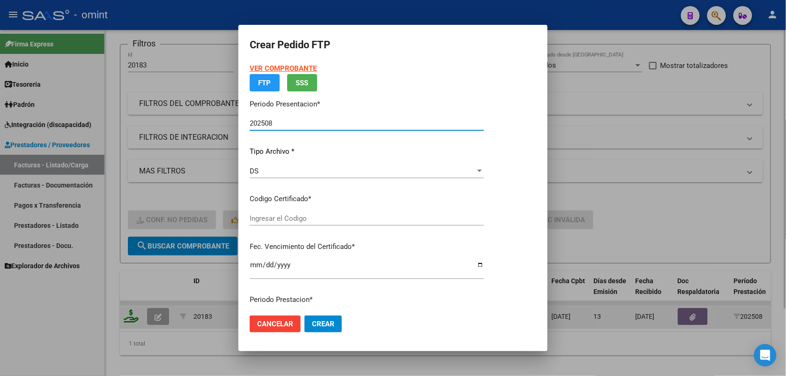
type input "2814181264"
type input "2029-01-31"
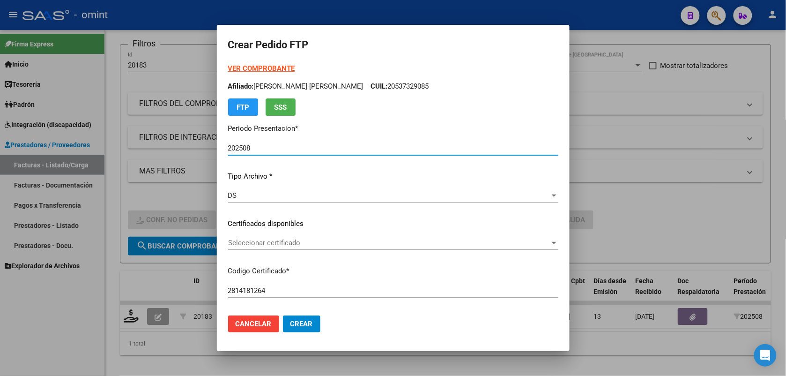
click at [278, 240] on span "Seleccionar certificado" at bounding box center [389, 243] width 322 height 8
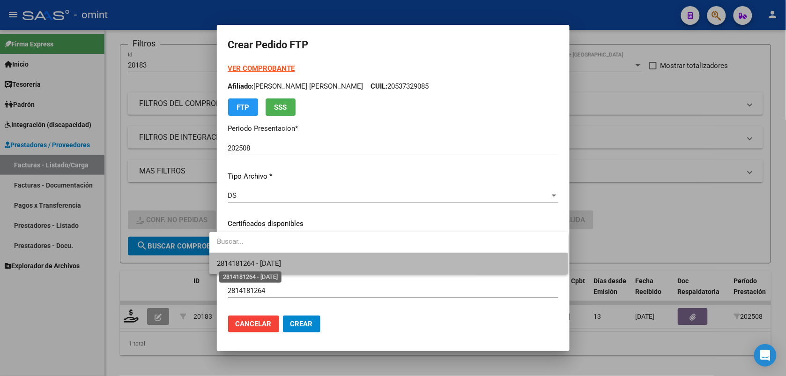
click at [281, 267] on span "2814181264 - 2029-01-31" at bounding box center [249, 263] width 64 height 8
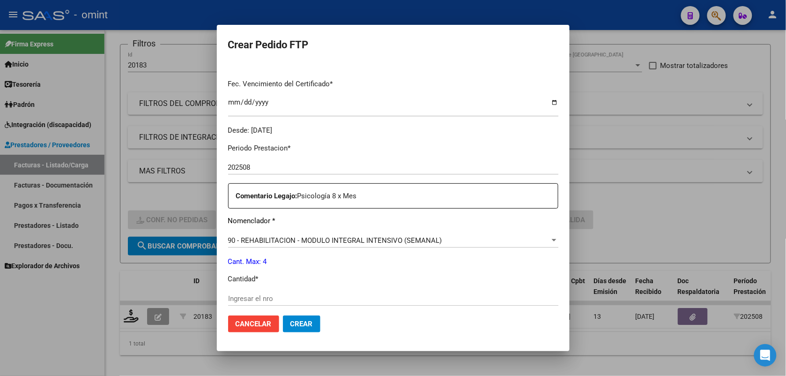
scroll to position [293, 0]
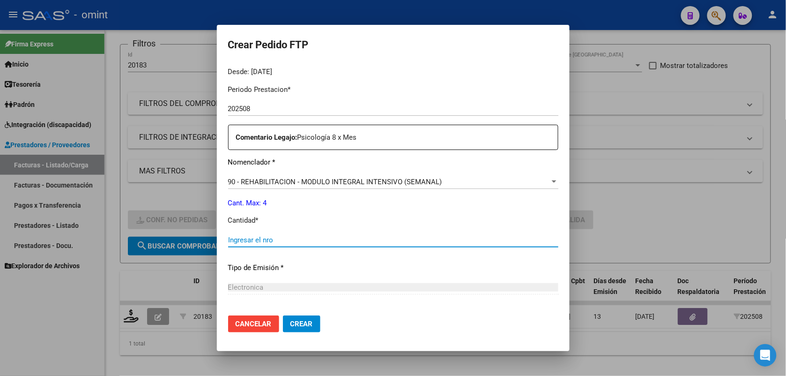
click at [245, 238] on input "Ingresar el nro" at bounding box center [393, 240] width 330 height 8
type input "4"
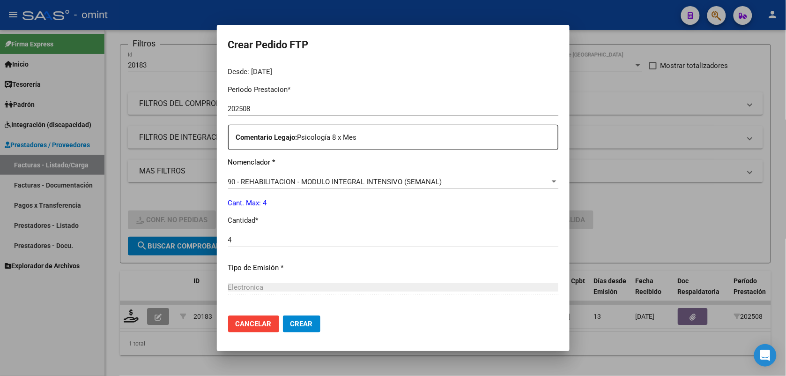
scroll to position [382, 0]
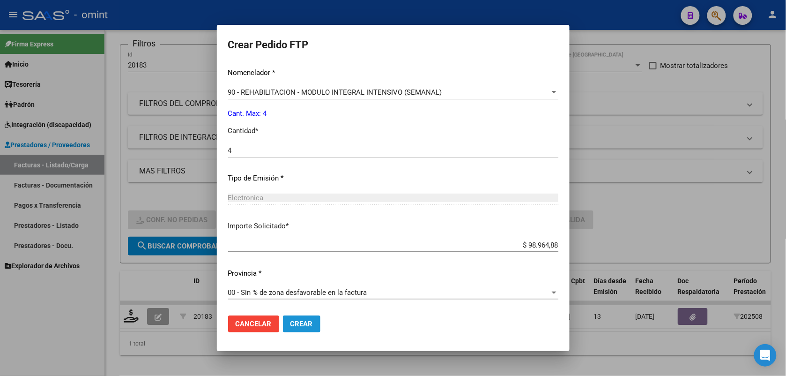
click at [303, 320] on button "Crear" at bounding box center [301, 323] width 37 height 17
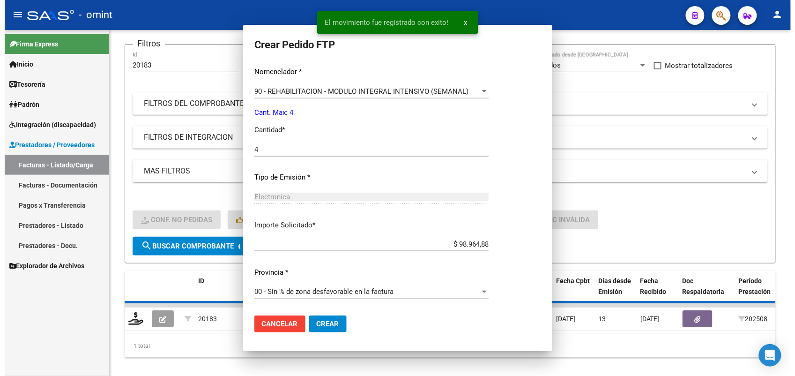
scroll to position [0, 0]
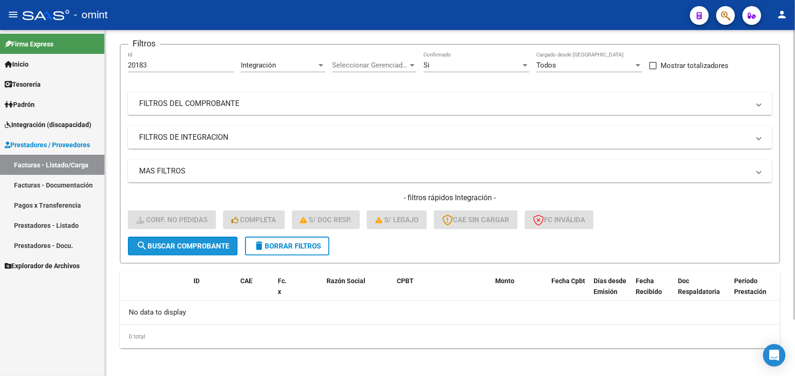
click at [201, 245] on span "search Buscar Comprobante" at bounding box center [182, 246] width 93 height 8
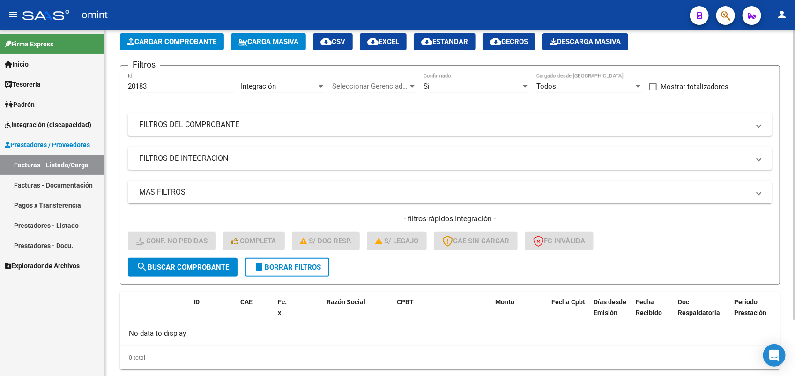
scroll to position [67, 0]
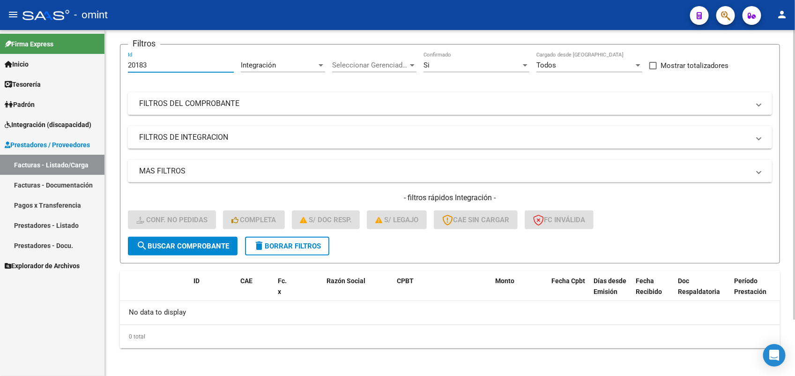
click at [128, 64] on input "20183" at bounding box center [181, 65] width 106 height 8
drag, startPoint x: 156, startPoint y: 64, endPoint x: 124, endPoint y: 69, distance: 32.3
click at [124, 69] on form "Filtros 20183 Id Integración Area Seleccionar Gerenciador Seleccionar Gerenciad…" at bounding box center [450, 153] width 660 height 219
paste input "18852"
type input "18852"
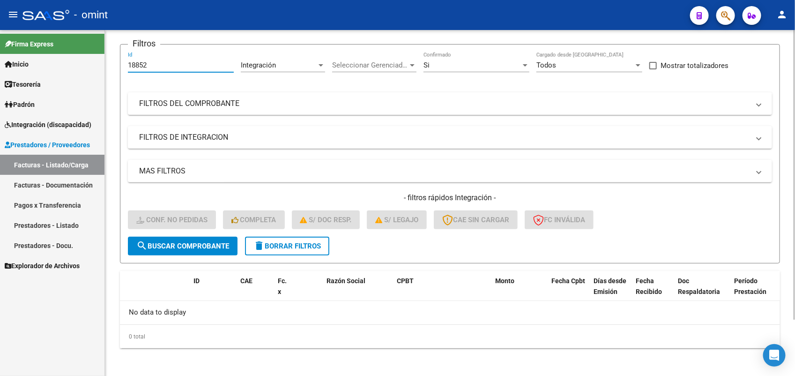
click at [197, 249] on button "search Buscar Comprobante" at bounding box center [183, 246] width 110 height 19
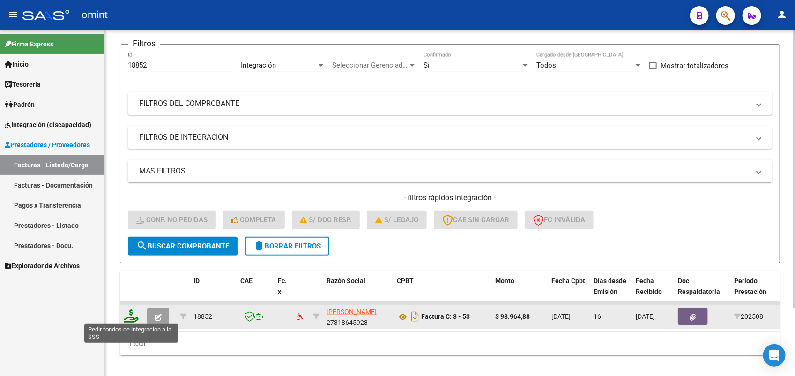
click at [131, 314] on icon at bounding box center [131, 315] width 15 height 13
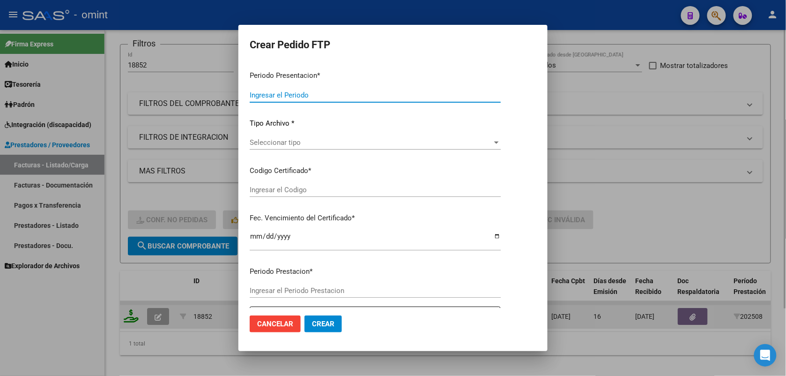
type input "202508"
type input "$ 98.964,88"
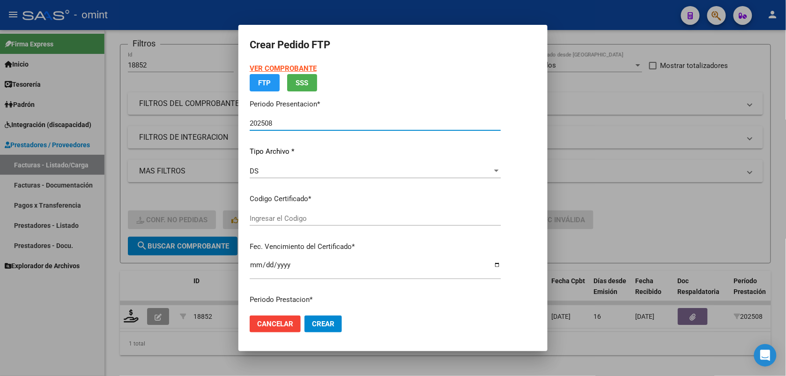
type input "2814181264"
type input "2029-01-31"
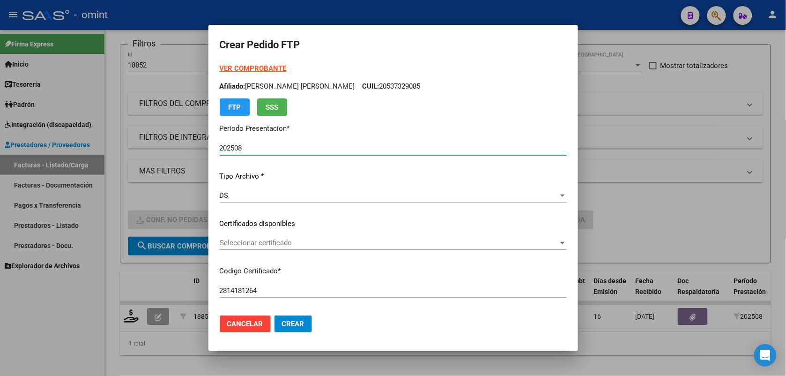
click at [268, 231] on div "VER COMPROBANTE ARCA Padrón Afiliado: VEIZAGA ALTAMIRANO AGUSTIN ALEJANDRO CUIL…" at bounding box center [393, 216] width 347 height 306
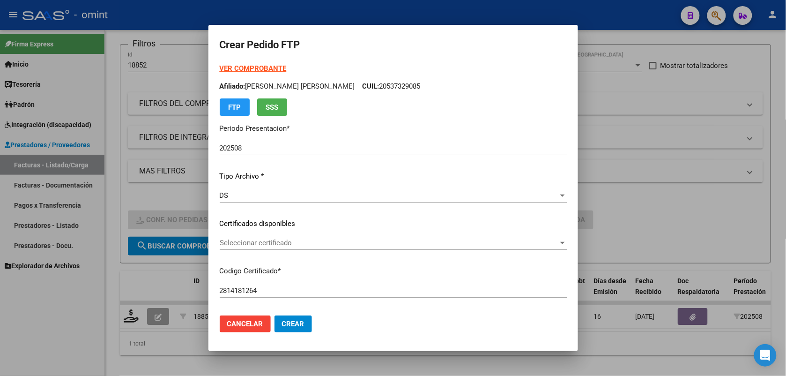
click at [269, 240] on span "Seleccionar certificado" at bounding box center [389, 243] width 339 height 8
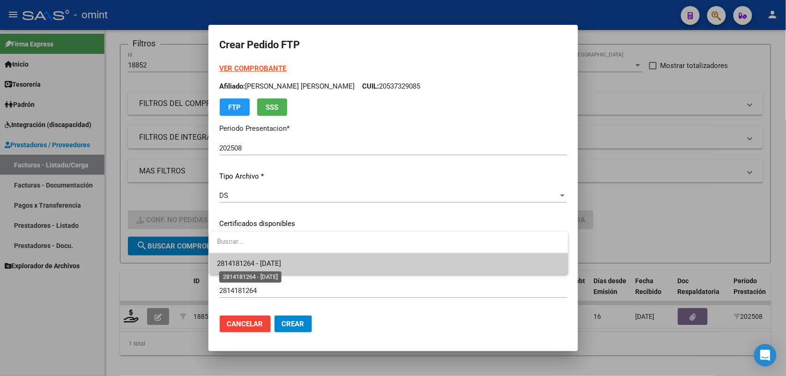
click at [265, 265] on span "2814181264 - 2029-01-31" at bounding box center [249, 263] width 64 height 8
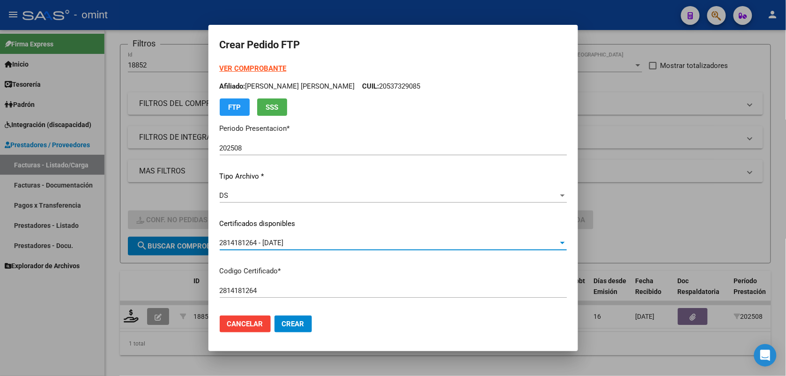
click at [259, 68] on strong "VER COMPROBANTE" at bounding box center [253, 68] width 67 height 8
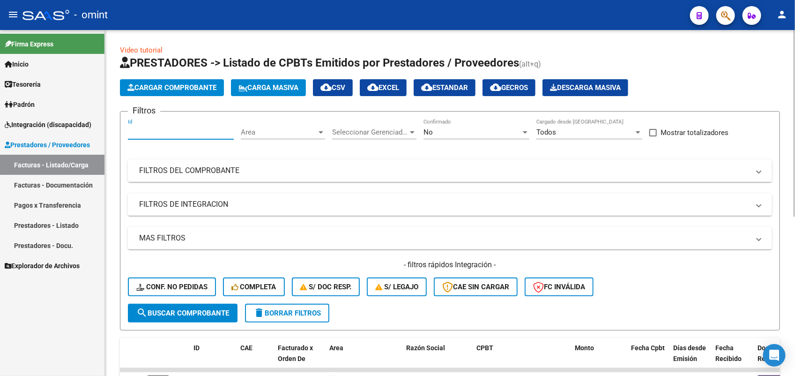
click at [179, 133] on input "Id" at bounding box center [181, 132] width 106 height 8
paste input "18852"
type input "18852"
click at [432, 129] on span "No" at bounding box center [428, 132] width 9 height 8
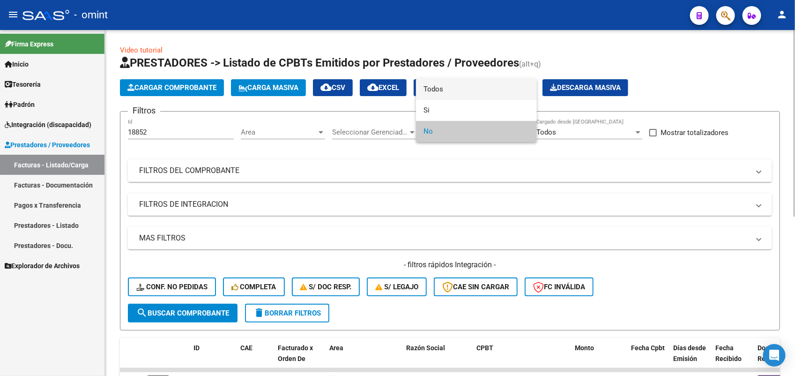
click at [432, 88] on span "Todos" at bounding box center [477, 89] width 106 height 21
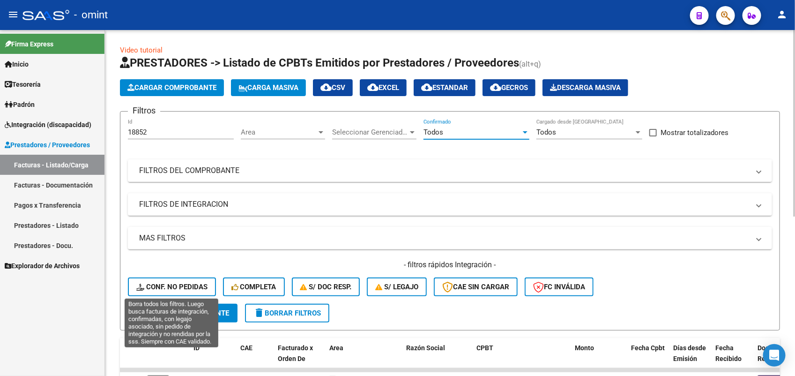
click at [198, 284] on span "Conf. no pedidas" at bounding box center [171, 287] width 71 height 8
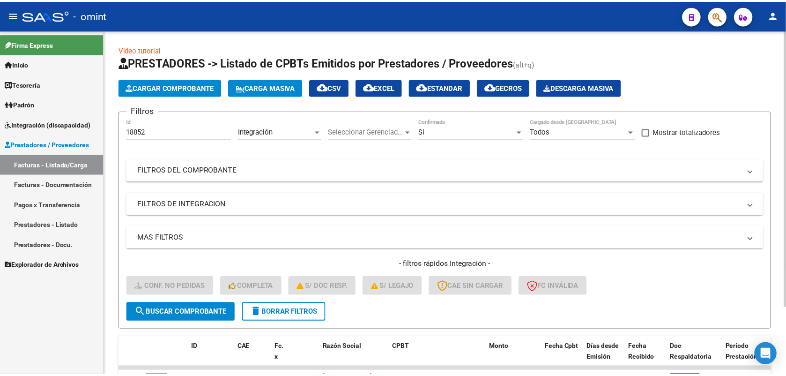
scroll to position [83, 0]
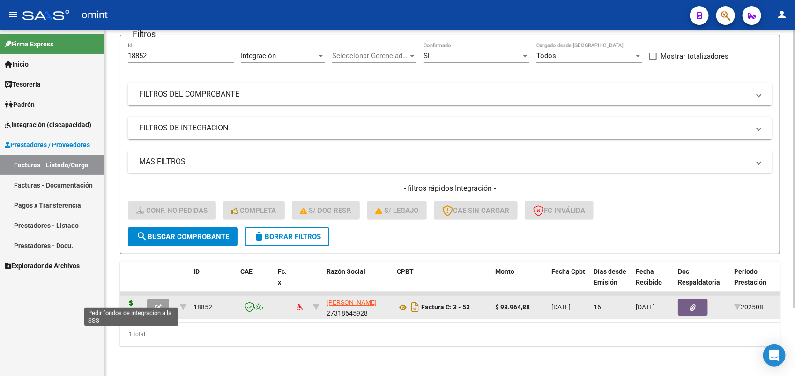
click at [130, 300] on icon at bounding box center [131, 306] width 15 height 13
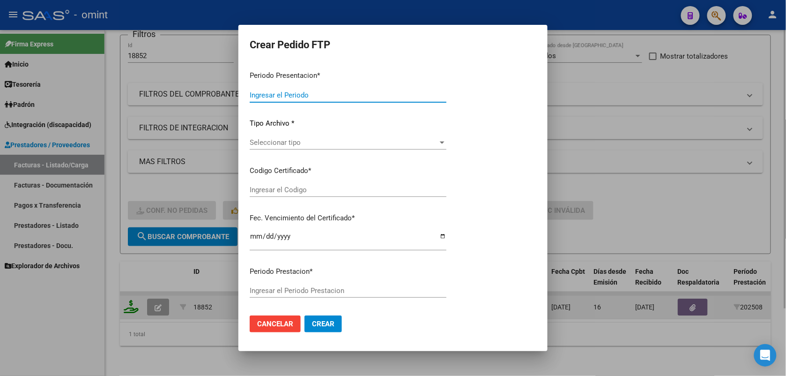
type input "202508"
type input "$ 98.964,88"
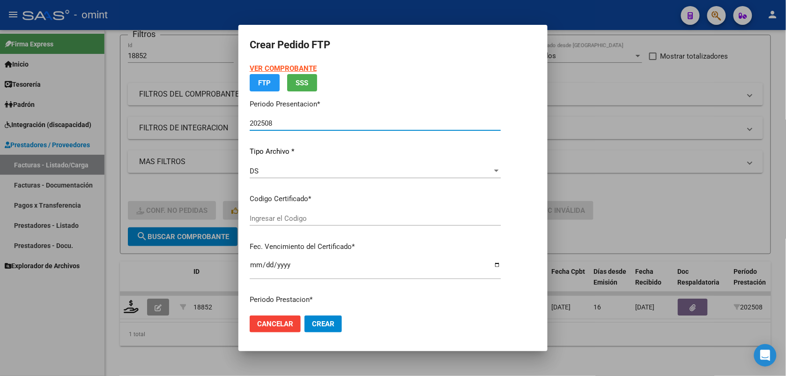
type input "2814181264"
type input "2029-01-31"
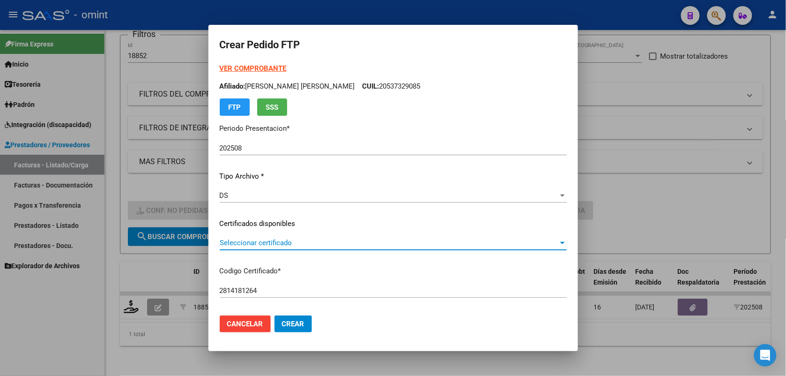
drag, startPoint x: 312, startPoint y: 223, endPoint x: 286, endPoint y: 244, distance: 33.2
click at [286, 244] on span "Seleccionar certificado" at bounding box center [389, 243] width 339 height 8
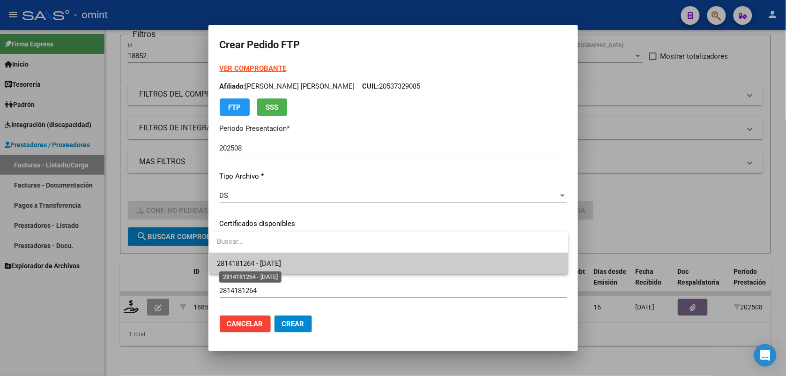
click at [277, 268] on span "2814181264 - 2029-01-31" at bounding box center [388, 263] width 343 height 21
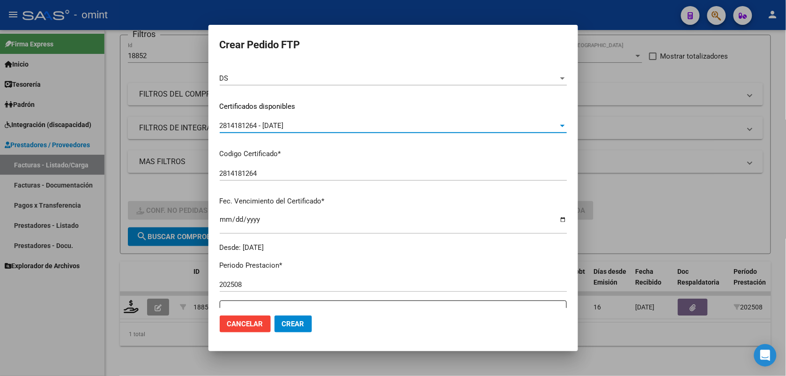
scroll to position [234, 0]
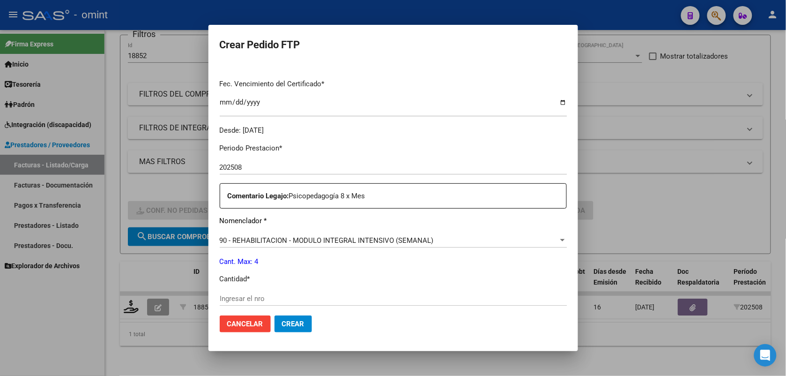
click at [263, 295] on input "Ingresar el nro" at bounding box center [393, 298] width 347 height 8
type input "4"
click at [286, 322] on span "Crear" at bounding box center [293, 324] width 22 height 8
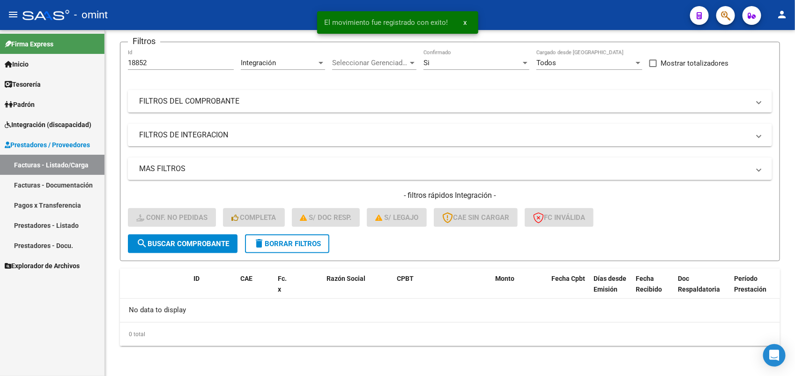
scroll to position [67, 0]
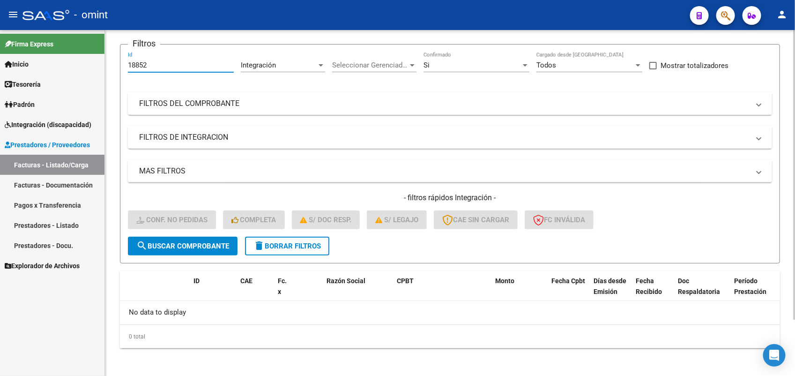
drag, startPoint x: 165, startPoint y: 62, endPoint x: 120, endPoint y: 66, distance: 45.1
click at [120, 66] on form "Filtros 18852 Id Integración Area Seleccionar Gerenciador Seleccionar Gerenciad…" at bounding box center [450, 153] width 660 height 219
paste input "9265"
type input "19265"
click at [221, 244] on span "search Buscar Comprobante" at bounding box center [182, 246] width 93 height 8
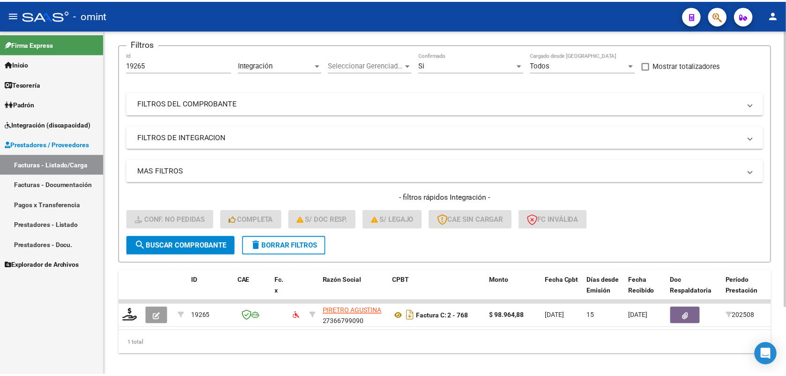
scroll to position [83, 0]
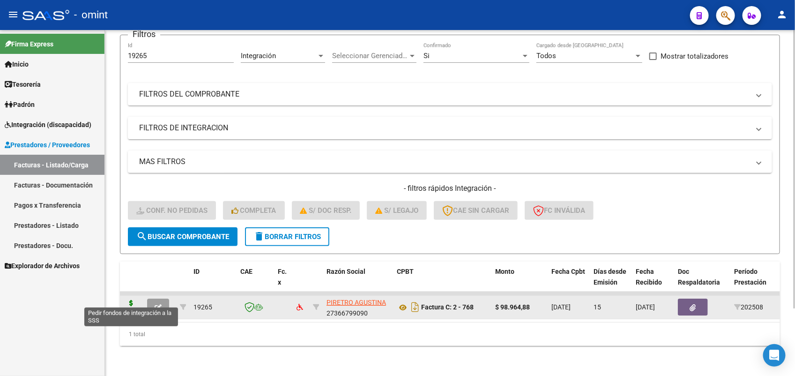
click at [129, 300] on icon at bounding box center [131, 306] width 15 height 13
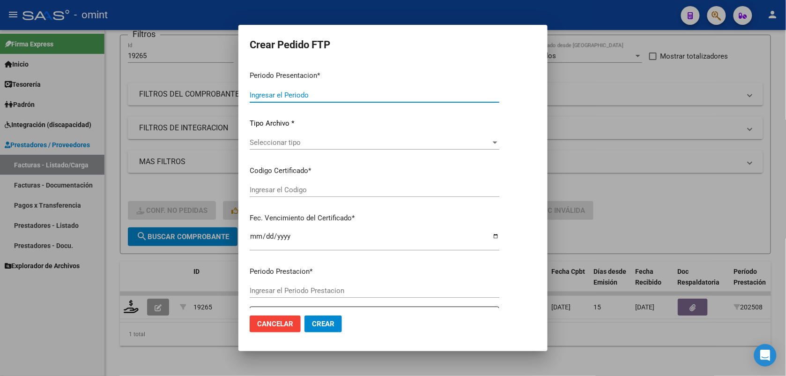
type input "202508"
type input "$ 98.964,88"
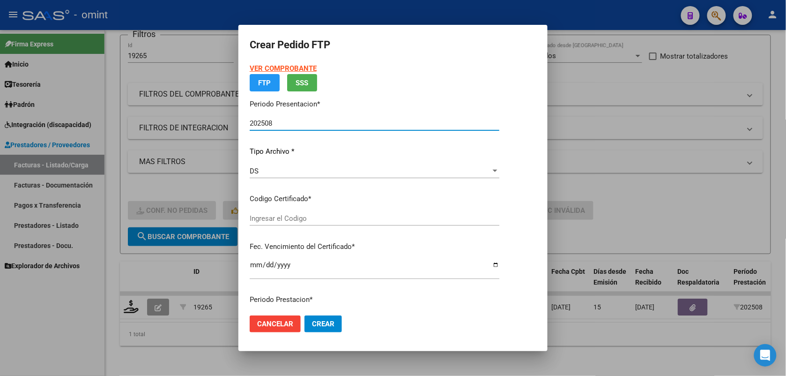
type input "2814181264"
type input "2029-01-31"
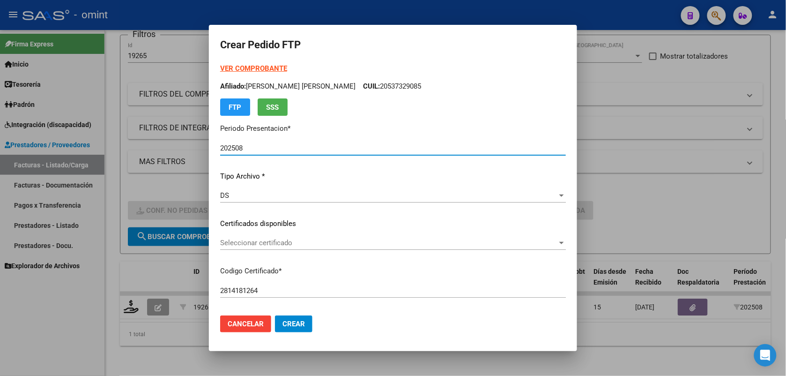
click at [263, 246] on span "Seleccionar certificado" at bounding box center [388, 243] width 337 height 8
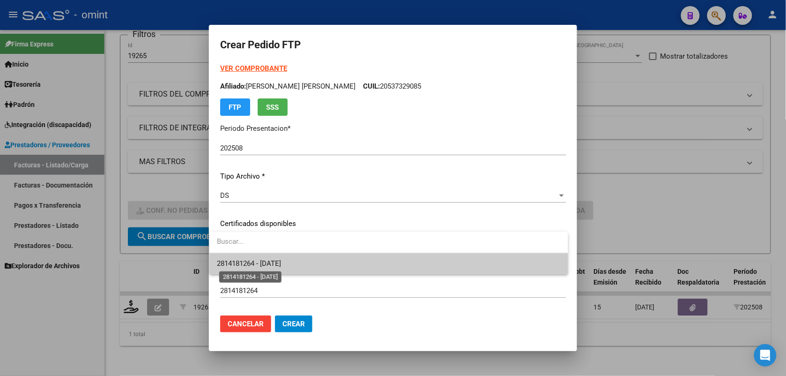
click at [265, 261] on span "2814181264 - 2029-01-31" at bounding box center [249, 263] width 64 height 8
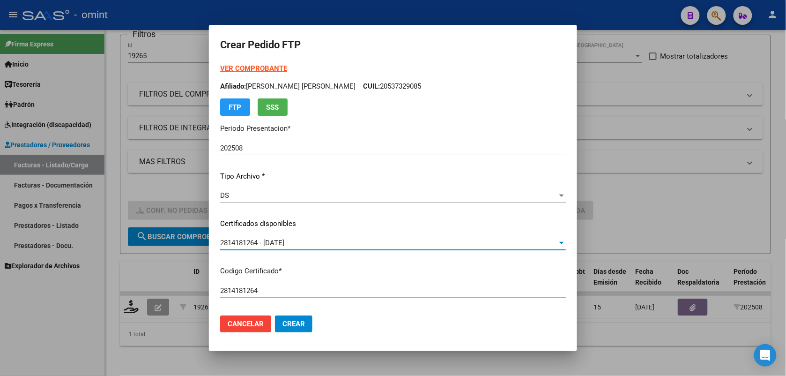
click at [240, 68] on strong "VER COMPROBANTE" at bounding box center [253, 68] width 67 height 8
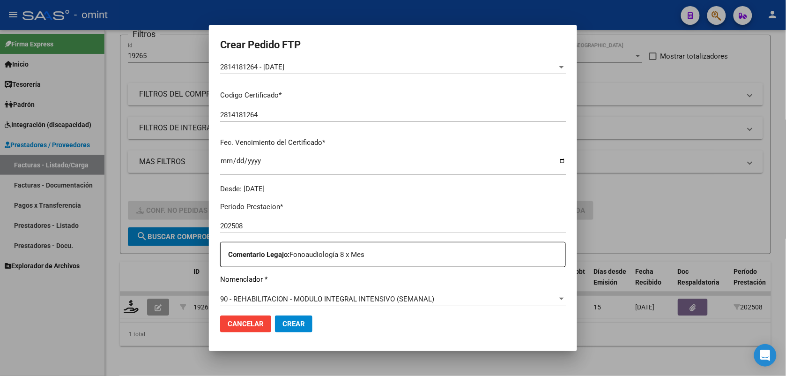
scroll to position [234, 0]
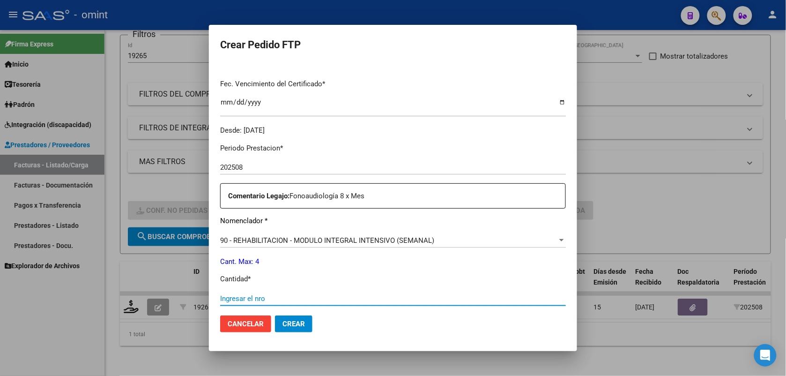
click at [263, 298] on input "Ingresar el nro" at bounding box center [393, 298] width 346 height 8
type input "4"
click at [290, 326] on span "Crear" at bounding box center [294, 324] width 22 height 8
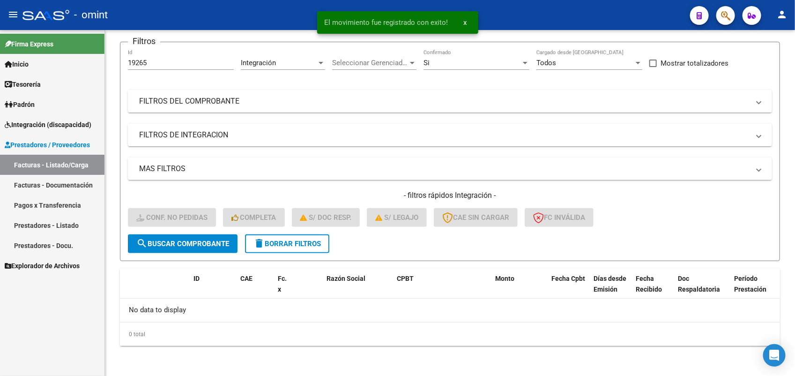
scroll to position [67, 0]
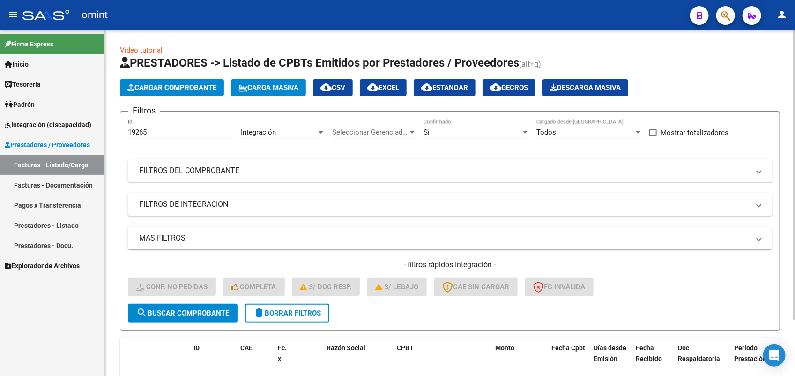
scroll to position [67, 0]
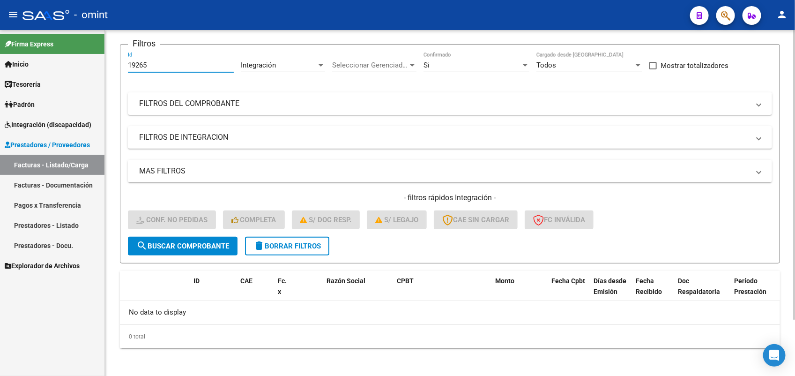
drag, startPoint x: 155, startPoint y: 66, endPoint x: 122, endPoint y: 73, distance: 33.5
click at [122, 73] on form "Filtros 19265 Id Integración Area Seleccionar Gerenciador Seleccionar Gerenciad…" at bounding box center [450, 153] width 660 height 219
paste input "20569"
type input "20569"
click at [206, 243] on span "search Buscar Comprobante" at bounding box center [182, 246] width 93 height 8
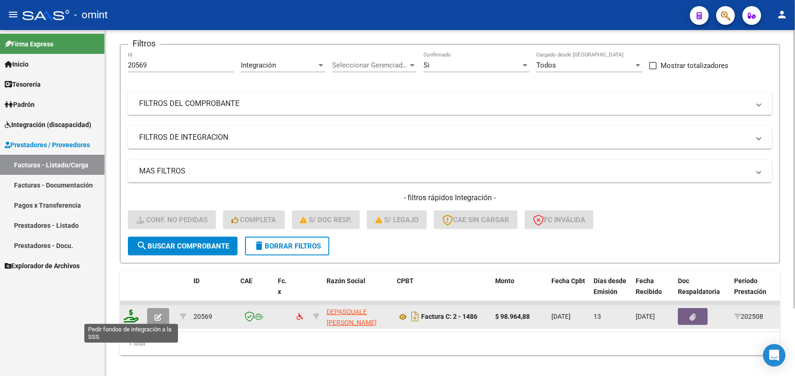
click at [130, 313] on icon at bounding box center [131, 315] width 15 height 13
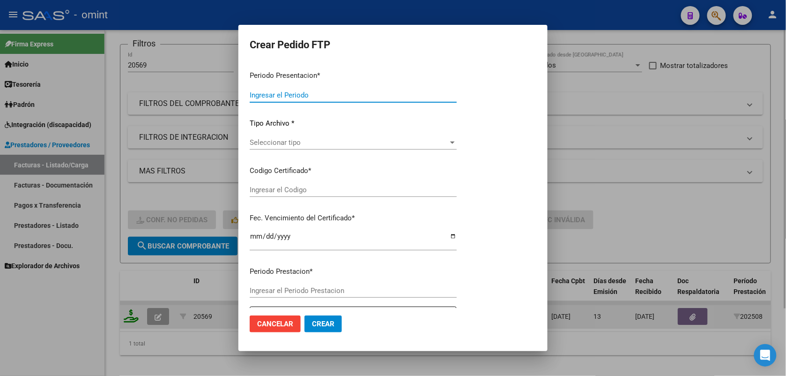
type input "202508"
type input "$ 98.964,88"
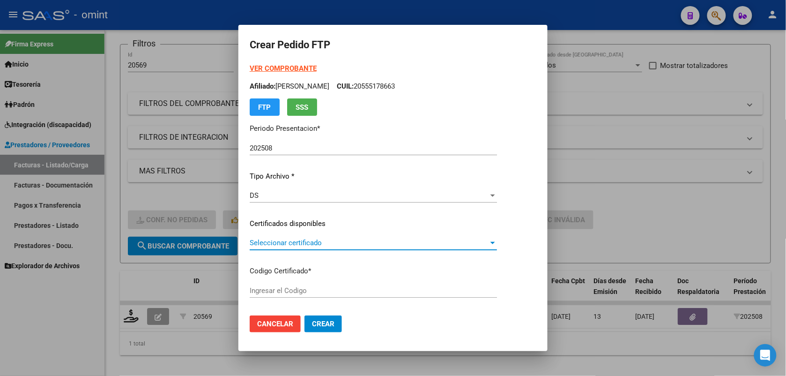
click at [309, 242] on span "Seleccionar certificado" at bounding box center [369, 243] width 239 height 8
click at [298, 224] on div at bounding box center [393, 188] width 786 height 376
click at [298, 224] on p "Certificados disponibles" at bounding box center [373, 223] width 247 height 11
click at [312, 237] on div "Seleccionar certificado Seleccionar certificado" at bounding box center [373, 243] width 247 height 14
click at [614, 82] on div at bounding box center [393, 188] width 786 height 376
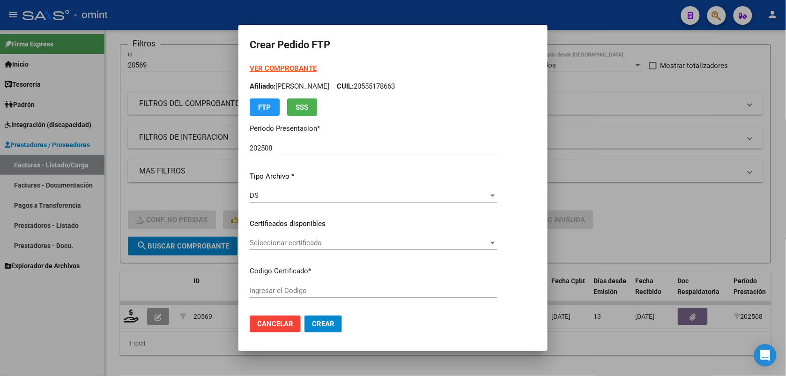
click at [202, 11] on div at bounding box center [393, 188] width 786 height 376
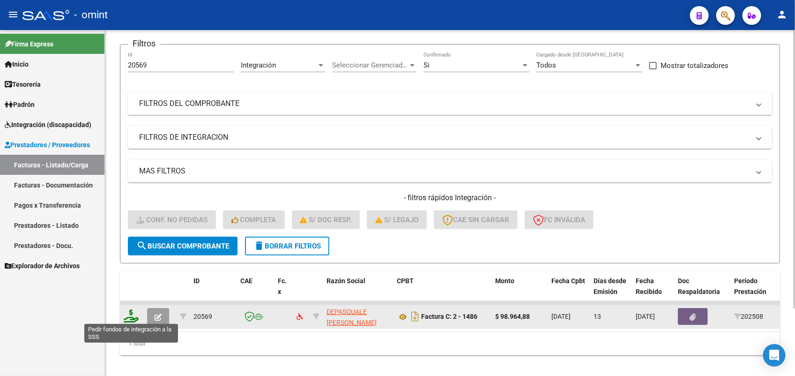
click at [129, 314] on icon at bounding box center [131, 315] width 15 height 13
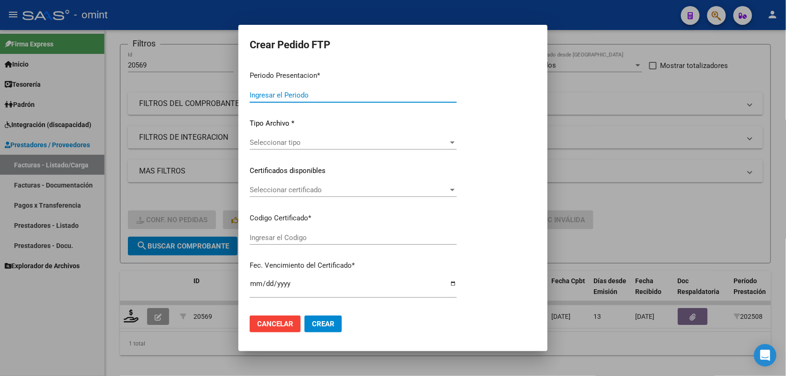
type input "202508"
type input "$ 98.964,88"
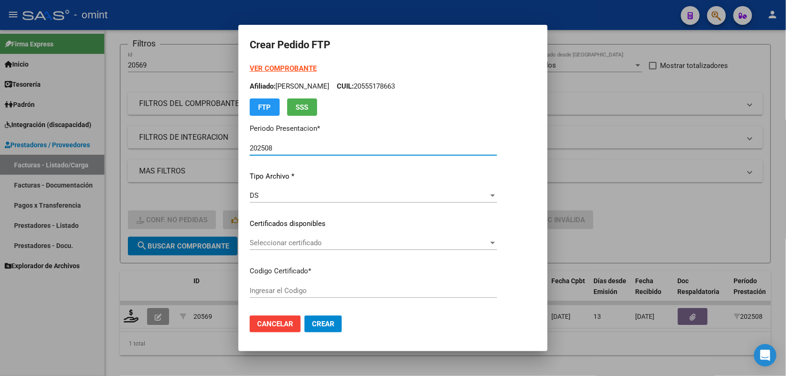
type input "1294058435"
type input "[DATE]"
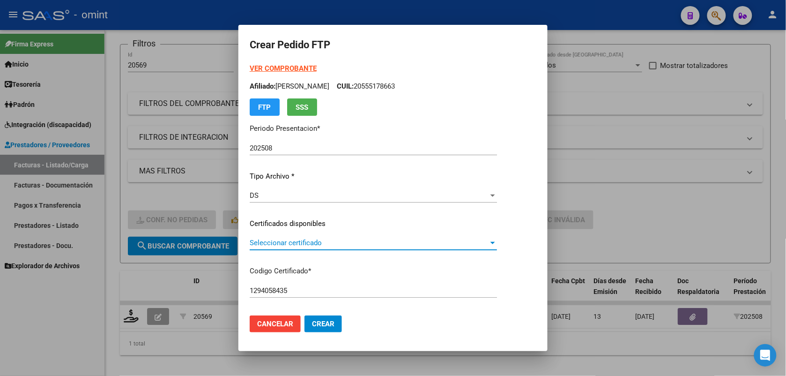
click at [275, 245] on span "Seleccionar certificado" at bounding box center [369, 243] width 239 height 8
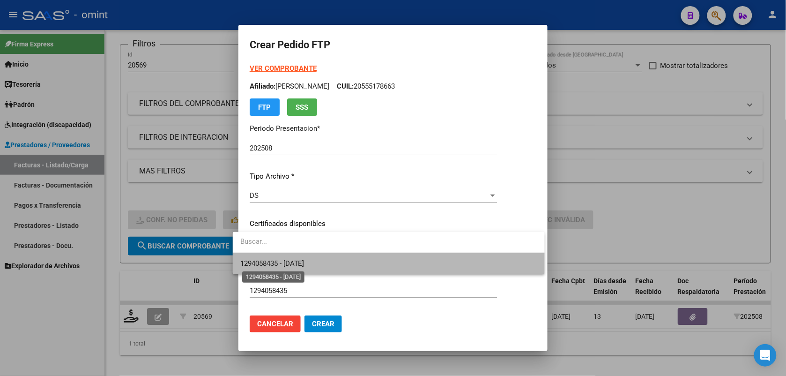
click at [280, 262] on span "1294058435 - [DATE]" at bounding box center [272, 263] width 64 height 8
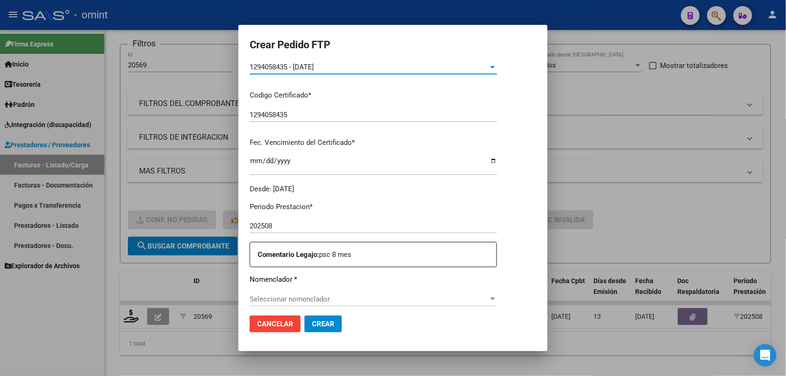
scroll to position [234, 0]
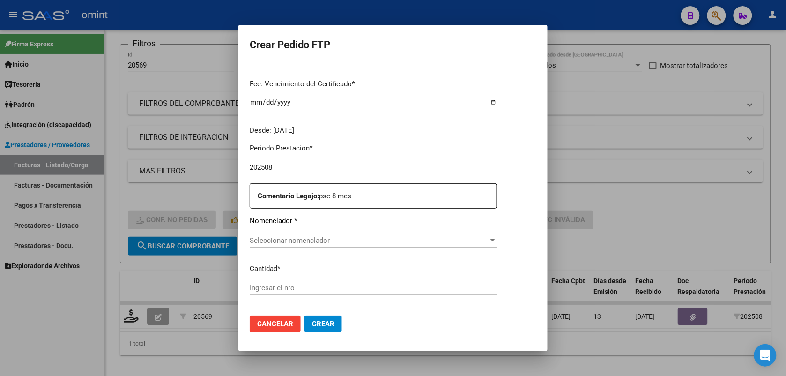
click at [289, 239] on span "Seleccionar nomenclador" at bounding box center [369, 240] width 239 height 8
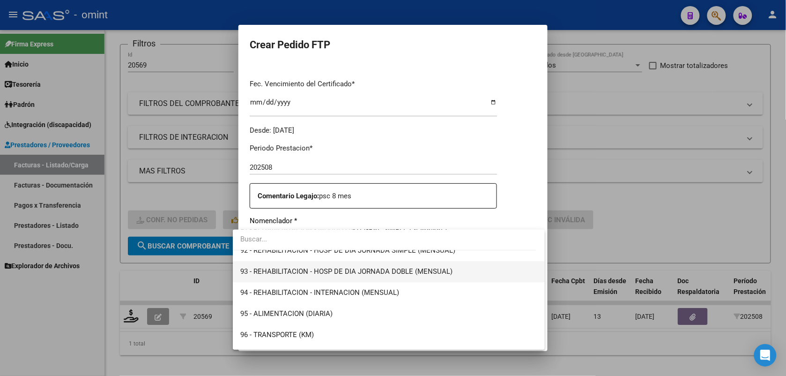
scroll to position [1871, 0]
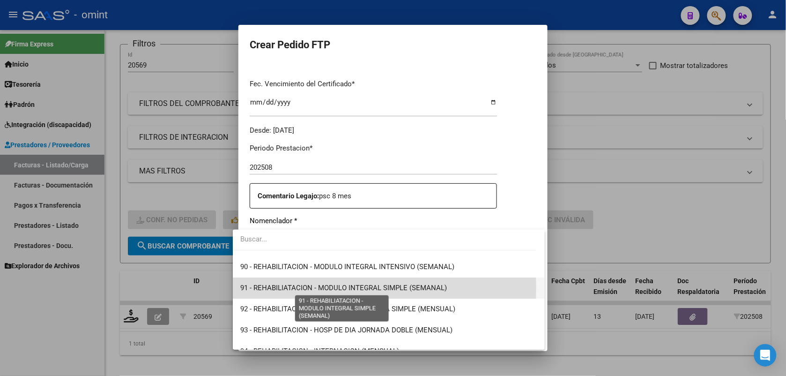
click at [347, 287] on span "91 - REHABILIATACION - MODULO INTEGRAL SIMPLE (SEMANAL)" at bounding box center [343, 287] width 207 height 8
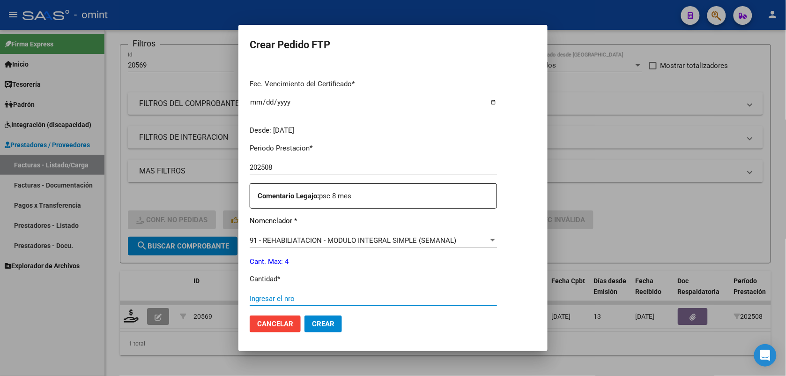
click at [300, 296] on input "Ingresar el nro" at bounding box center [373, 298] width 247 height 8
type input "4"
click at [312, 326] on span "Crear" at bounding box center [323, 324] width 22 height 8
click at [312, 323] on span "Crear" at bounding box center [323, 324] width 22 height 8
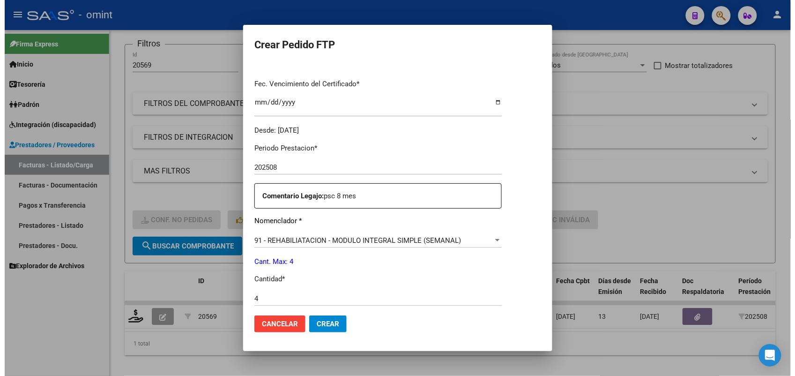
scroll to position [382, 0]
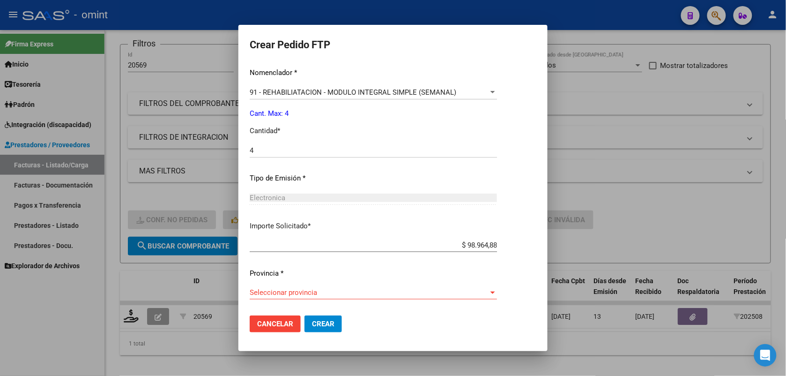
click at [276, 291] on span "Seleccionar provincia" at bounding box center [369, 292] width 239 height 8
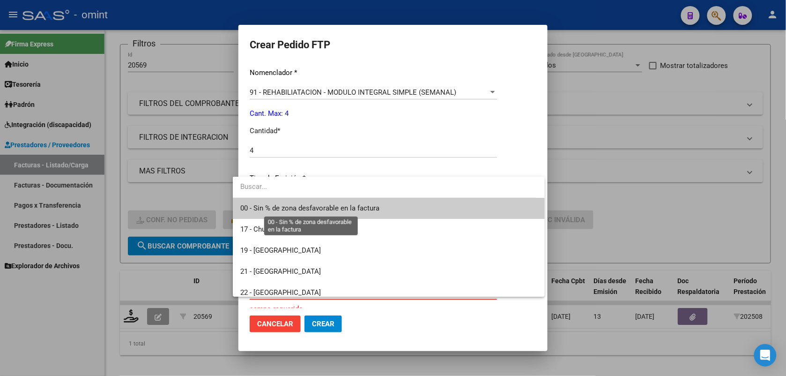
click at [269, 205] on span "00 - Sin % de zona desfavorable en la factura" at bounding box center [309, 208] width 139 height 8
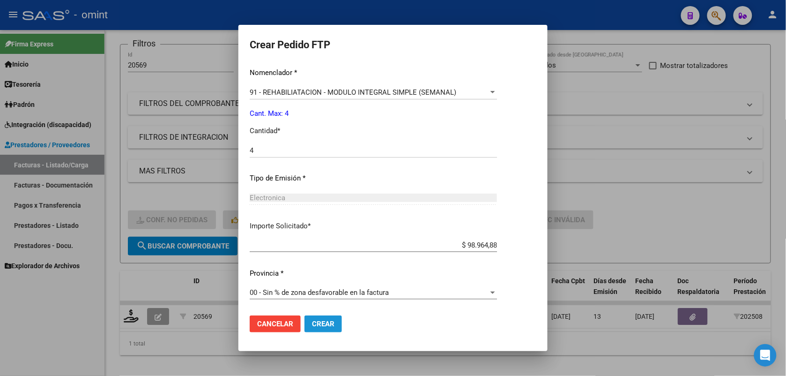
click at [305, 321] on button "Crear" at bounding box center [323, 323] width 37 height 17
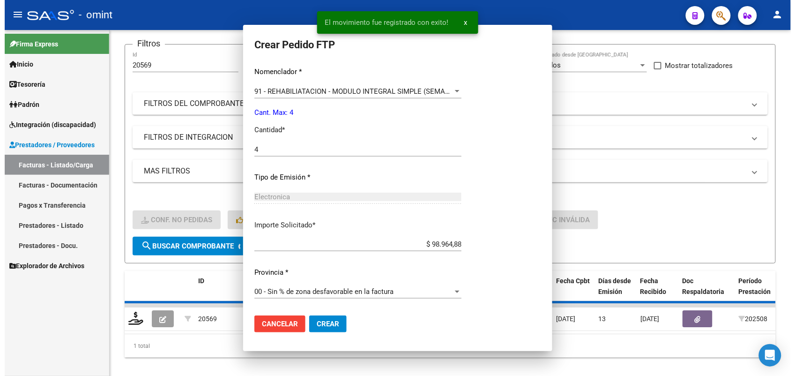
scroll to position [0, 0]
